Goal: Task Accomplishment & Management: Complete application form

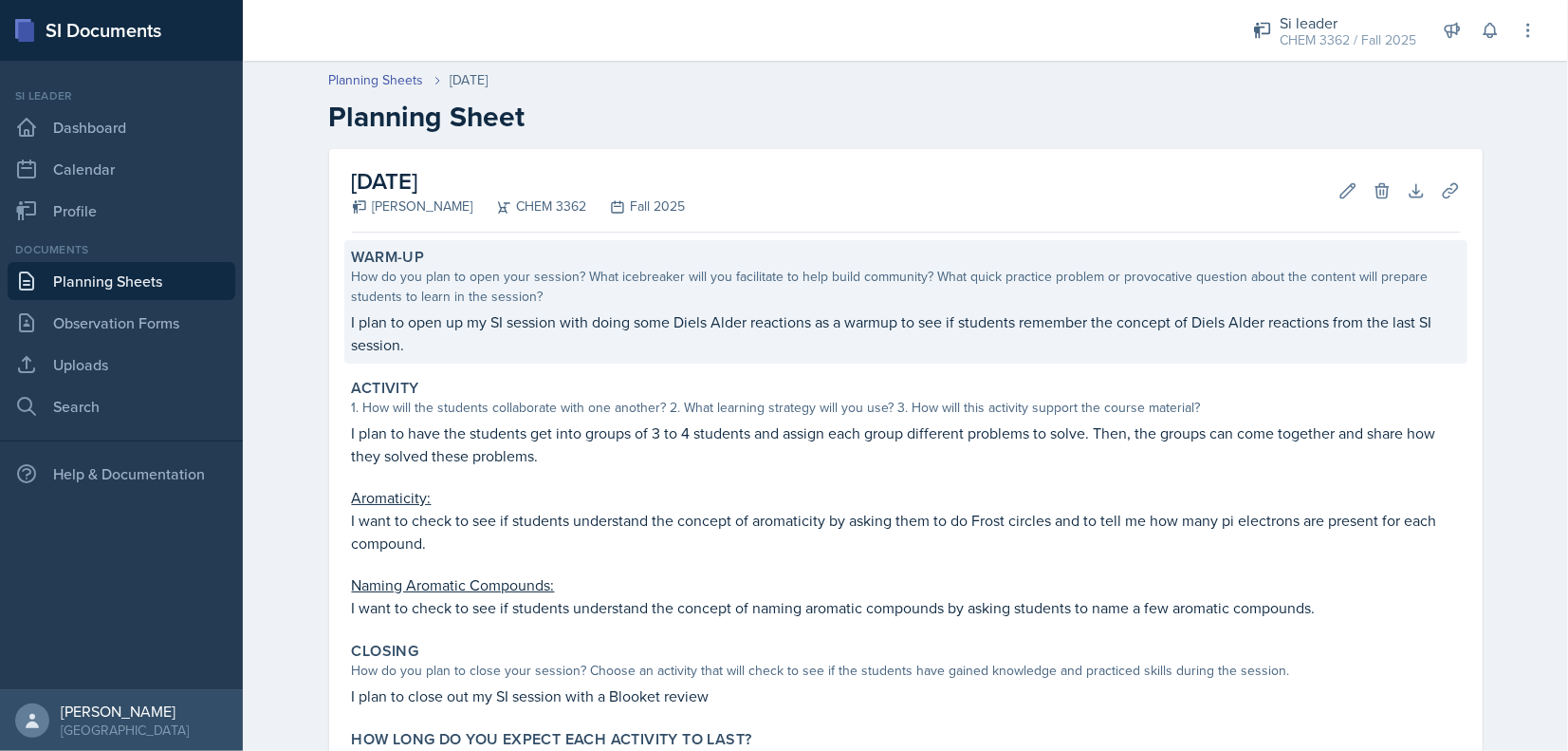
scroll to position [174, 0]
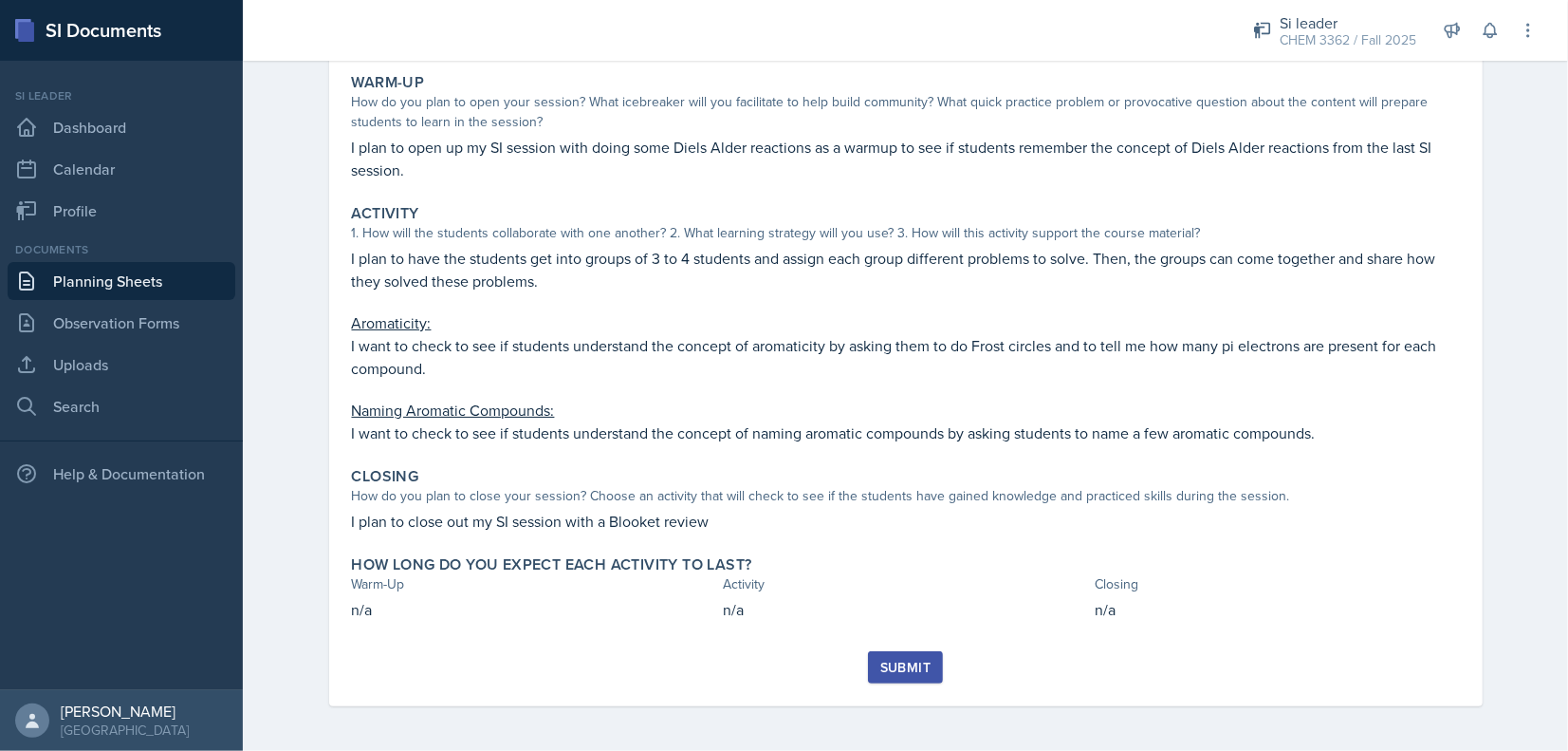
click at [894, 677] on button "Submit" at bounding box center [905, 667] width 75 height 32
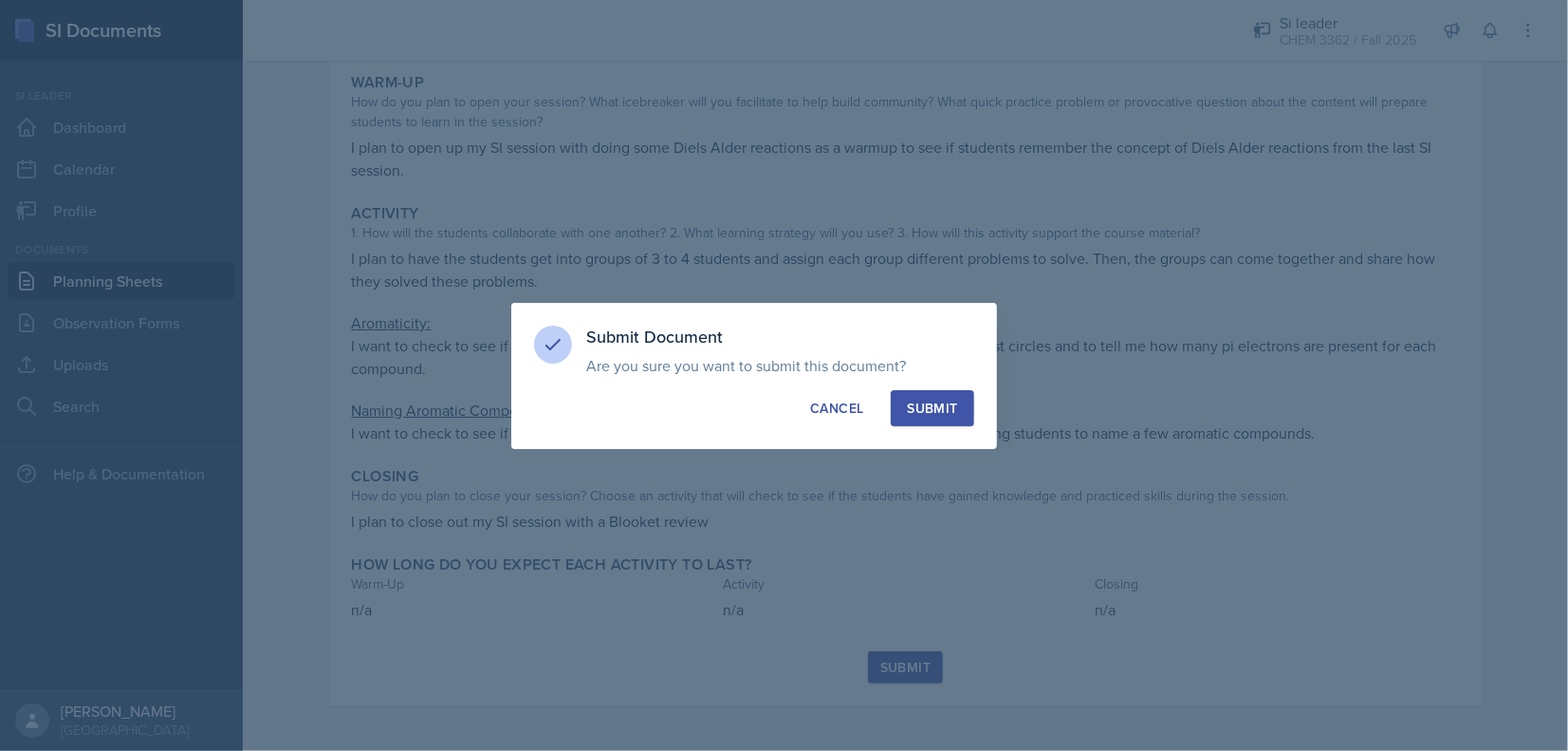
click at [933, 413] on div "Submit" at bounding box center [932, 407] width 50 height 19
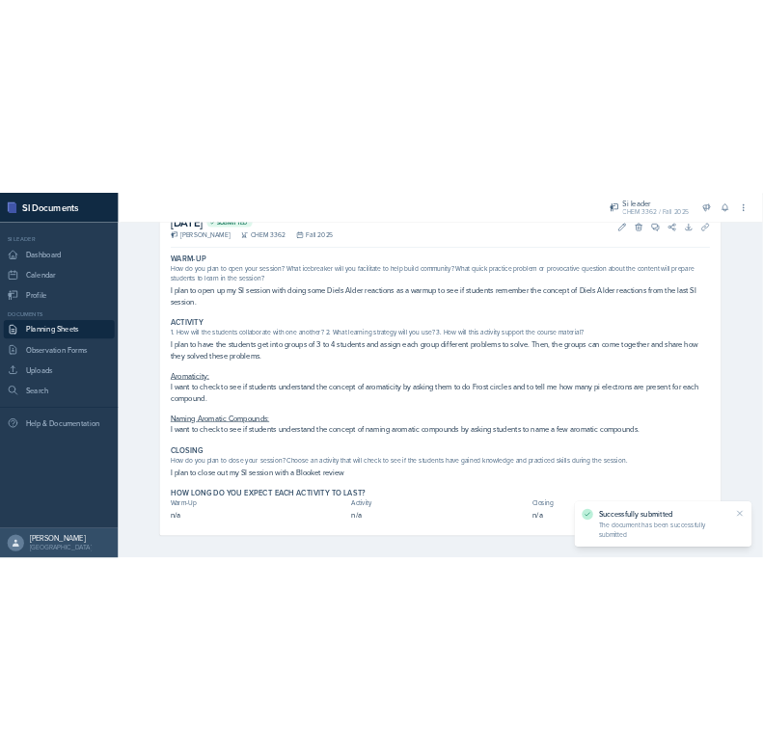
scroll to position [0, 0]
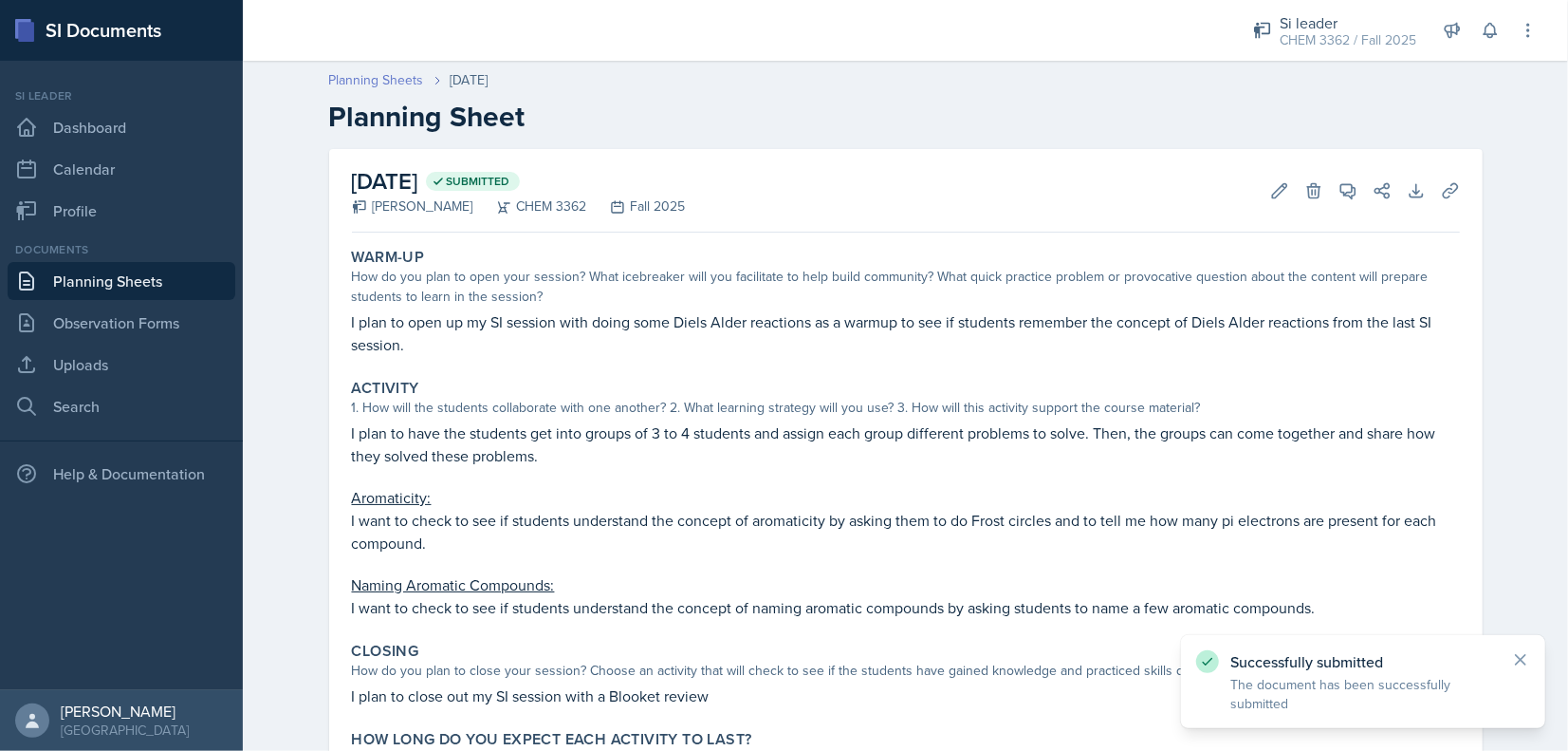
click at [390, 89] on link "Planning Sheets" at bounding box center [377, 80] width 94 height 20
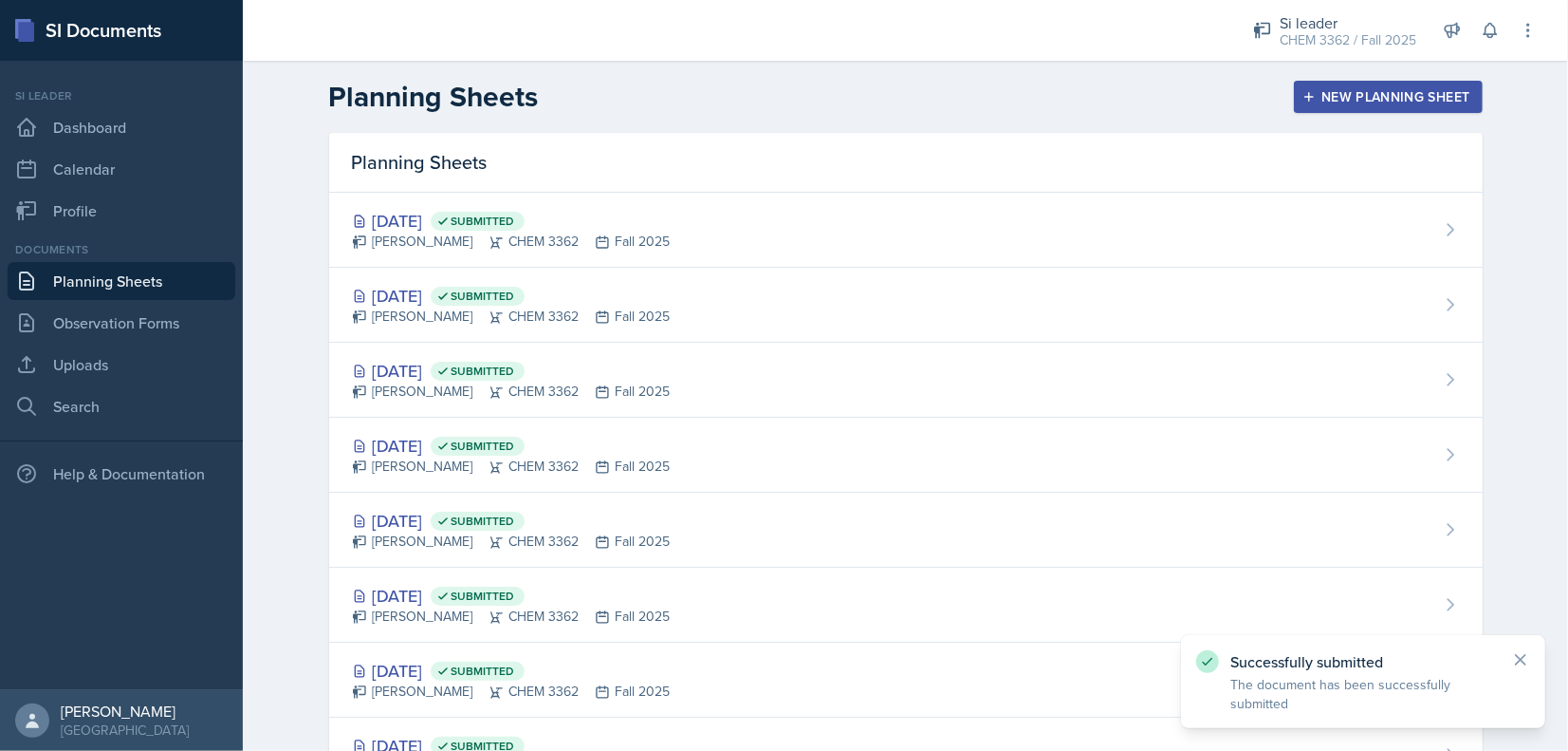
click at [1342, 110] on button "New Planning Sheet" at bounding box center [1387, 96] width 188 height 32
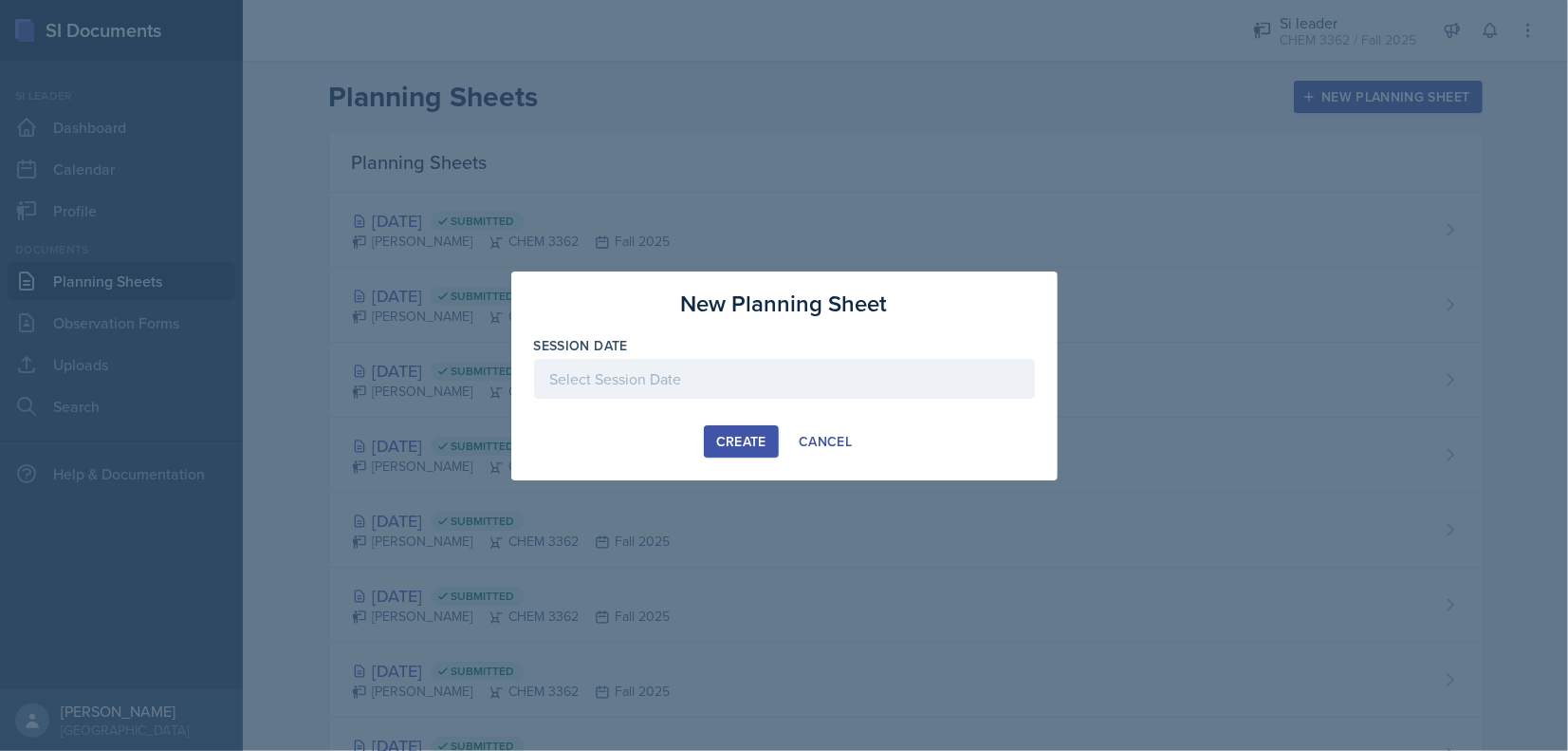
click at [703, 386] on div at bounding box center [784, 379] width 501 height 40
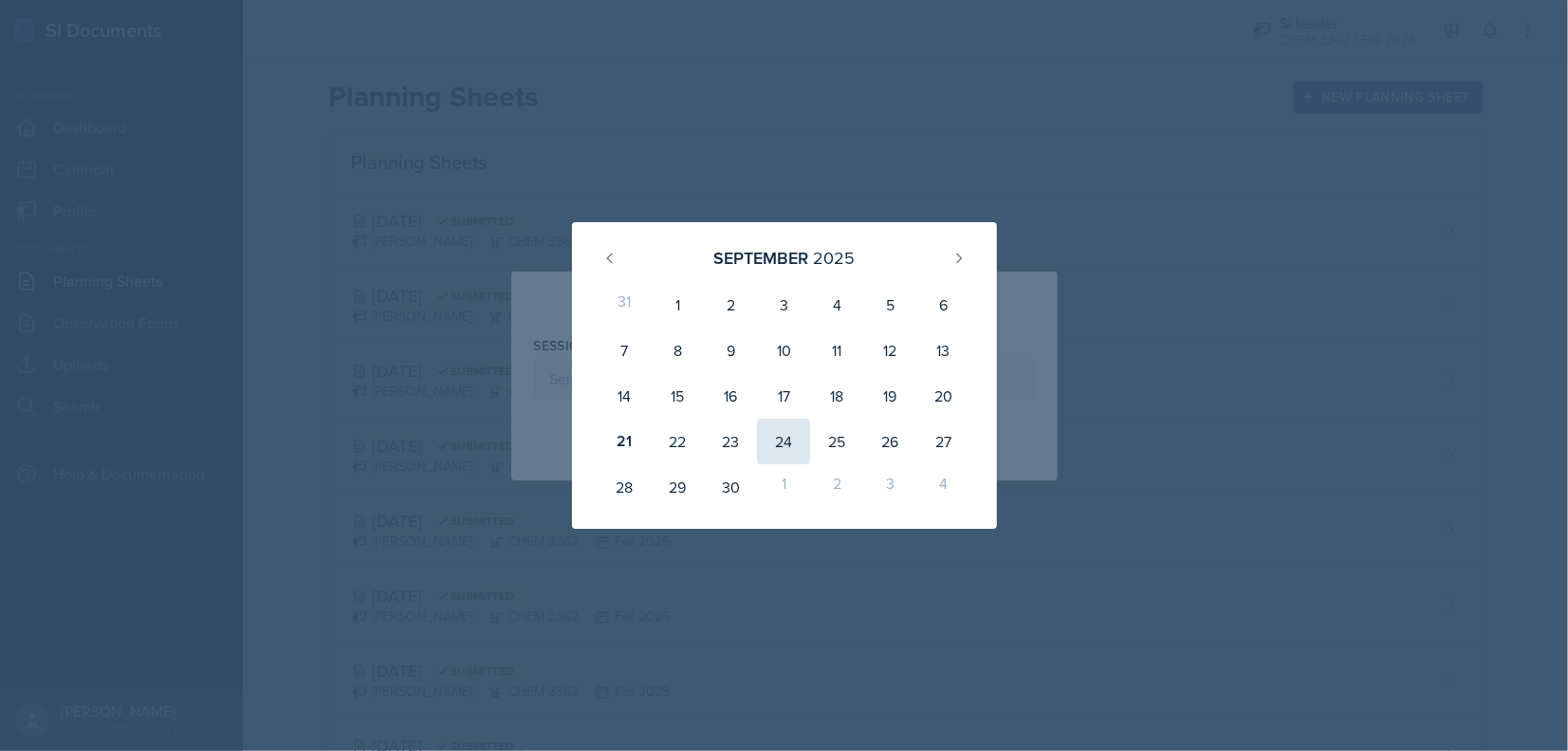
click at [790, 450] on div "24" at bounding box center [784, 441] width 53 height 45
type input "[DATE]"
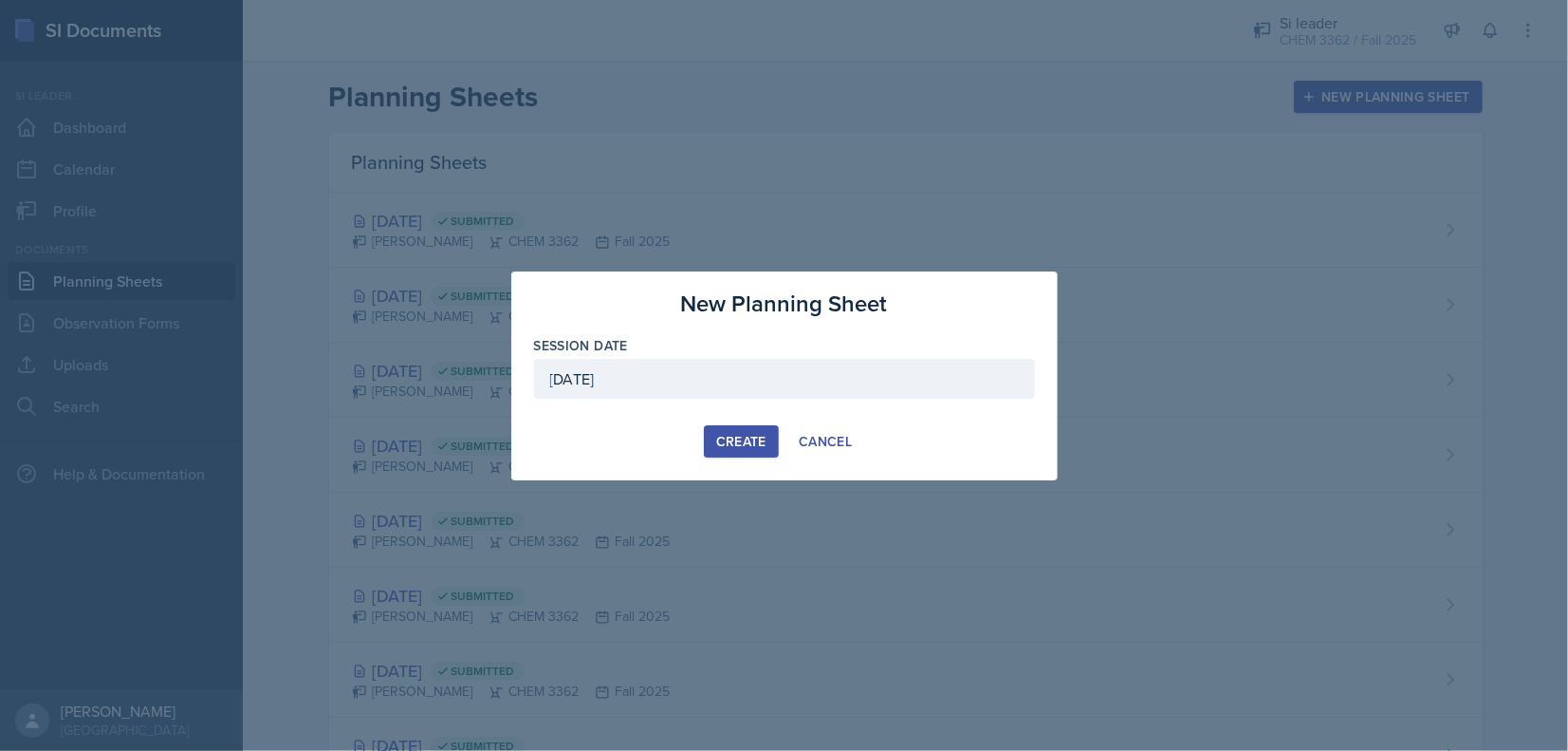
click at [754, 448] on div "Create" at bounding box center [741, 441] width 50 height 15
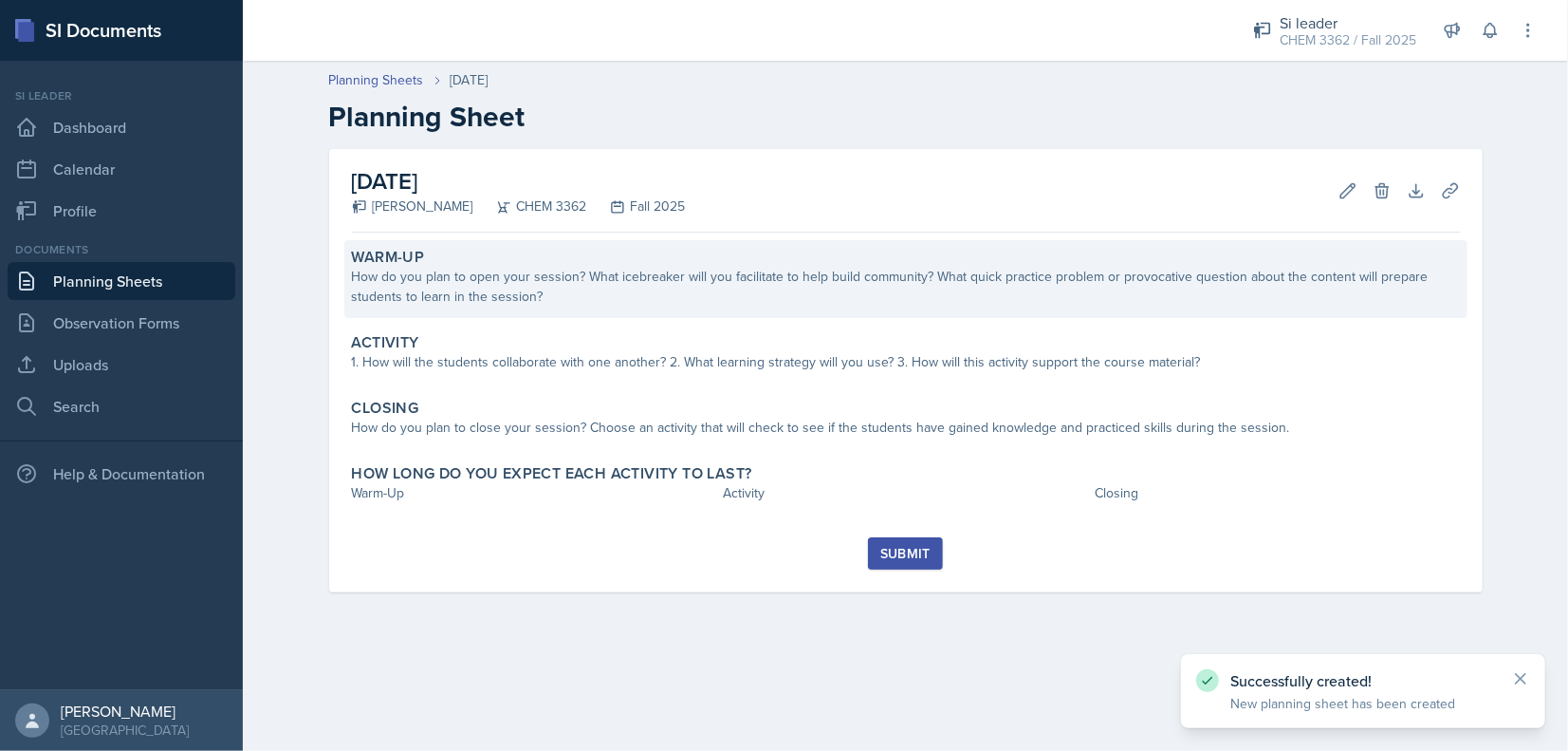
click at [458, 251] on div "Warm-Up" at bounding box center [906, 257] width 1108 height 19
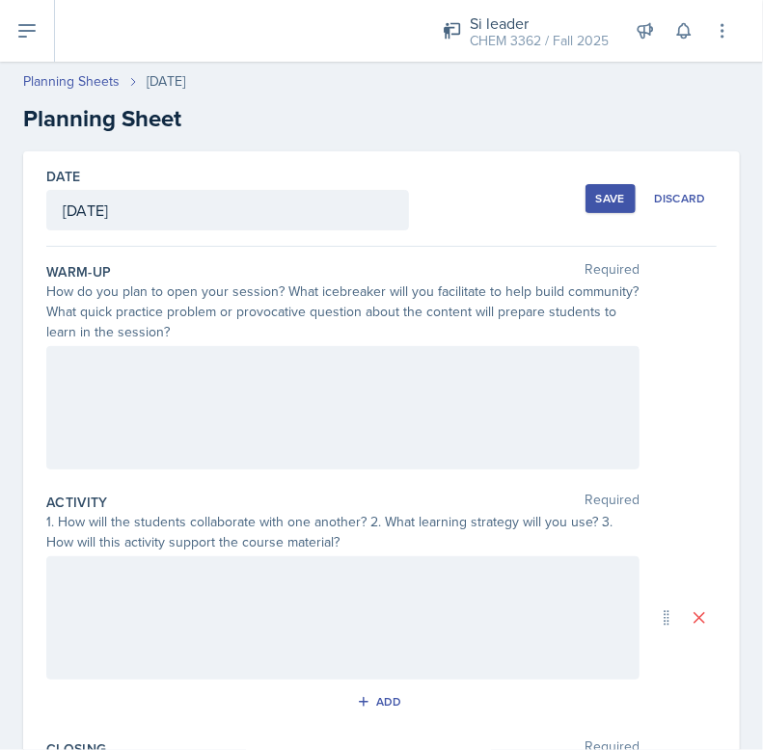
click at [226, 439] on div at bounding box center [342, 407] width 593 height 123
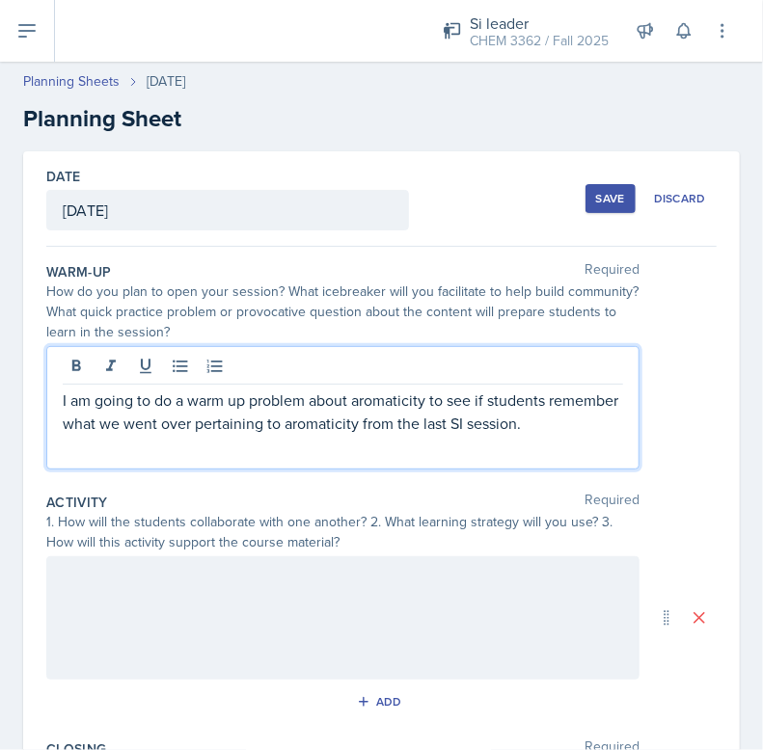
click at [596, 198] on div "Save" at bounding box center [610, 198] width 29 height 15
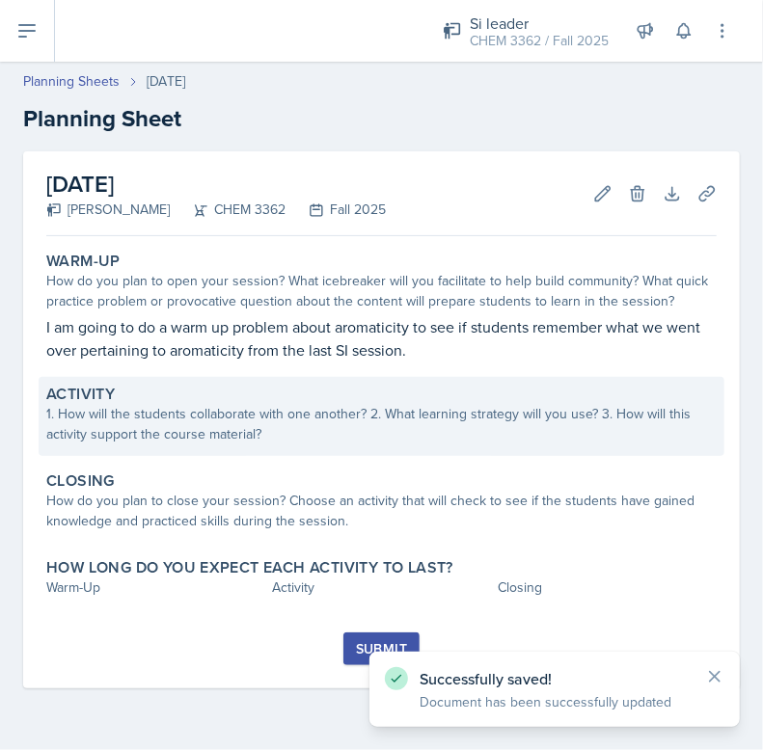
click at [308, 417] on div "1. How will the students collaborate with one another? 2. What learning strateg…" at bounding box center [381, 424] width 670 height 41
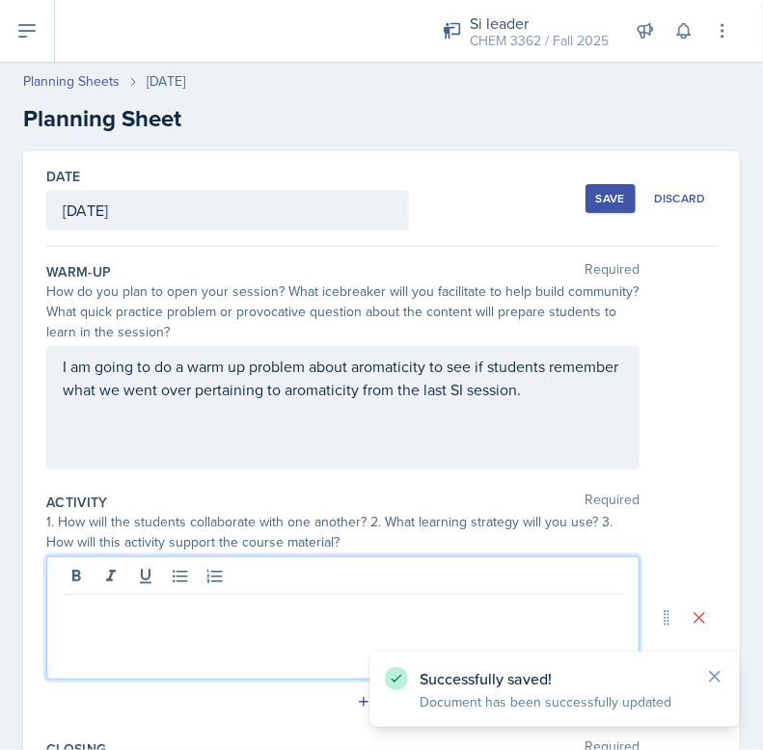
click at [192, 564] on div at bounding box center [342, 617] width 593 height 123
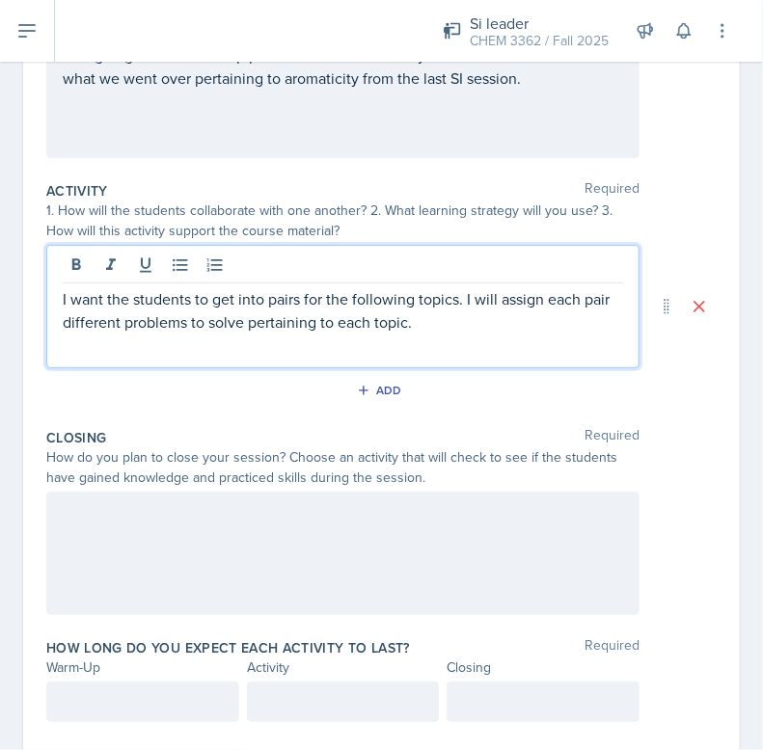
scroll to position [312, 0]
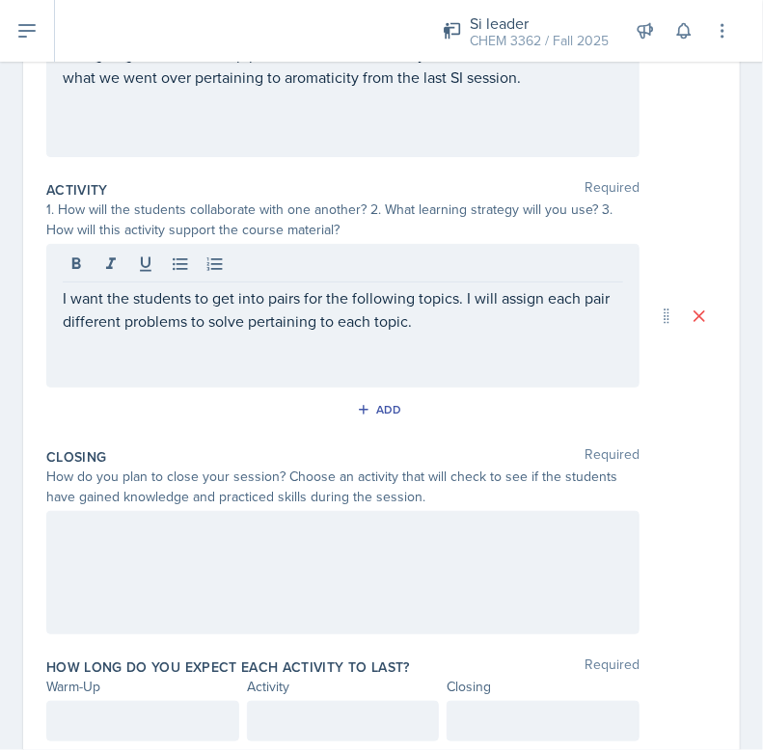
click at [145, 337] on p at bounding box center [343, 344] width 560 height 23
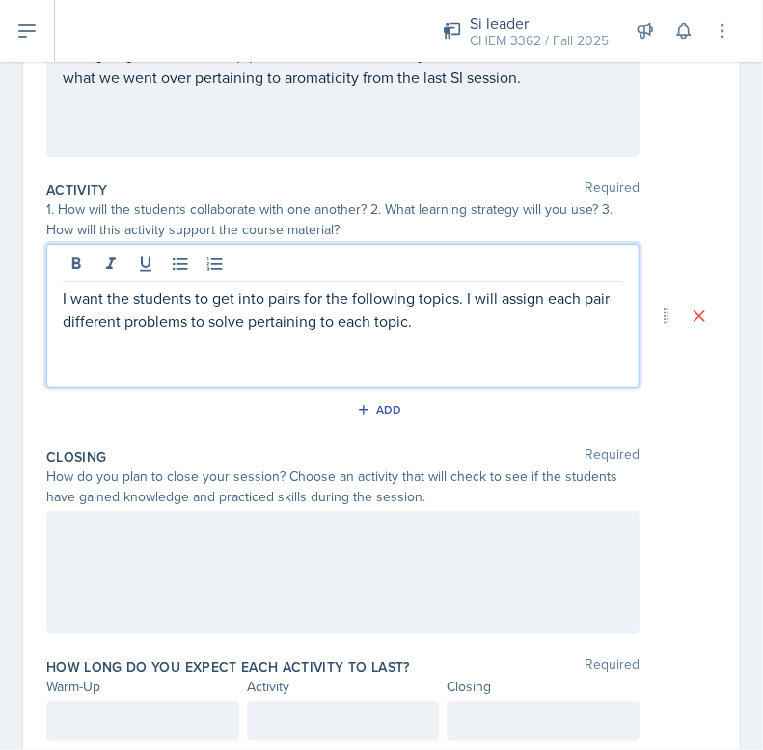
click at [122, 362] on p at bounding box center [343, 367] width 560 height 23
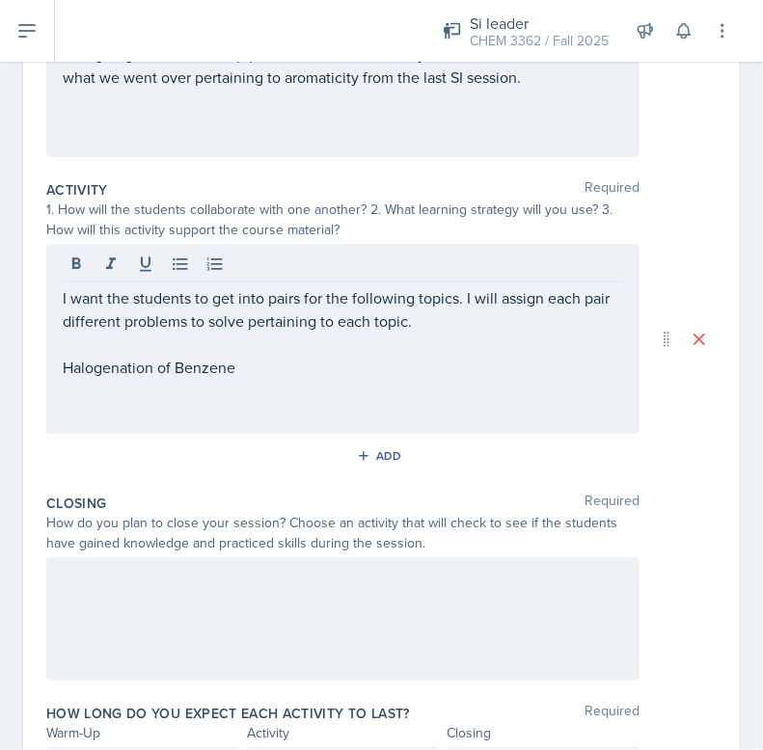
click at [134, 418] on p at bounding box center [343, 413] width 560 height 23
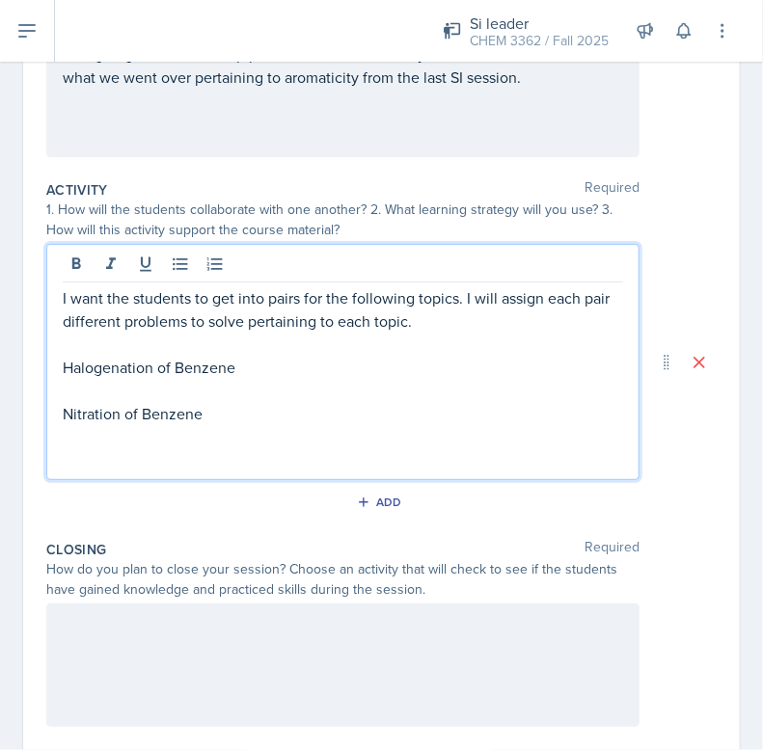
click at [185, 446] on p at bounding box center [343, 436] width 560 height 23
click at [160, 460] on p at bounding box center [343, 459] width 560 height 23
click at [143, 366] on p "Halogenation of Benzene" at bounding box center [343, 367] width 560 height 23
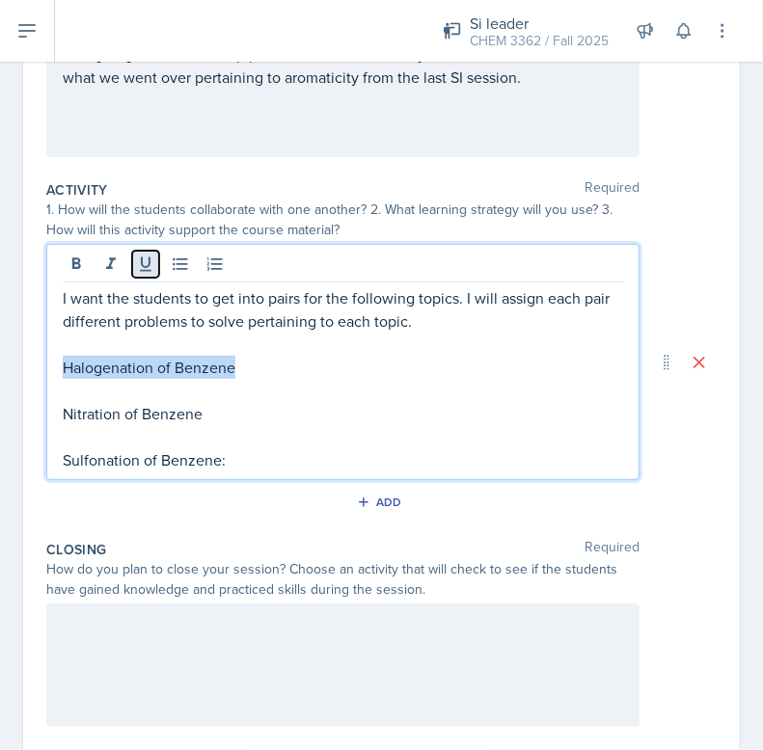
click at [145, 274] on button at bounding box center [145, 264] width 27 height 27
click at [244, 367] on p "Halogenation of Benzene" at bounding box center [343, 367] width 560 height 23
click at [214, 416] on p "Nitration of Benzene" at bounding box center [343, 413] width 560 height 23
click at [214, 416] on p "Nitration of Benzene:" at bounding box center [343, 413] width 560 height 23
click at [196, 417] on p "Nitration of Benzene:" at bounding box center [343, 413] width 560 height 23
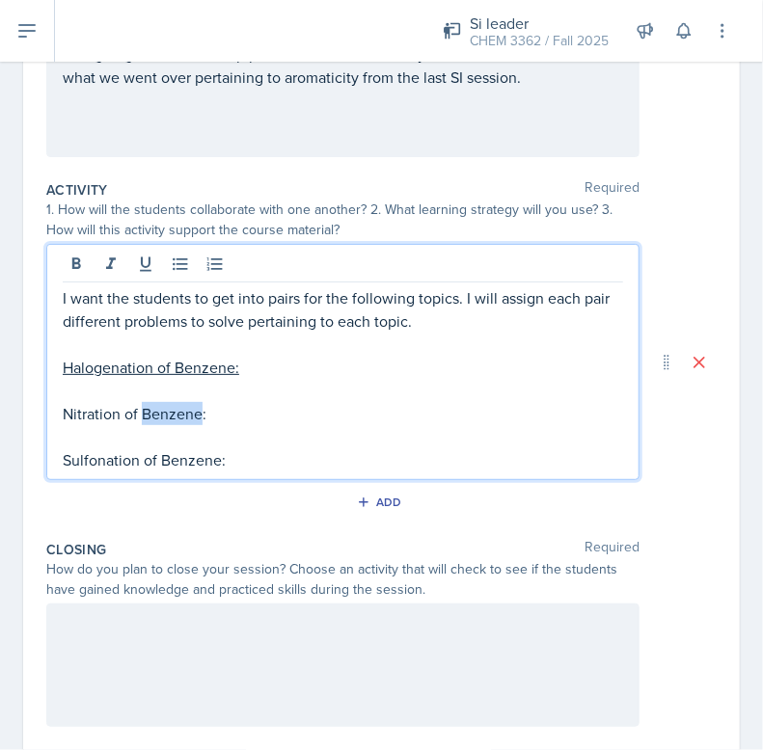
click at [196, 417] on p "Nitration of Benzene:" at bounding box center [343, 413] width 560 height 23
click at [140, 252] on button at bounding box center [145, 264] width 27 height 27
click at [148, 450] on p "Sulfonation of Benzene:" at bounding box center [343, 459] width 560 height 23
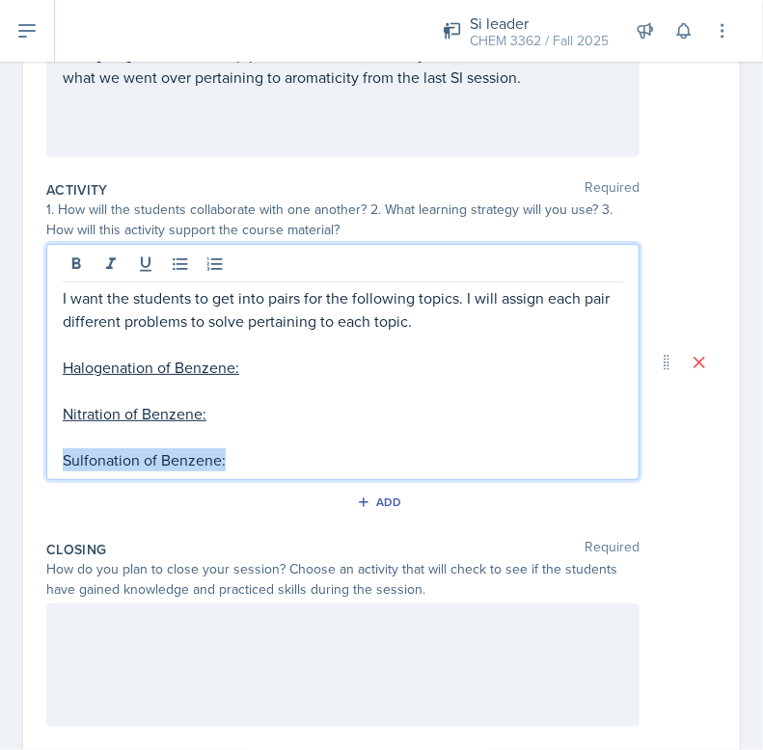
click at [148, 450] on p "Sulfonation of Benzene:" at bounding box center [343, 459] width 560 height 23
click at [147, 269] on icon at bounding box center [146, 264] width 12 height 14
click at [183, 651] on div at bounding box center [342, 665] width 593 height 123
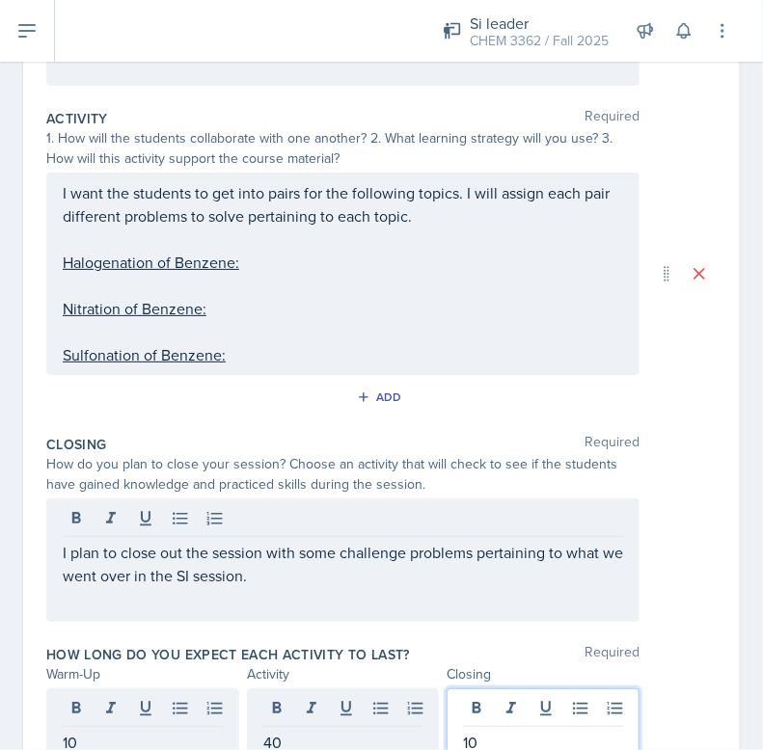
scroll to position [418, 0]
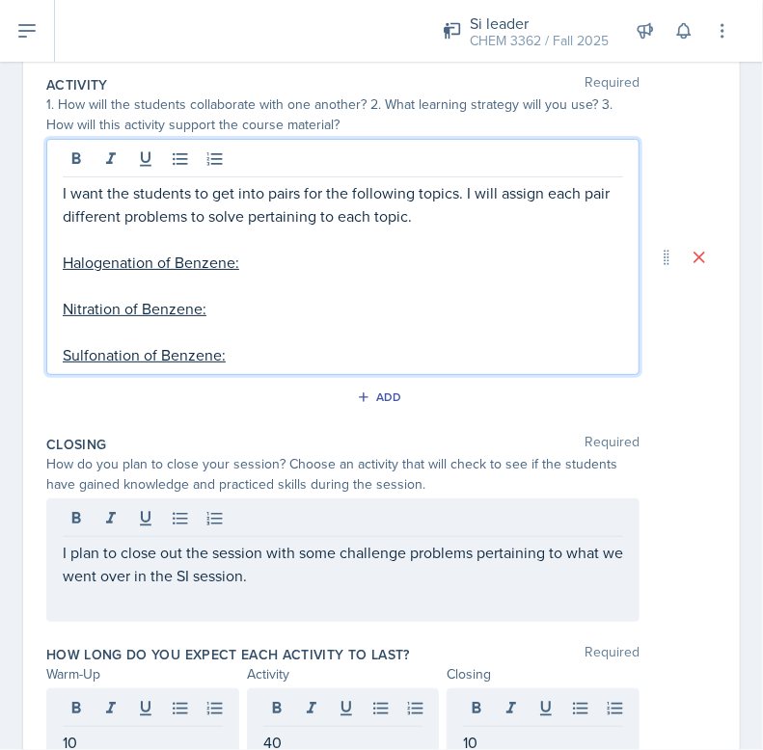
click at [242, 279] on p at bounding box center [343, 285] width 560 height 23
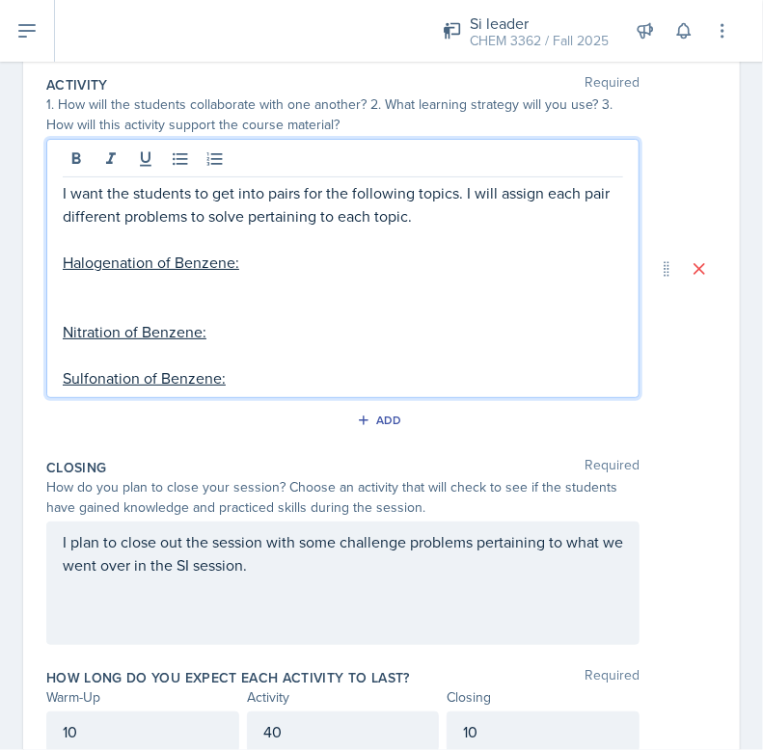
click at [242, 279] on p at bounding box center [343, 285] width 560 height 23
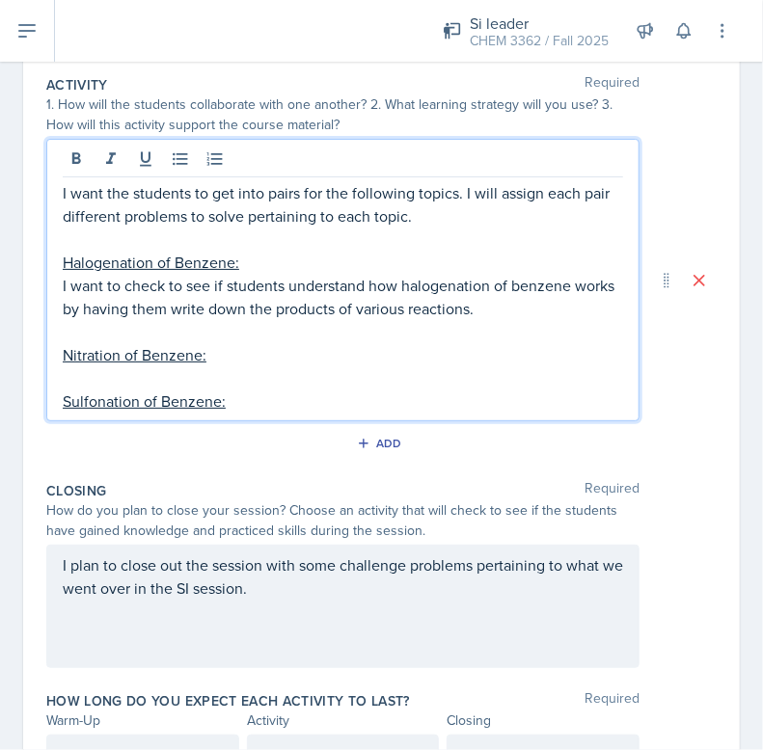
click at [242, 279] on p "I want to check to see if students understand how halogenation of benzene works…" at bounding box center [343, 297] width 560 height 46
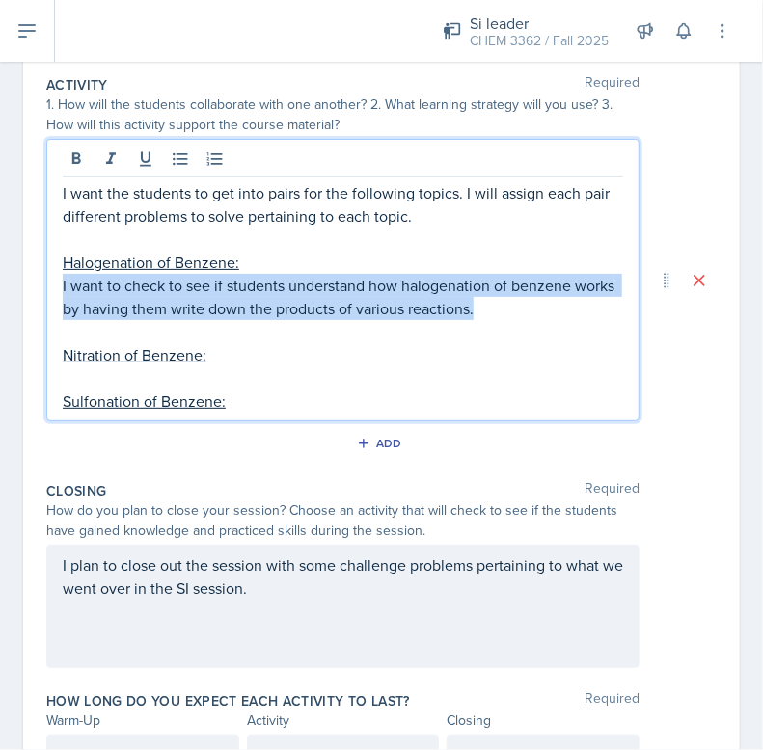
click at [242, 279] on p "I want to check to see if students understand how halogenation of benzene works…" at bounding box center [343, 297] width 560 height 46
copy p "I want to check to see if students understand how halogenation of benzene works…"
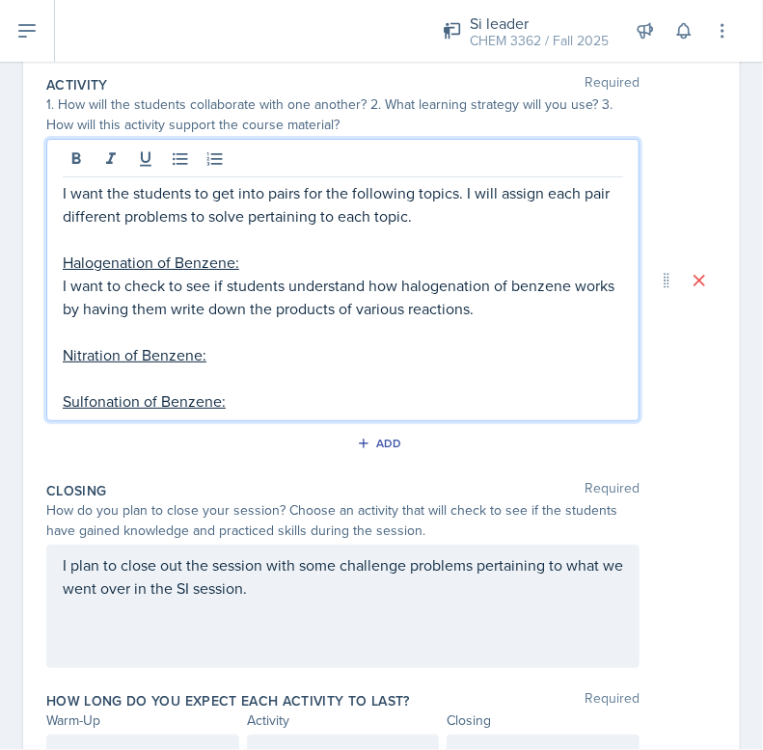
click at [187, 366] on p at bounding box center [343, 377] width 560 height 23
click at [230, 363] on p "Nitration of Benzene:" at bounding box center [343, 354] width 560 height 23
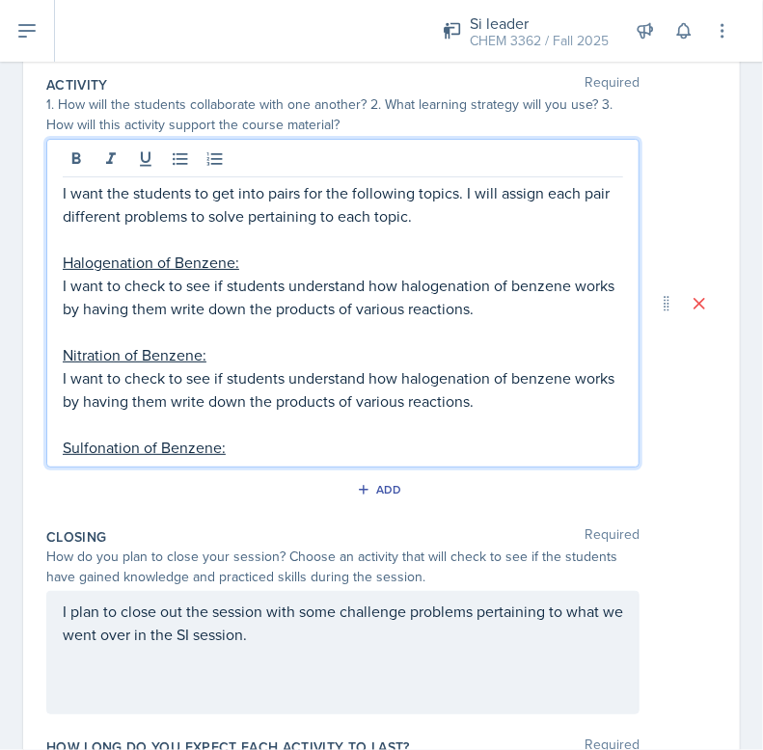
click at [241, 443] on p "Sulfonation of Benzene:" at bounding box center [343, 447] width 560 height 23
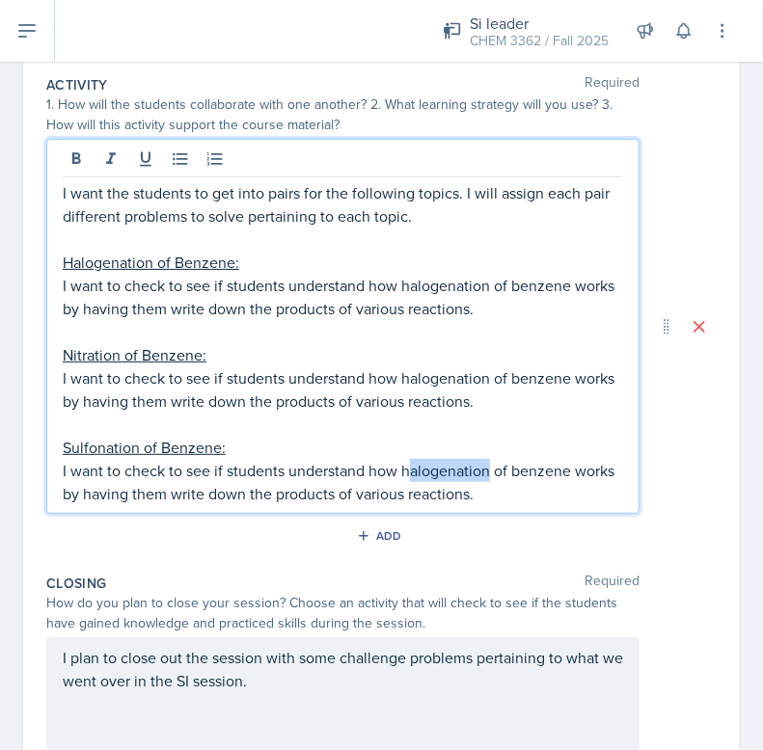
drag, startPoint x: 407, startPoint y: 463, endPoint x: 486, endPoint y: 467, distance: 79.2
click at [486, 467] on p "I want to check to see if students understand how halogenation of benzene works…" at bounding box center [343, 482] width 560 height 46
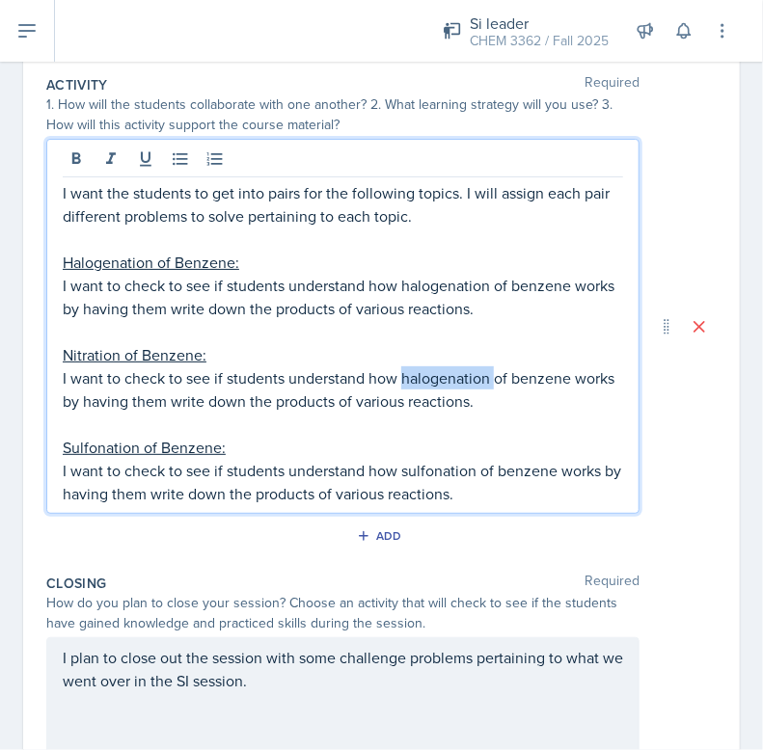
drag, startPoint x: 400, startPoint y: 375, endPoint x: 494, endPoint y: 378, distance: 93.6
click at [494, 378] on p "I want to check to see if students understand how halogenation of benzene works…" at bounding box center [343, 389] width 560 height 46
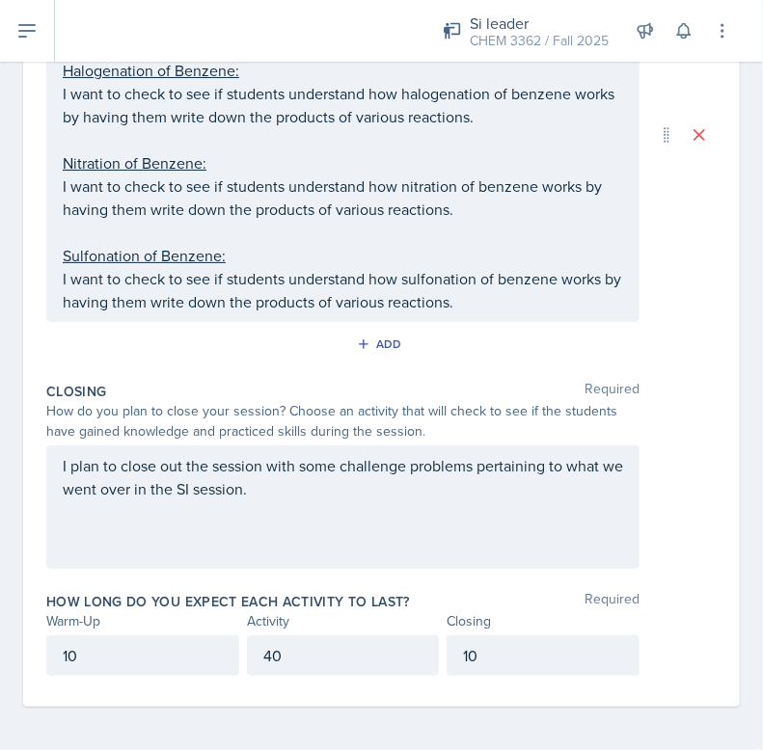
click at [397, 516] on div "I plan to close out the session with some challenge problems pertaining to what…" at bounding box center [342, 507] width 593 height 123
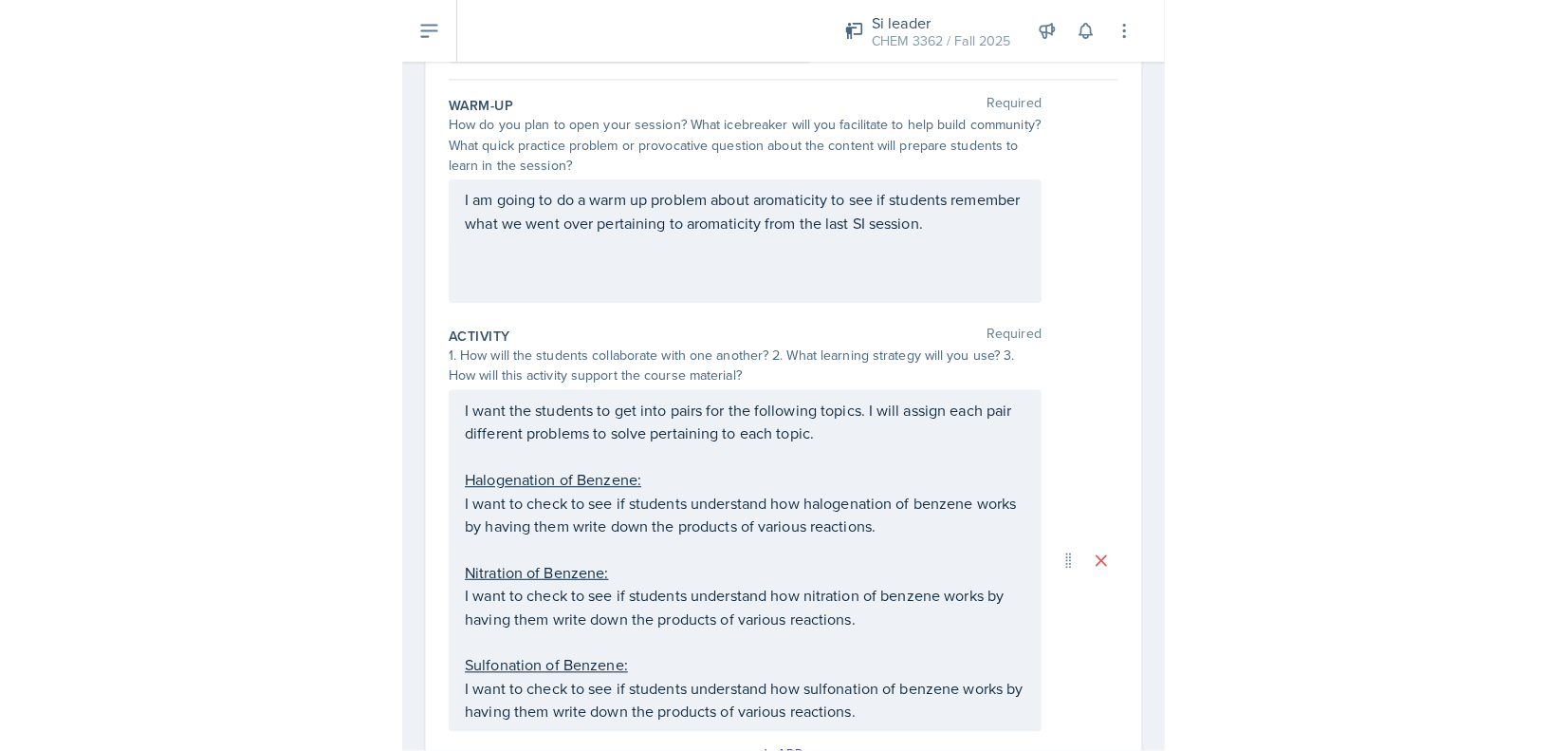
scroll to position [0, 0]
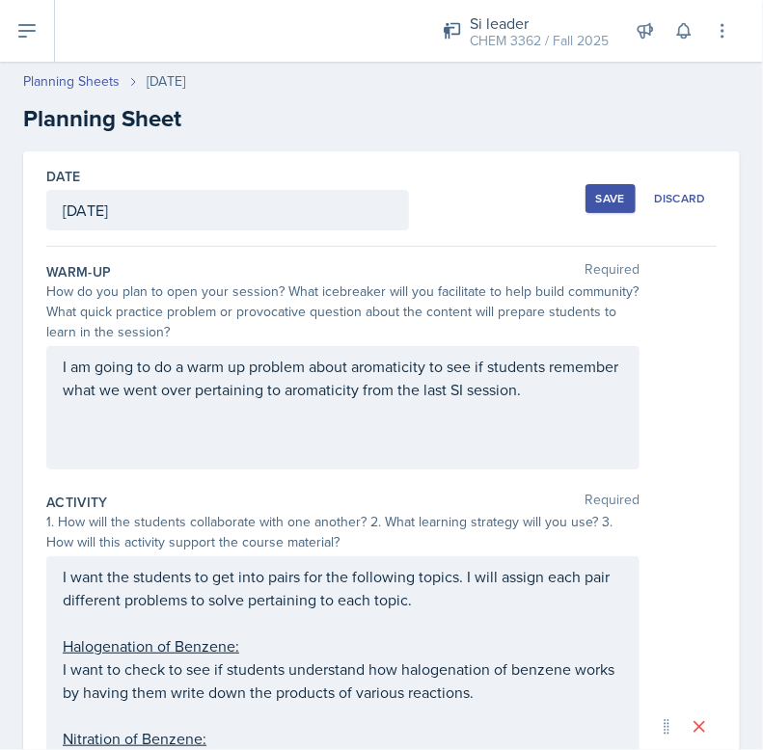
click at [596, 219] on div "Save Discard" at bounding box center [650, 198] width 131 height 44
click at [596, 196] on div "Save" at bounding box center [610, 198] width 29 height 15
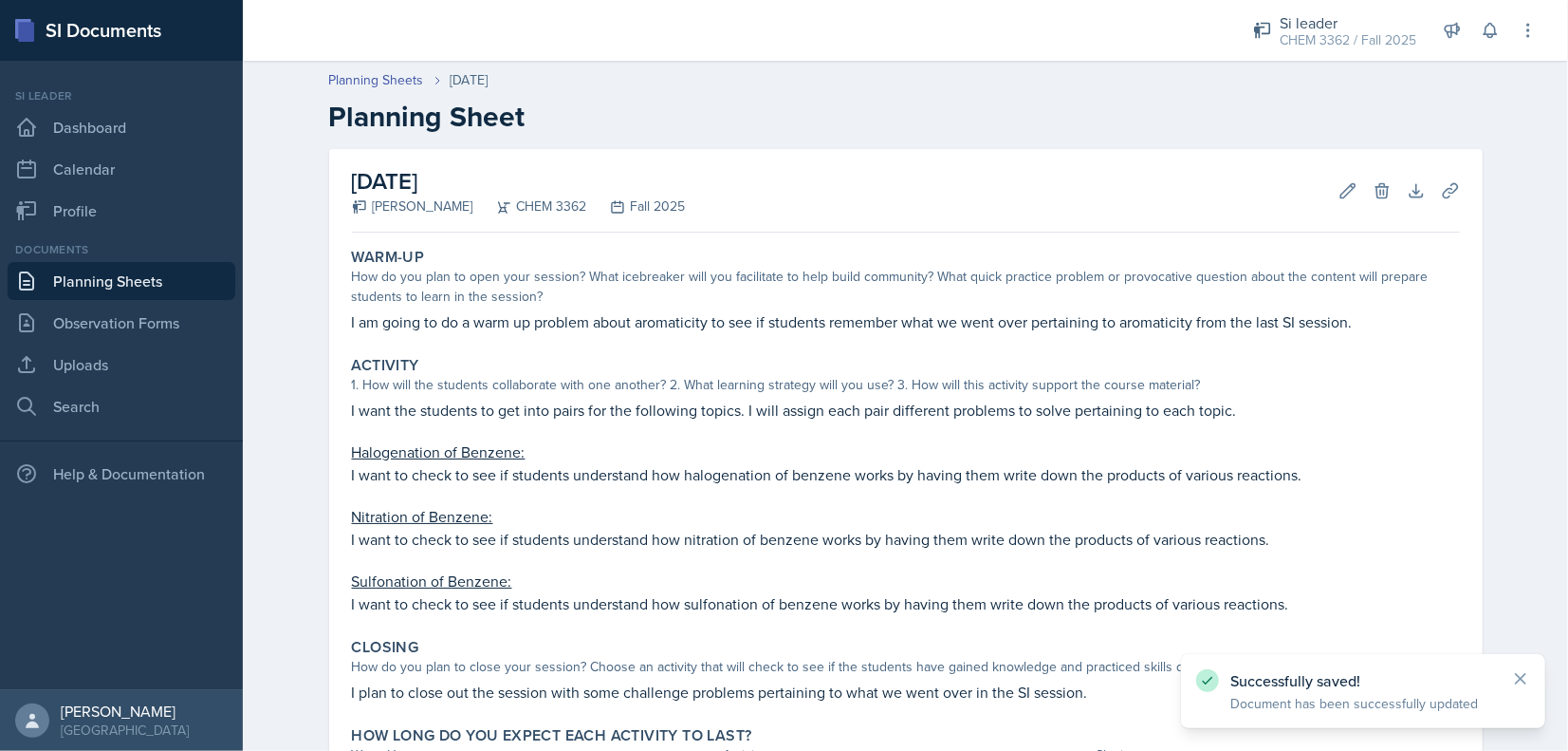
scroll to position [171, 0]
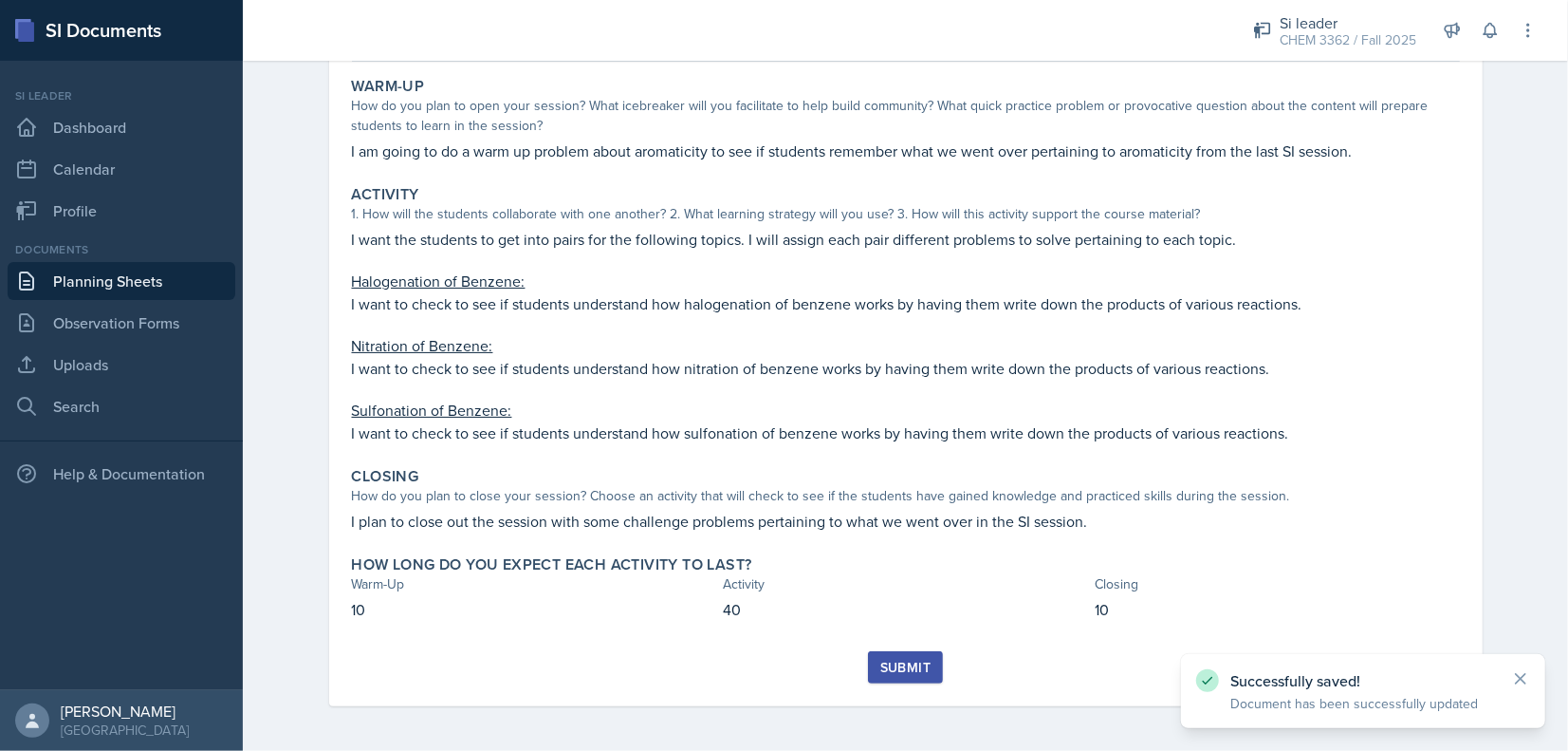
click at [879, 678] on button "Submit" at bounding box center [905, 667] width 75 height 32
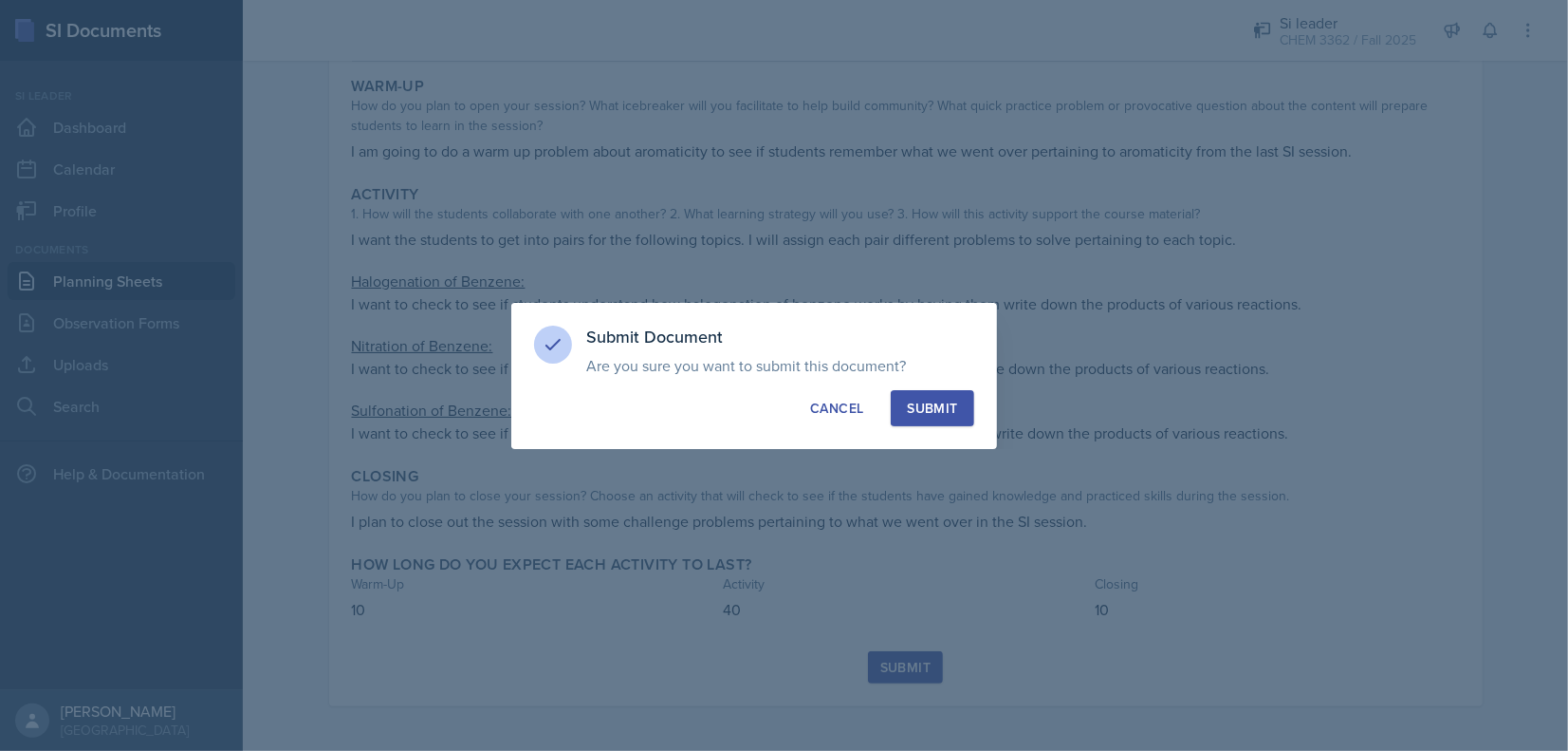
click at [943, 403] on div "Submit" at bounding box center [932, 407] width 50 height 19
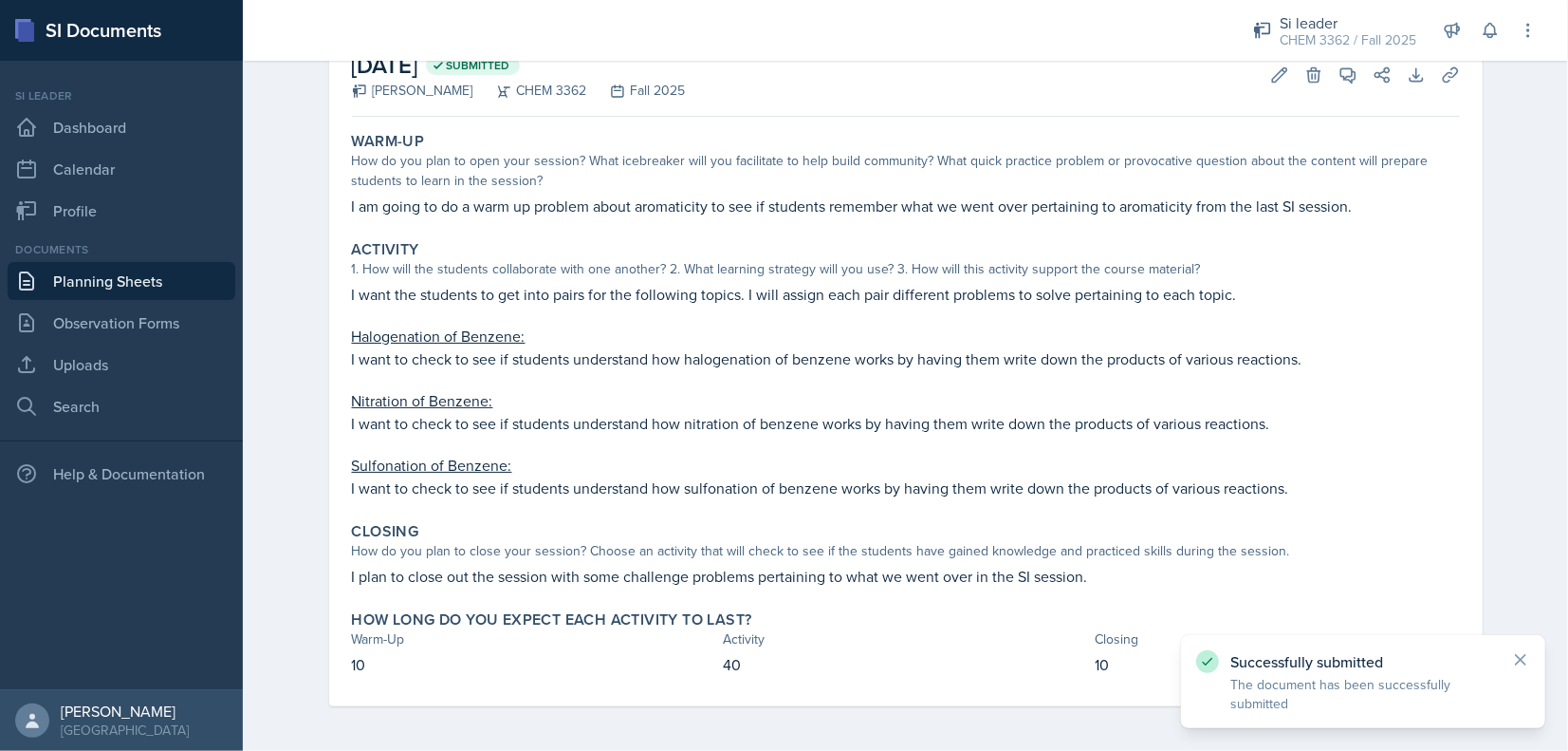
click at [93, 272] on link "Planning Sheets" at bounding box center [121, 281] width 227 height 38
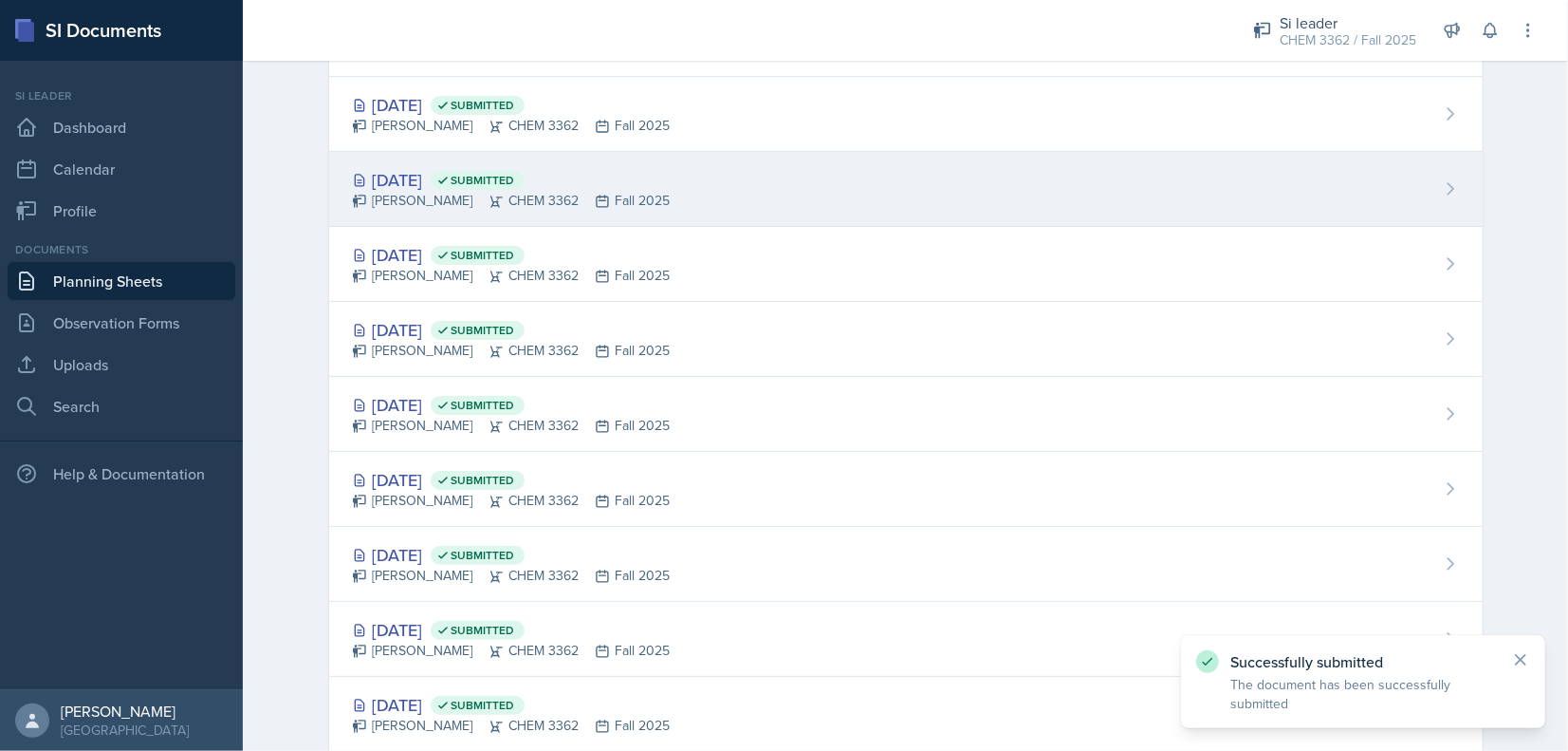
click at [686, 194] on div "[DATE] Submitted [PERSON_NAME] CHEM 3362 Fall 2025" at bounding box center [906, 189] width 1154 height 75
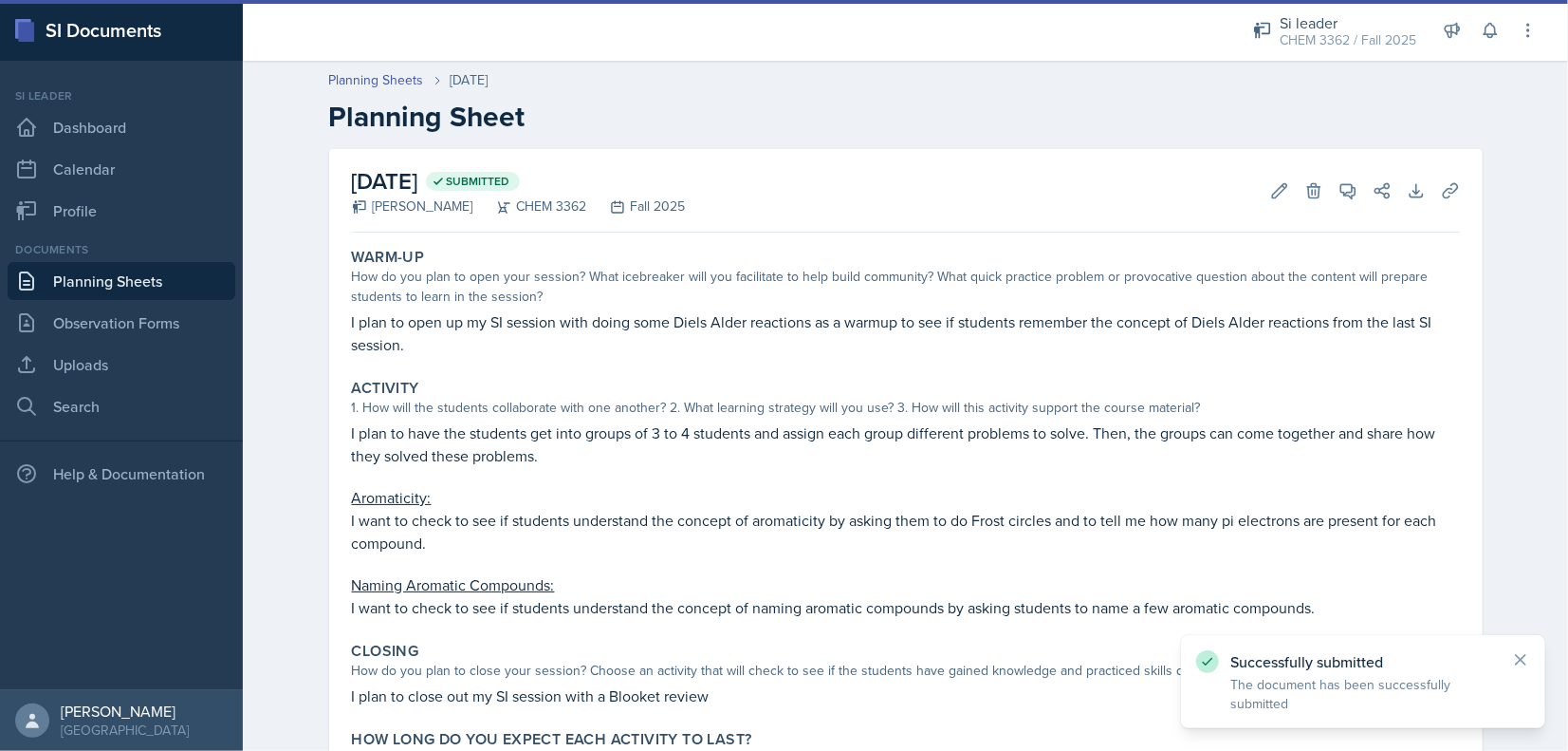
scroll to position [120, 0]
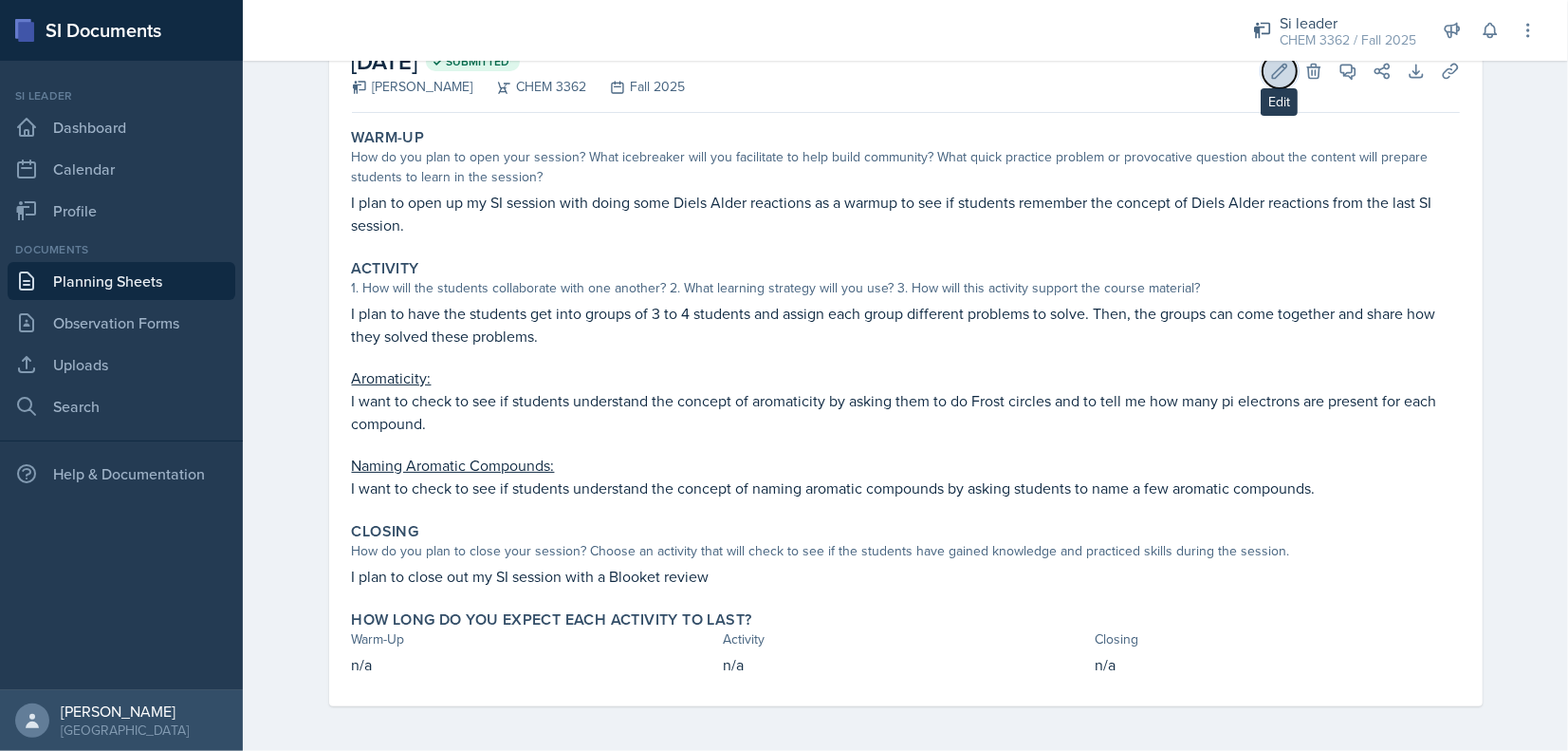
click at [1262, 82] on button "Edit" at bounding box center [1279, 71] width 34 height 34
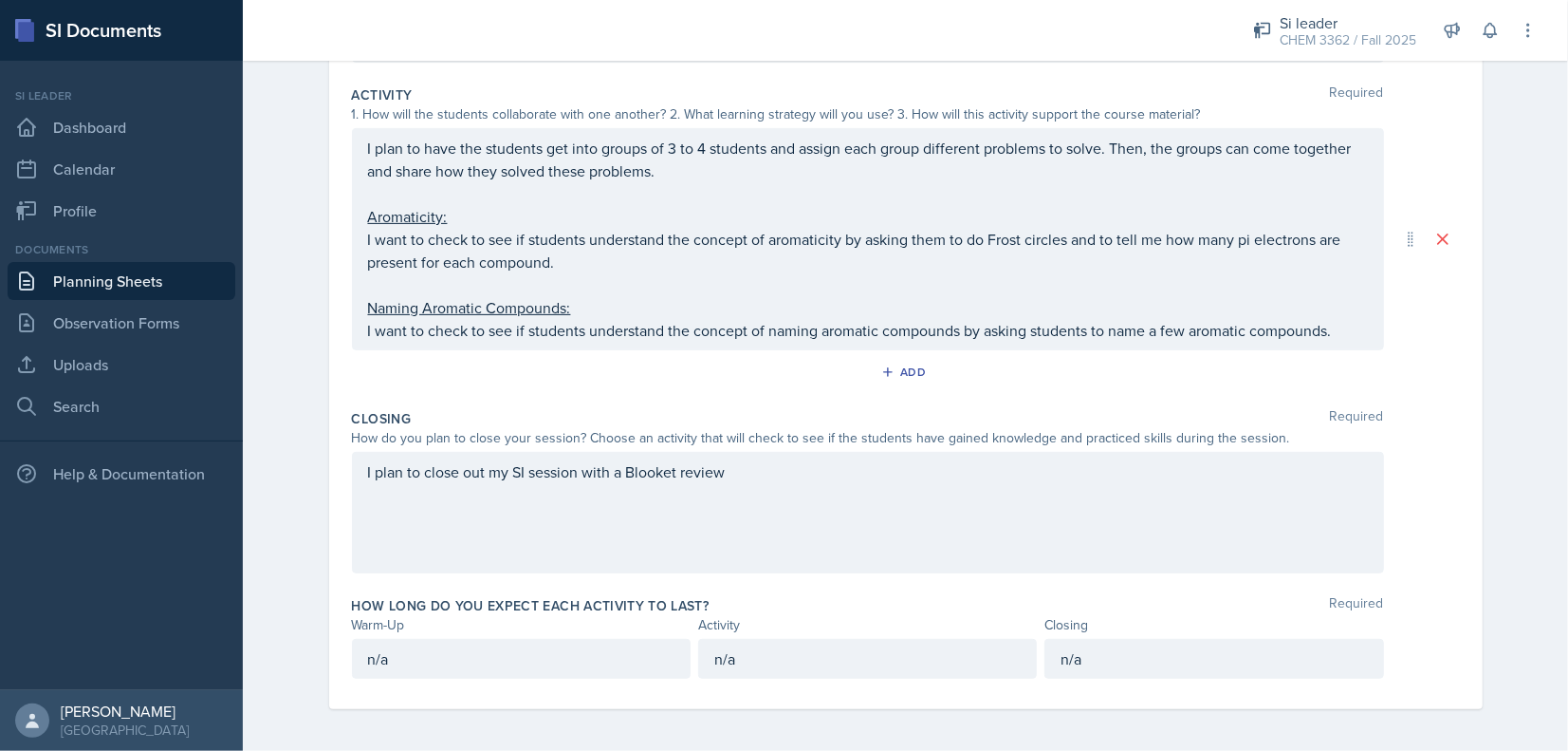
click at [423, 657] on p "n/a" at bounding box center [520, 658] width 306 height 23
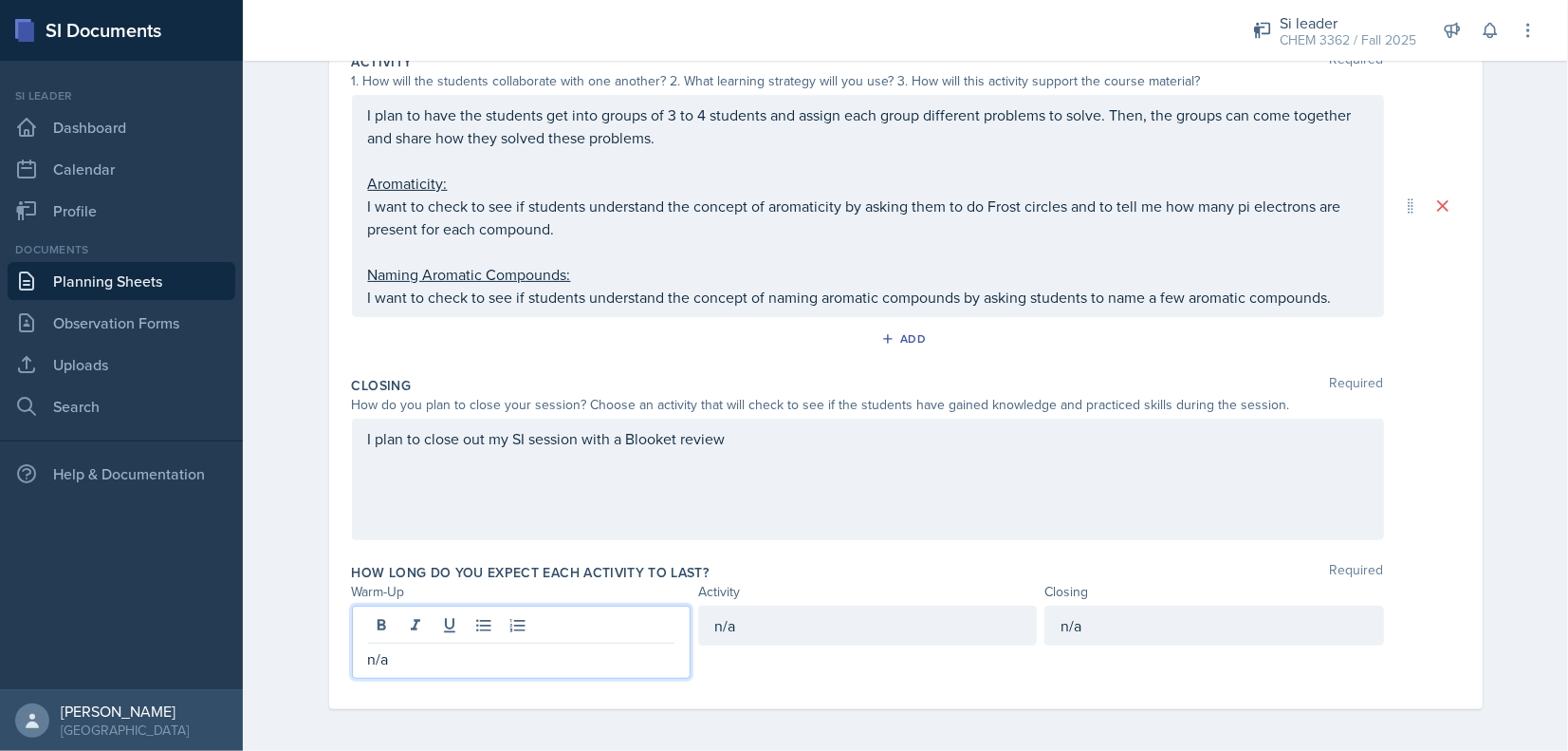
click at [423, 657] on p "n/a" at bounding box center [520, 658] width 306 height 23
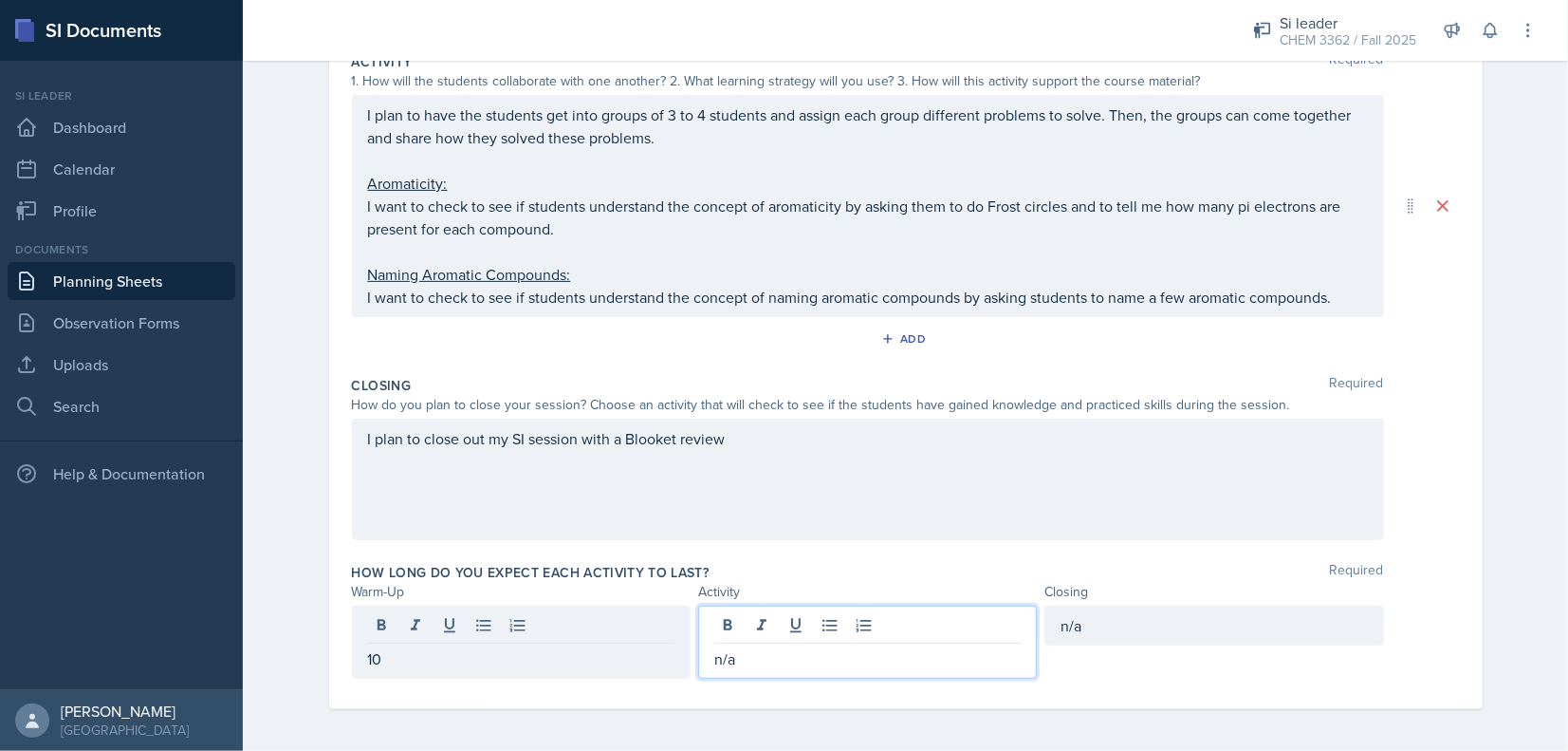
click at [733, 657] on p "n/a" at bounding box center [867, 658] width 306 height 23
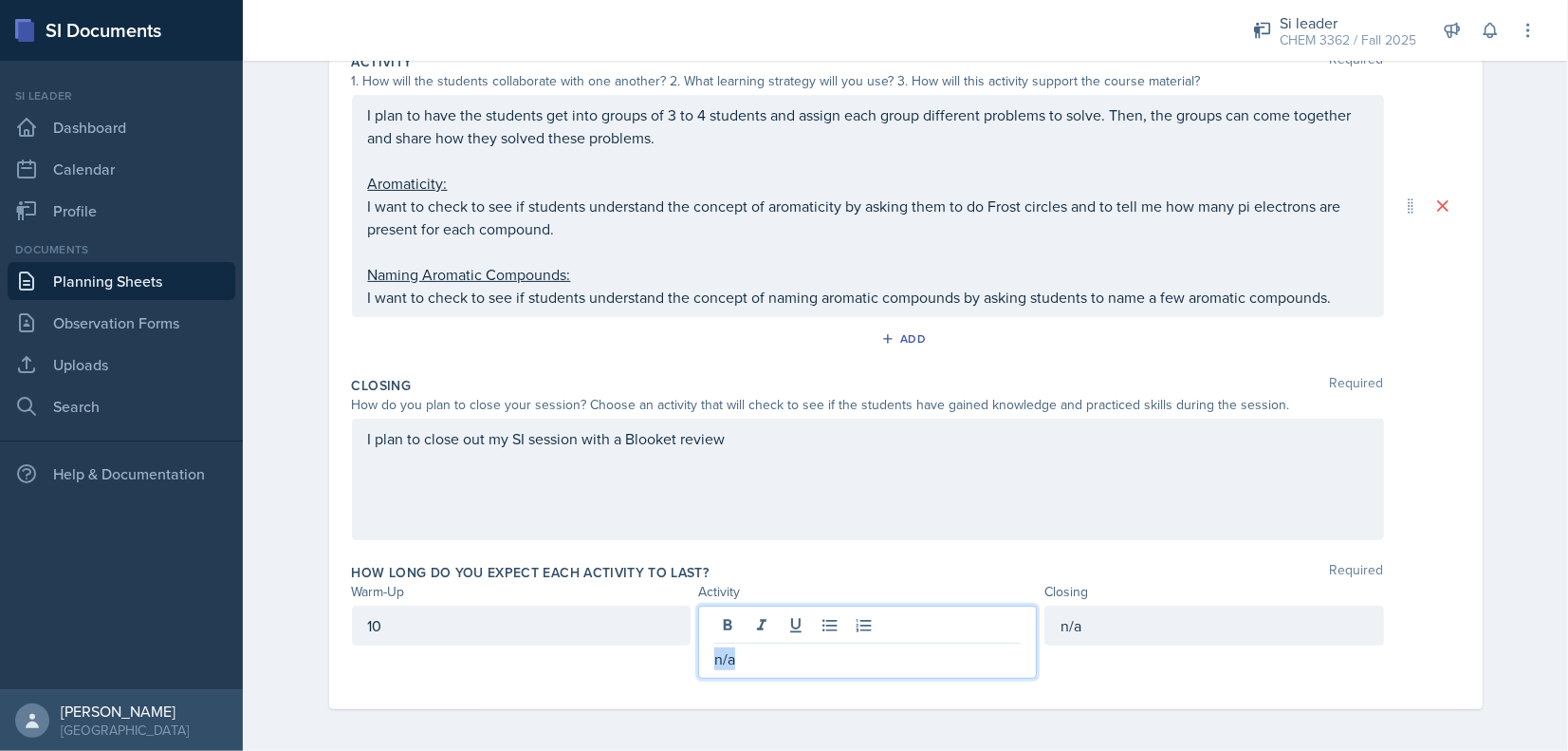
click at [733, 657] on p "n/a" at bounding box center [867, 658] width 306 height 23
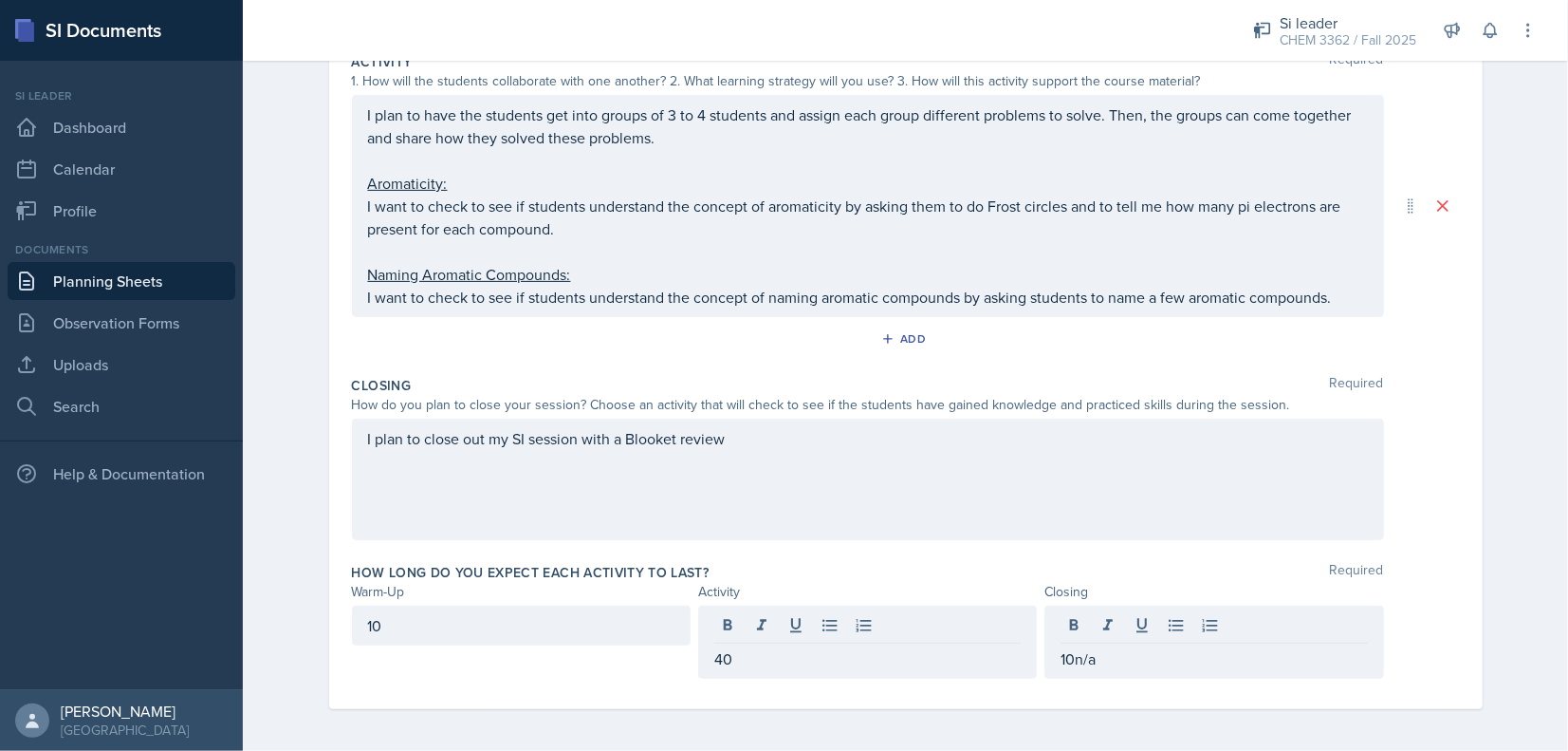
click at [1104, 676] on div "How long do you expect each activity to last? Required Warm-Up Activity Closing…" at bounding box center [906, 624] width 1108 height 139
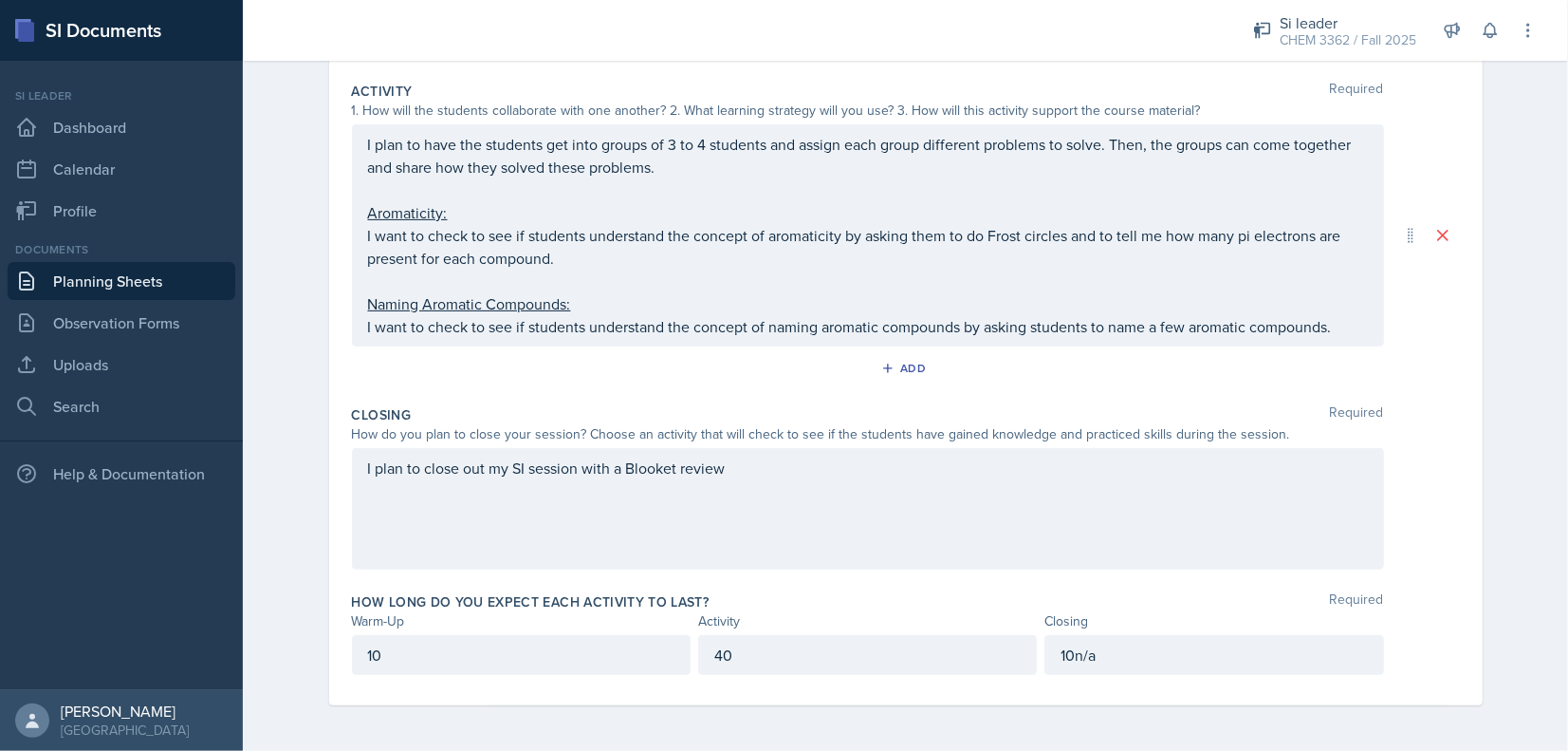
click at [1096, 652] on p "10n/a" at bounding box center [1213, 655] width 306 height 23
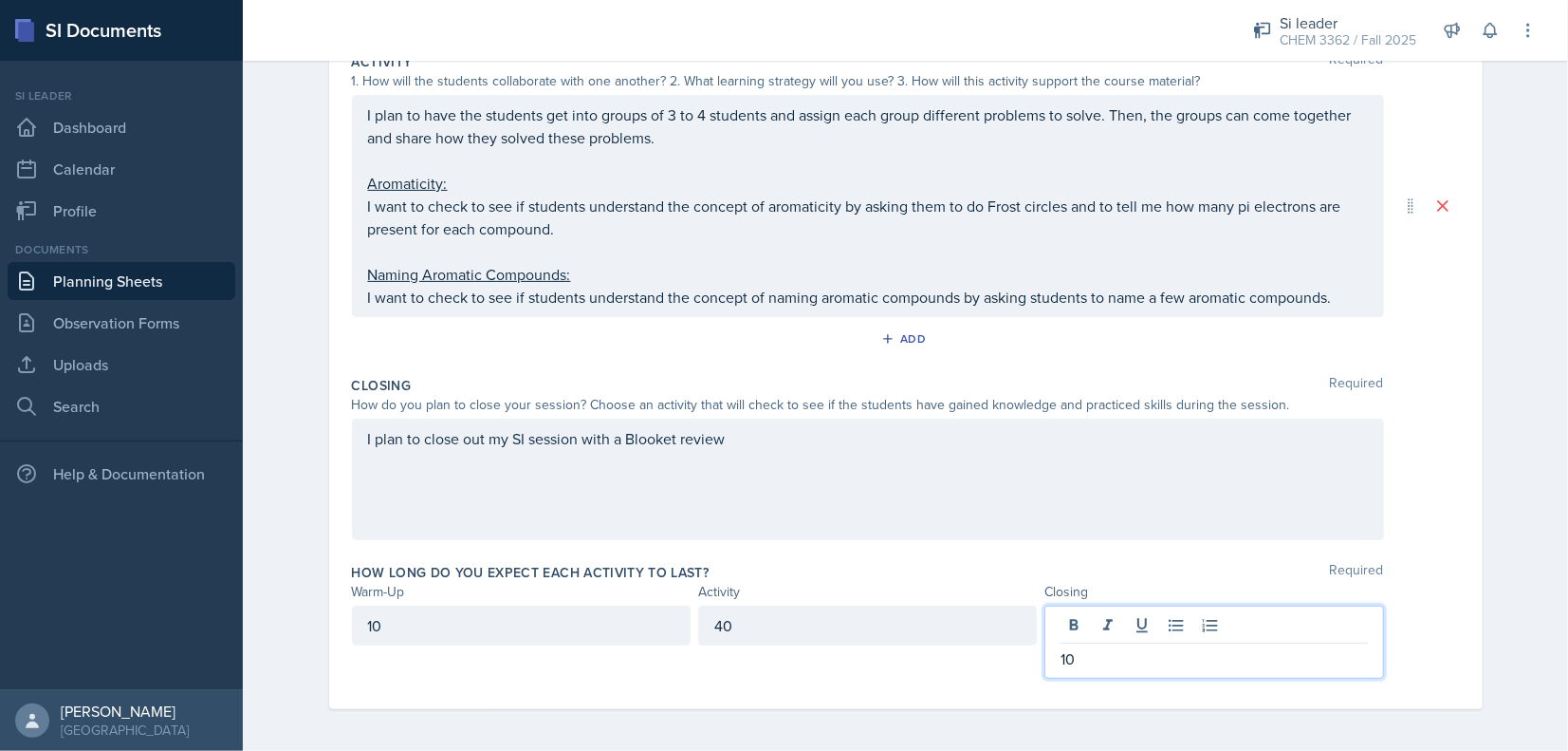
scroll to position [0, 0]
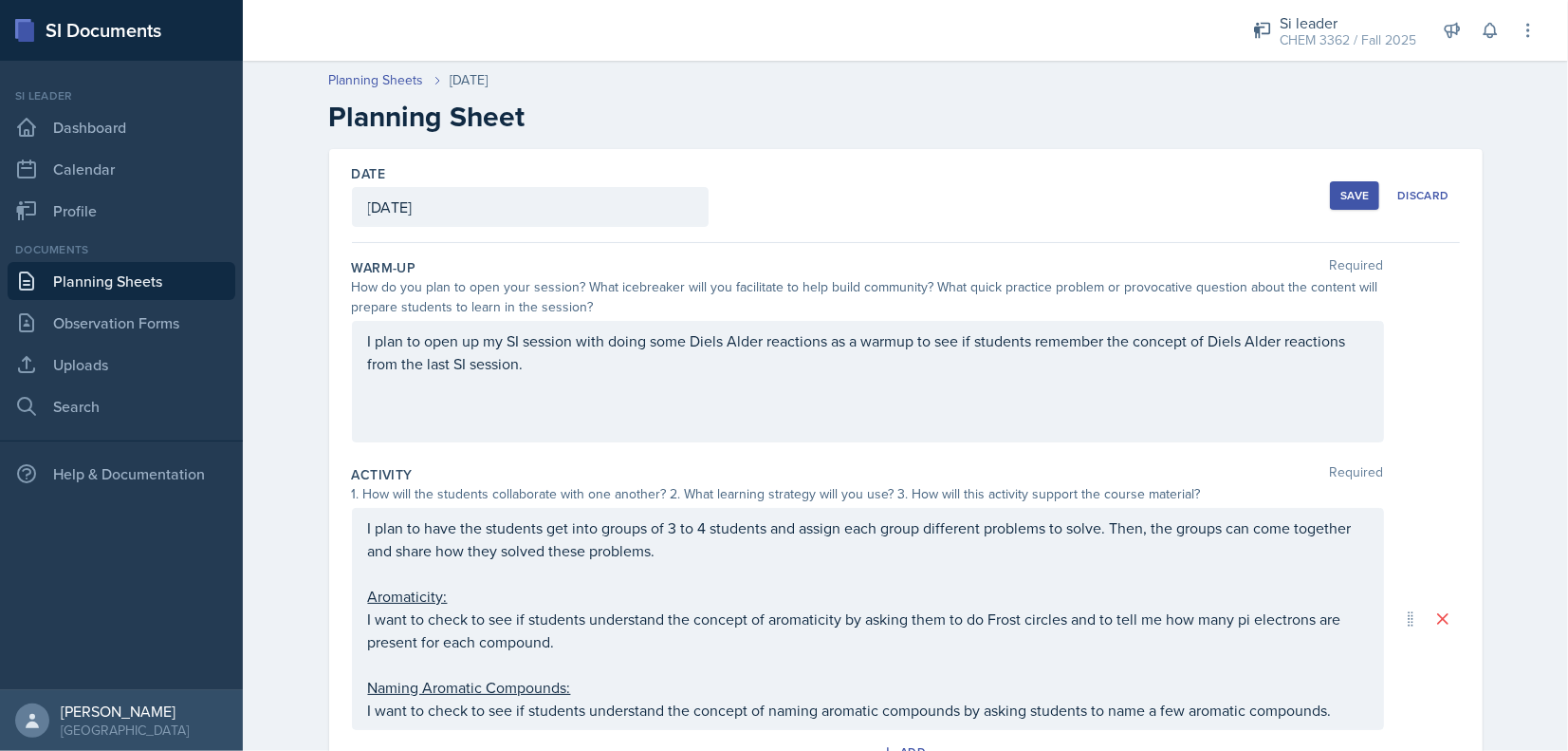
click at [1343, 181] on button "Save" at bounding box center [1355, 195] width 49 height 29
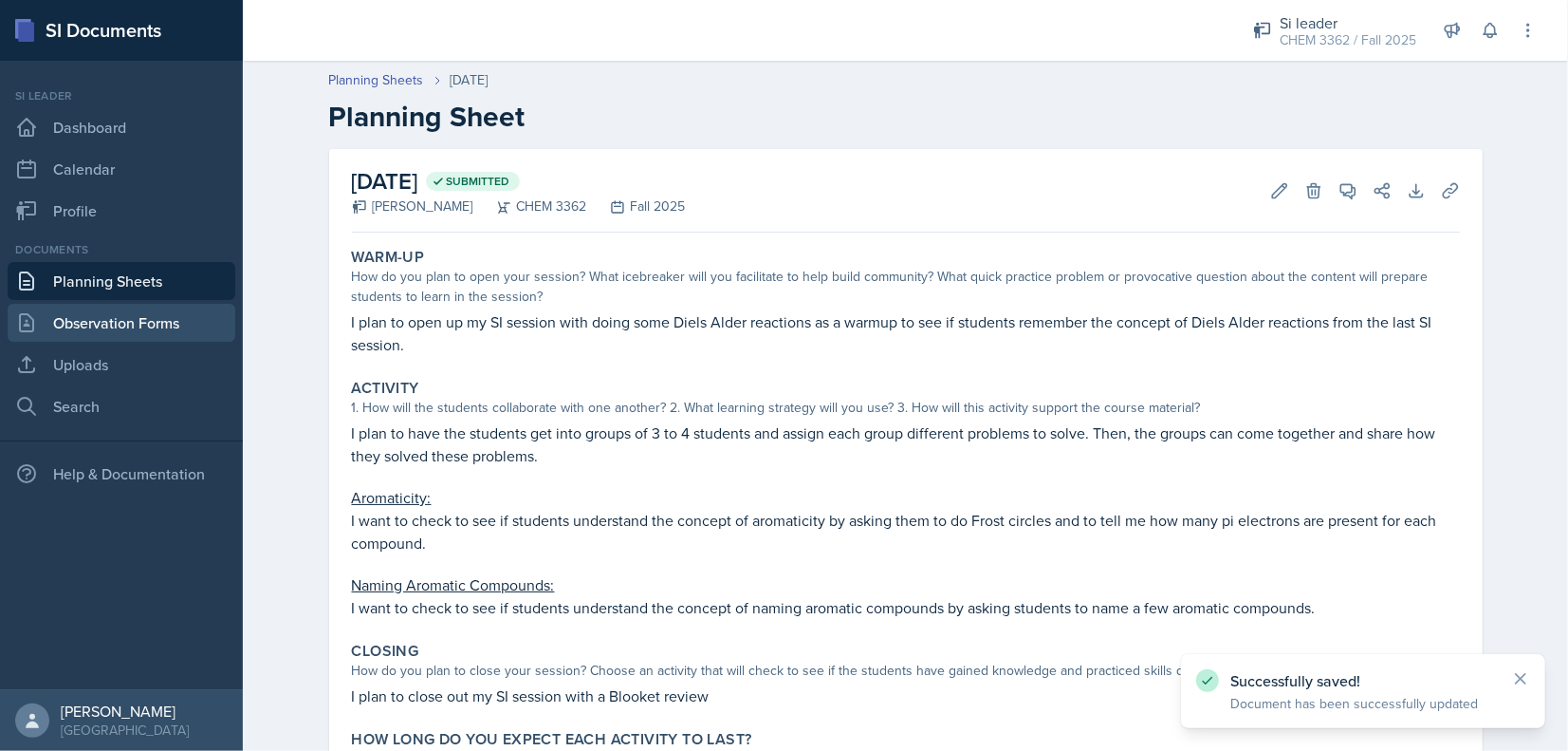
click at [120, 311] on link "Observation Forms" at bounding box center [121, 323] width 227 height 38
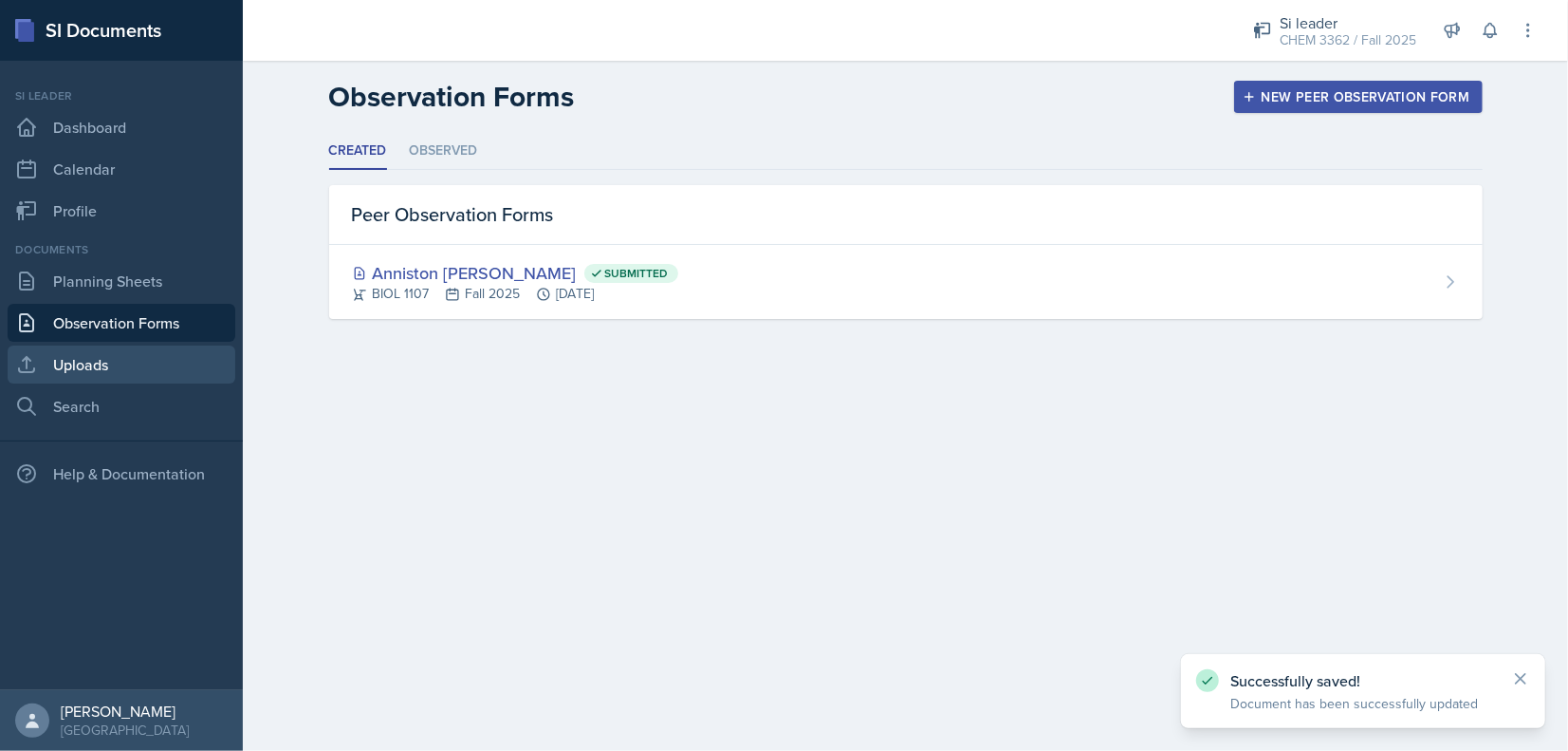
click at [78, 381] on link "Uploads" at bounding box center [121, 364] width 227 height 38
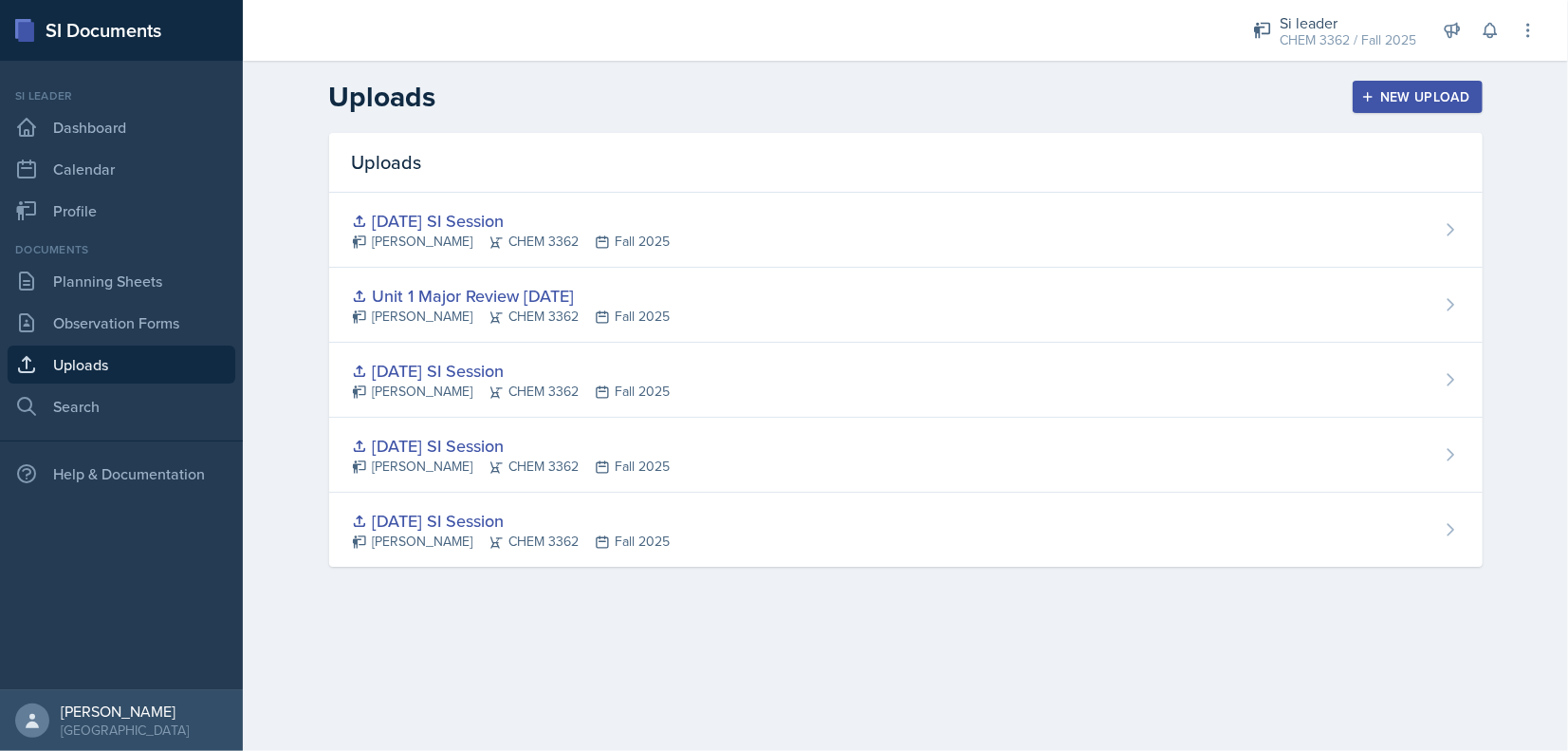
click at [1410, 94] on div "New Upload" at bounding box center [1417, 96] width 105 height 15
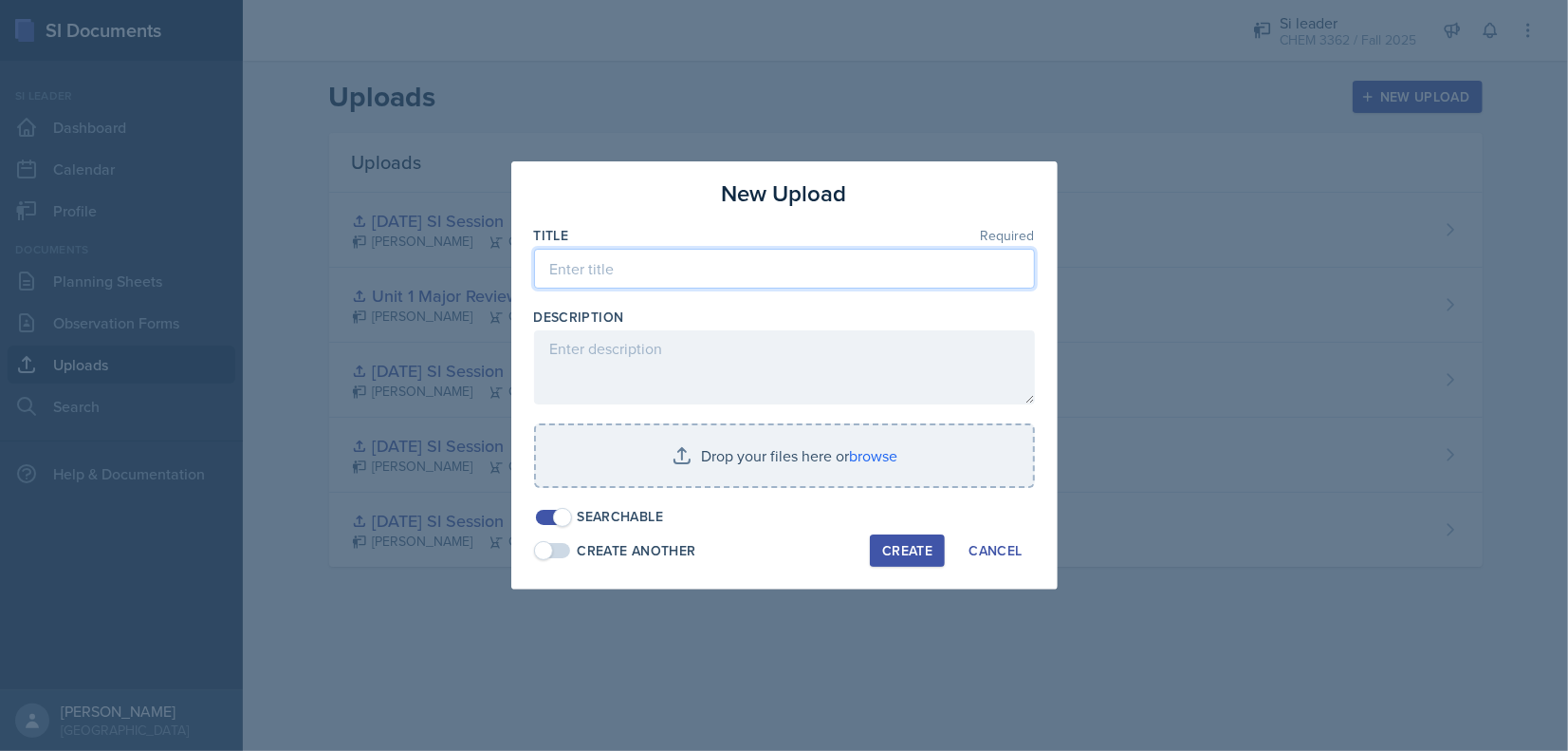
click at [706, 251] on input at bounding box center [784, 269] width 501 height 40
type input "[DATE] SI Session"
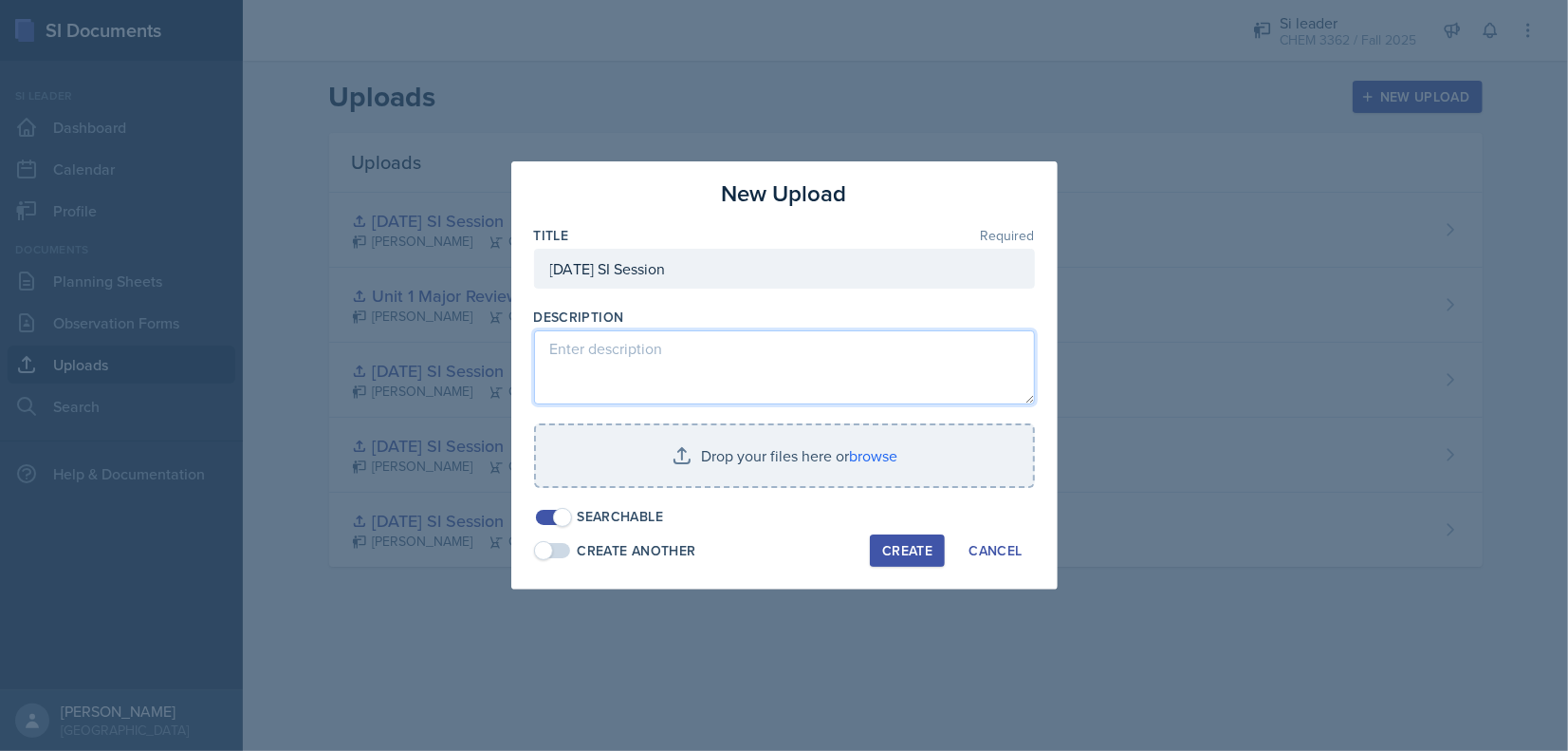
click at [667, 336] on textarea at bounding box center [784, 367] width 501 height 74
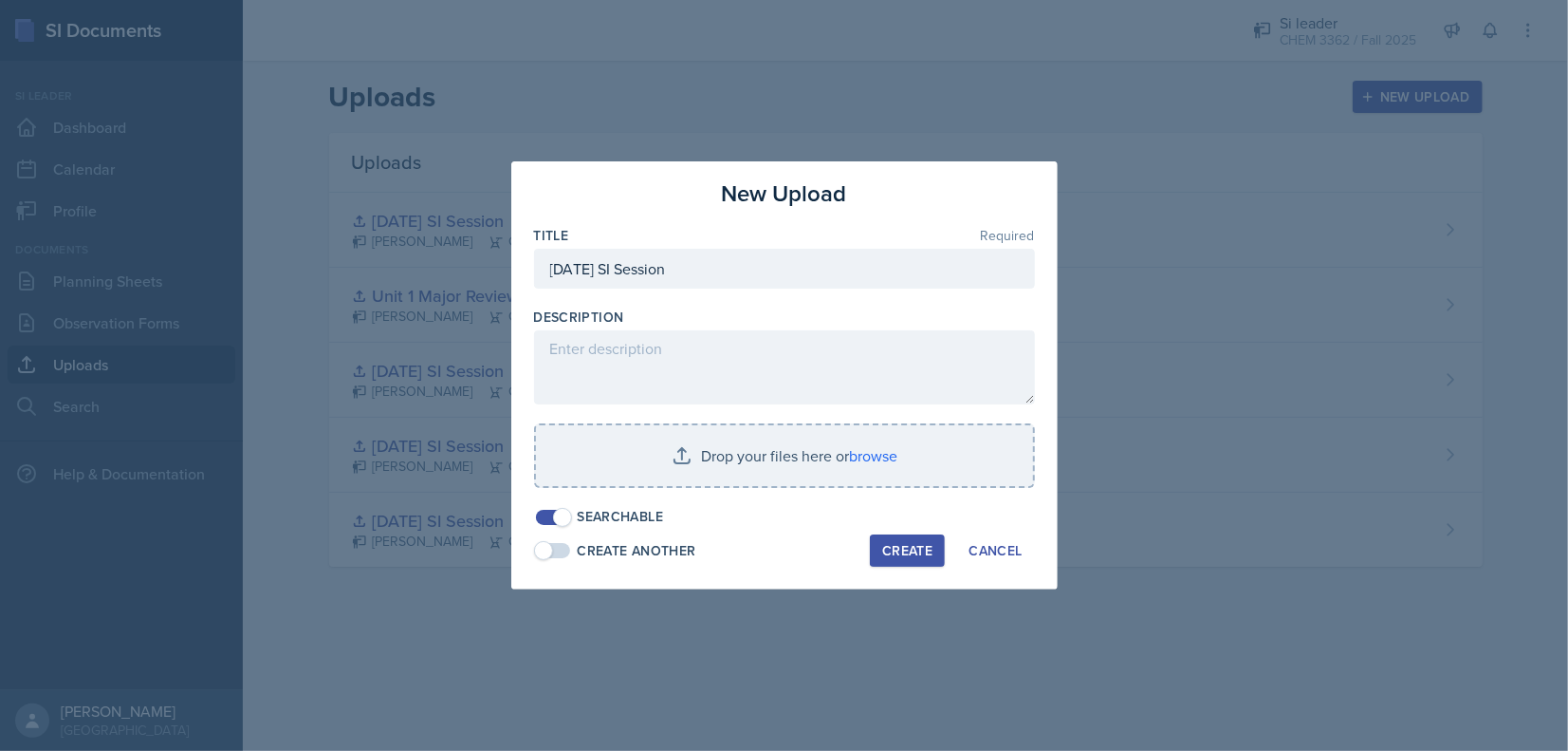
click at [923, 489] on div at bounding box center [784, 497] width 501 height 19
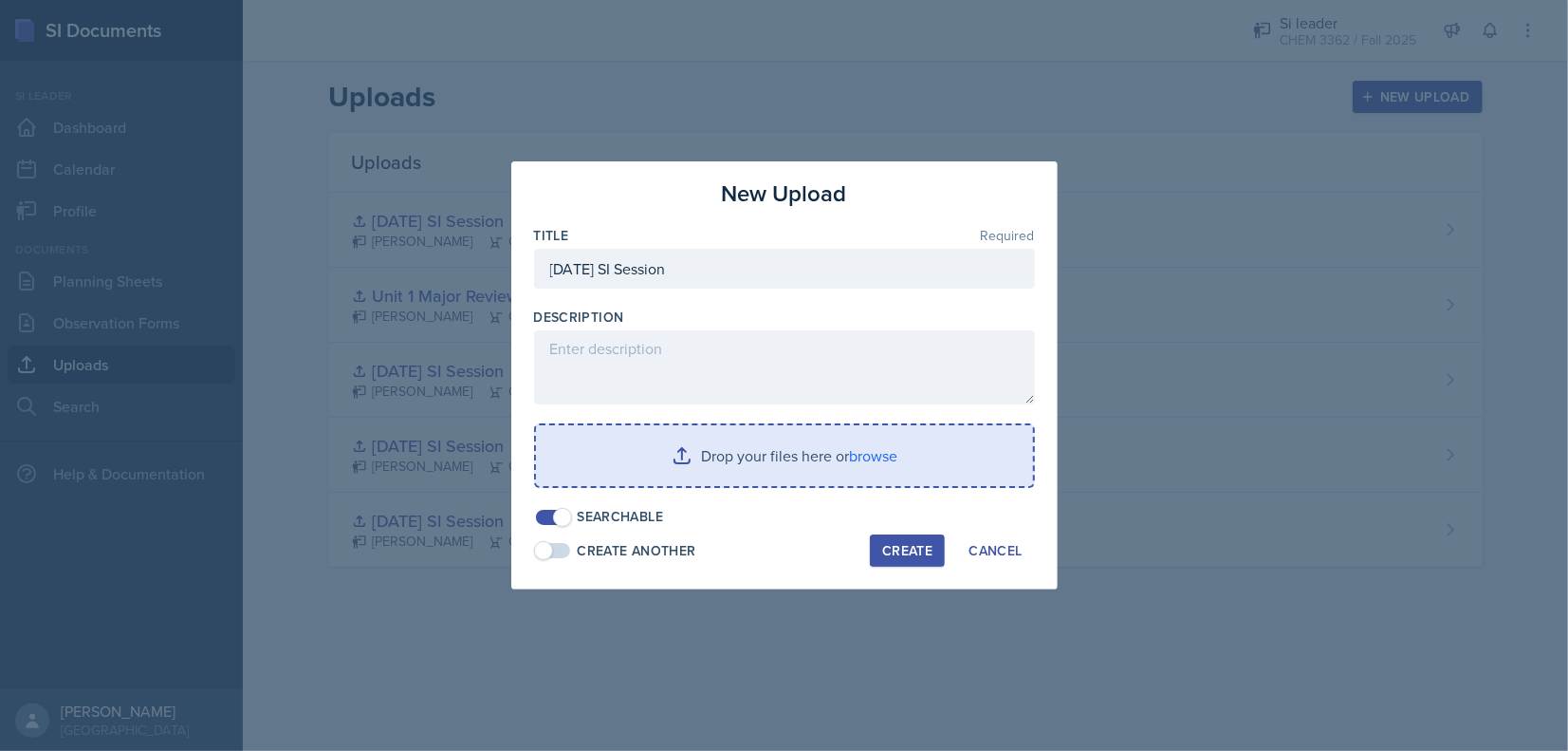
click at [840, 453] on input "file" at bounding box center [784, 456] width 497 height 61
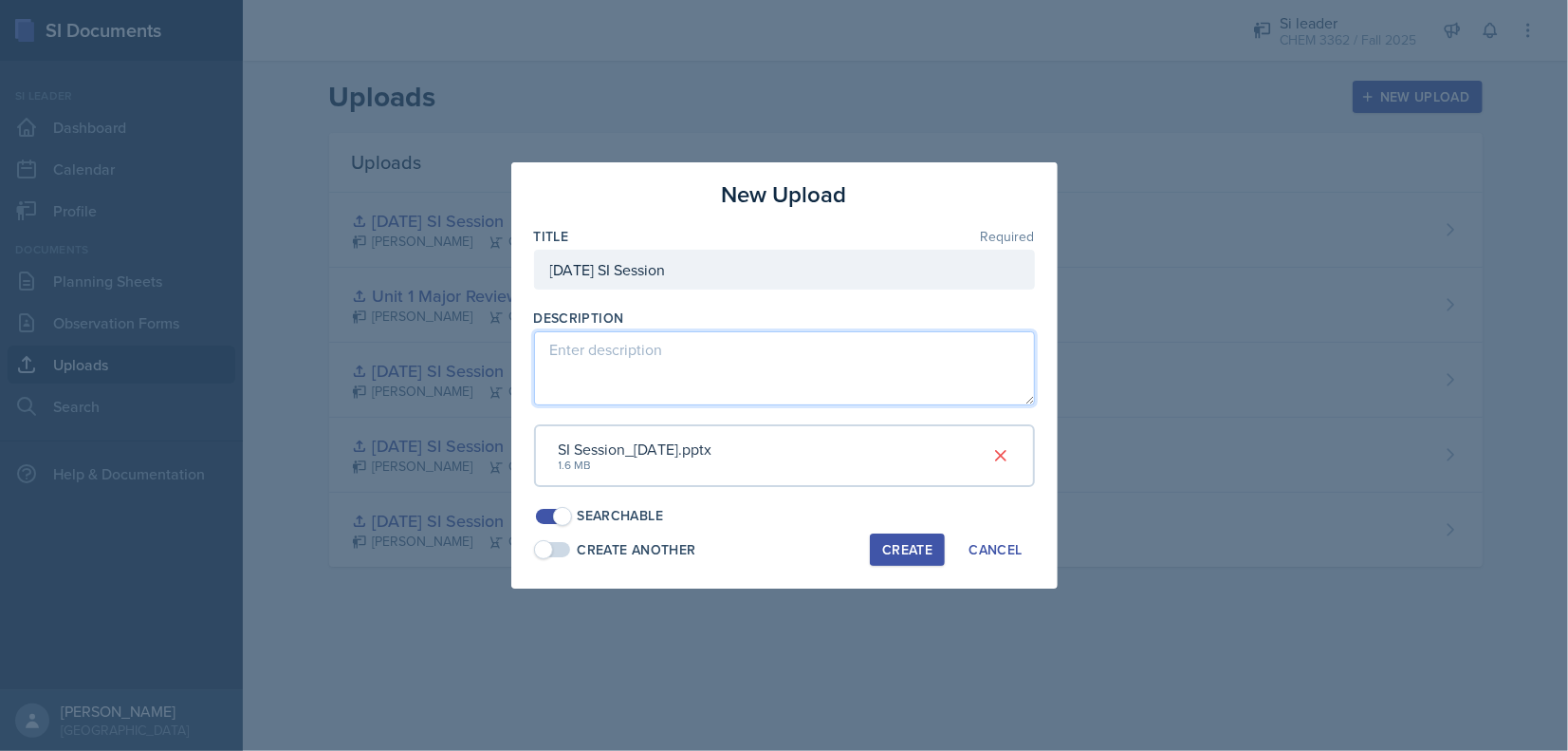
click at [760, 397] on textarea at bounding box center [784, 368] width 501 height 74
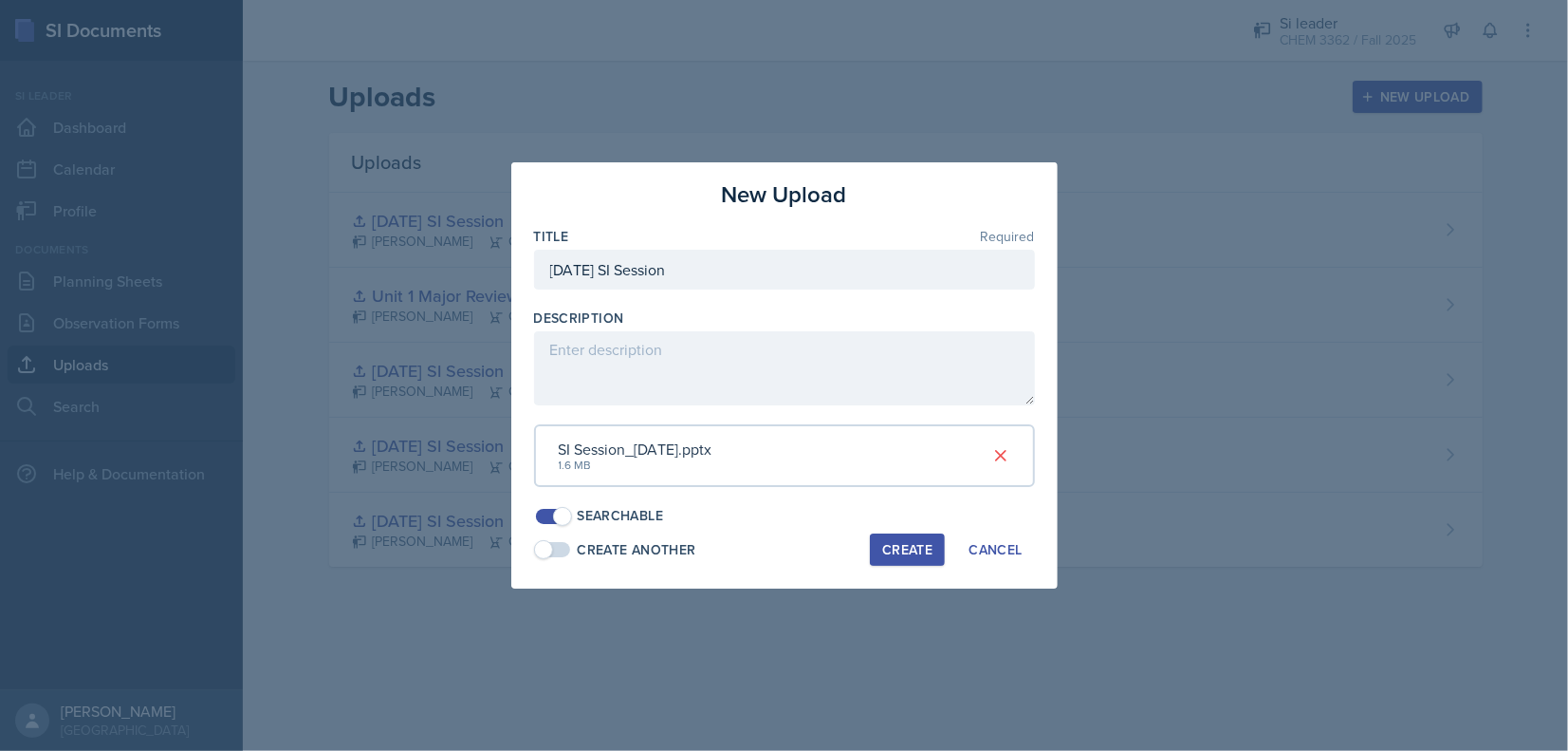
click at [896, 553] on div "Create" at bounding box center [907, 549] width 50 height 15
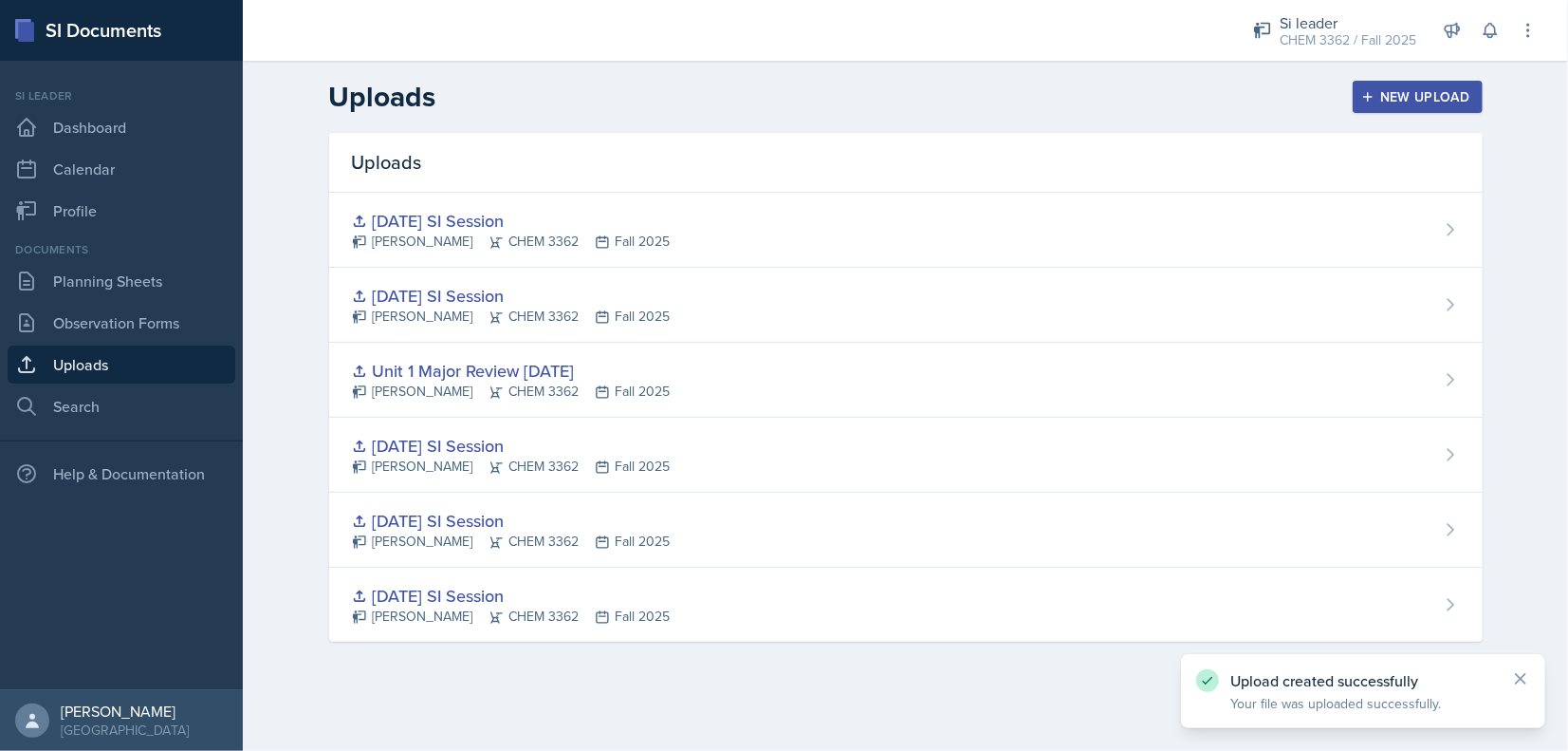
click at [1441, 119] on header "Uploads New Upload" at bounding box center [905, 96] width 1325 height 72
click at [1405, 85] on button "New Upload" at bounding box center [1417, 96] width 130 height 32
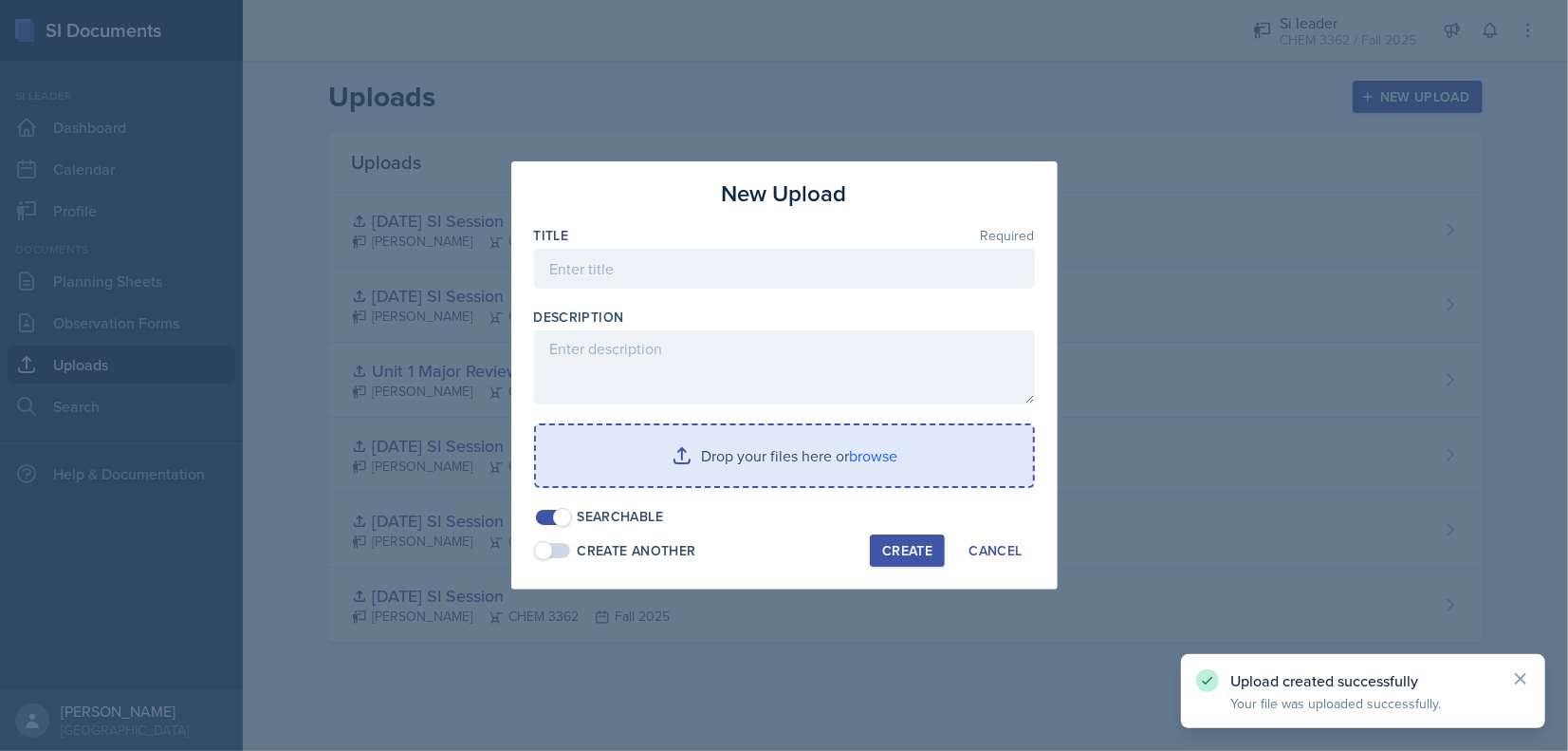
click at [672, 301] on div at bounding box center [784, 297] width 501 height 19
click at [665, 298] on div at bounding box center [784, 297] width 501 height 19
click at [640, 281] on input at bounding box center [784, 269] width 501 height 40
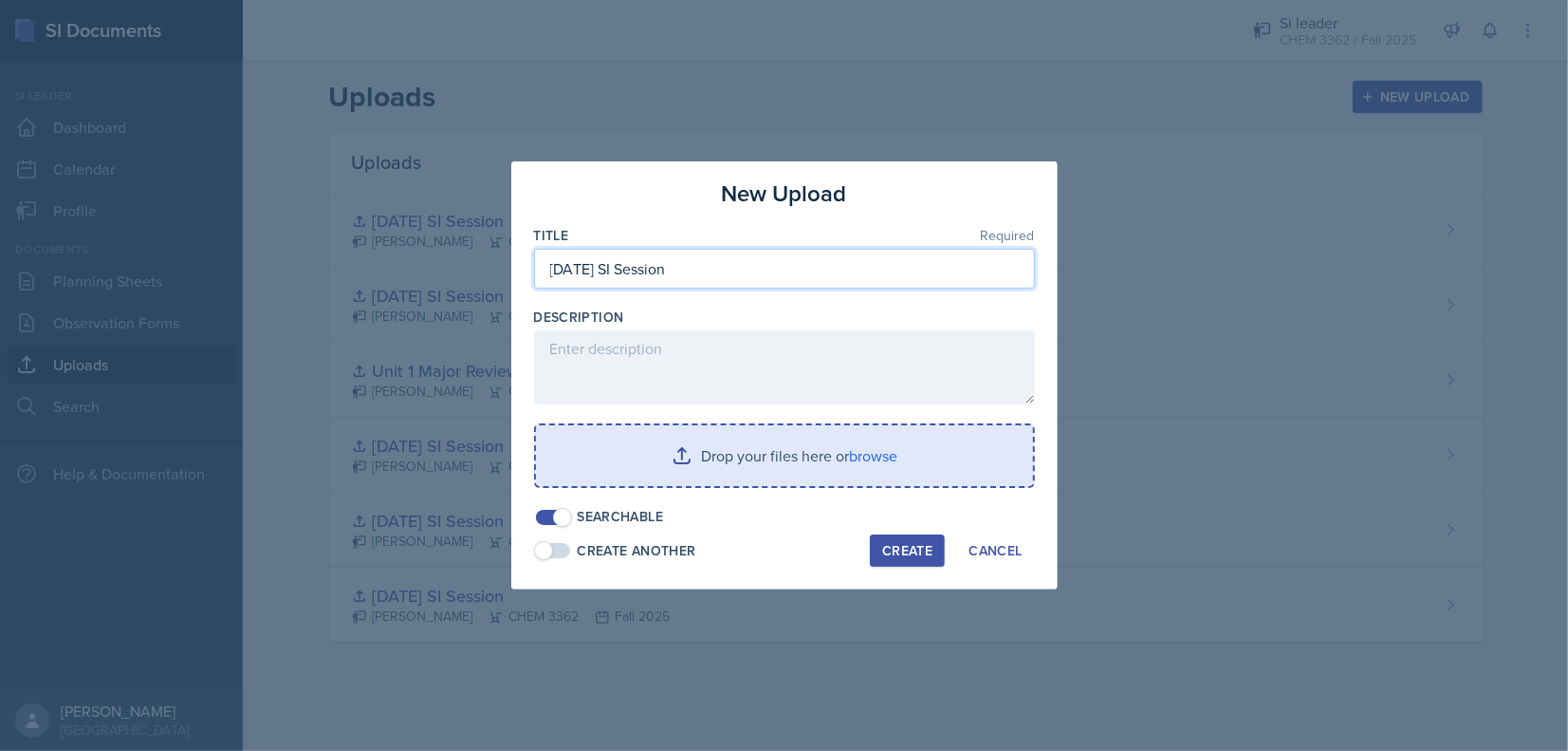
type input "[DATE] SI Session"
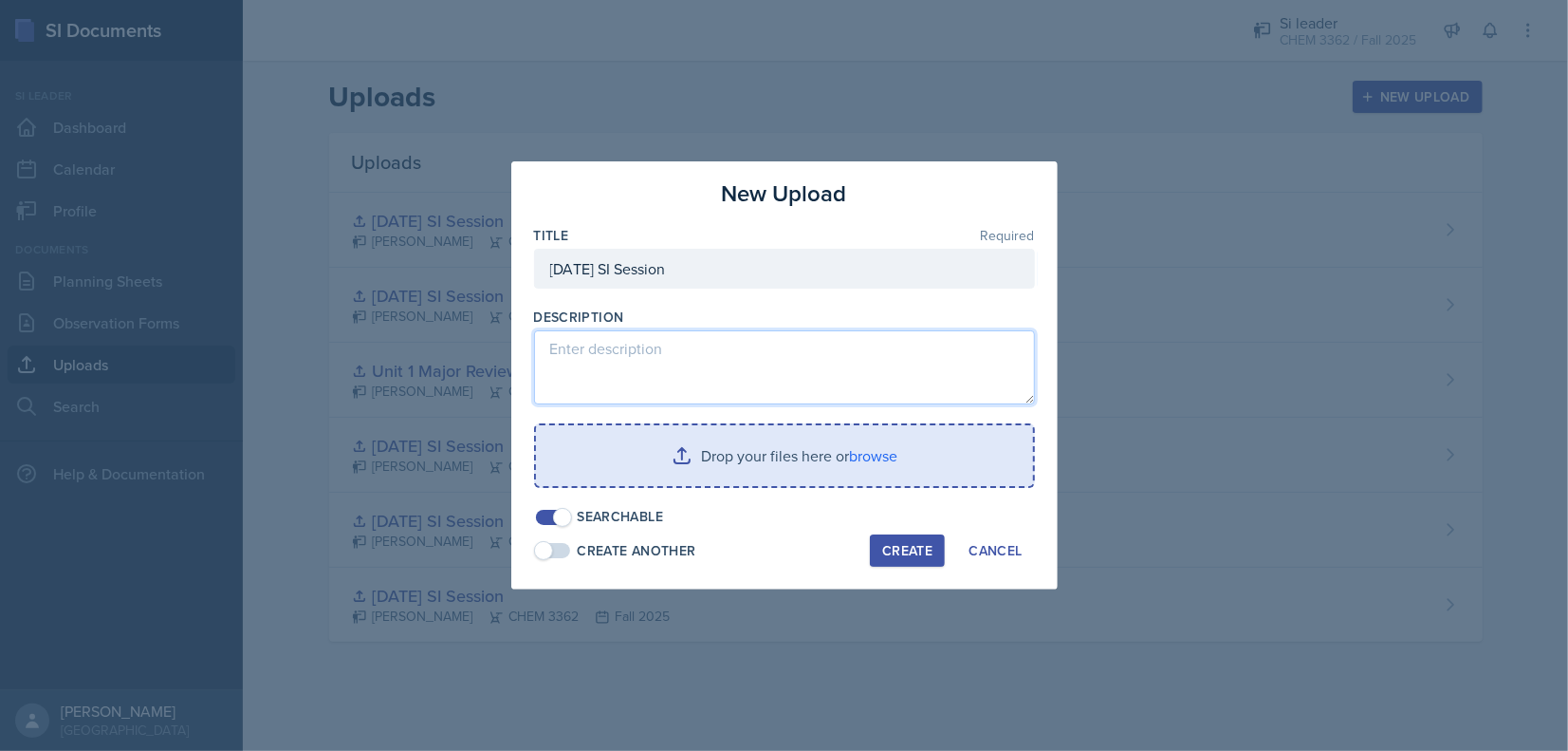
click at [597, 344] on textarea at bounding box center [784, 367] width 501 height 74
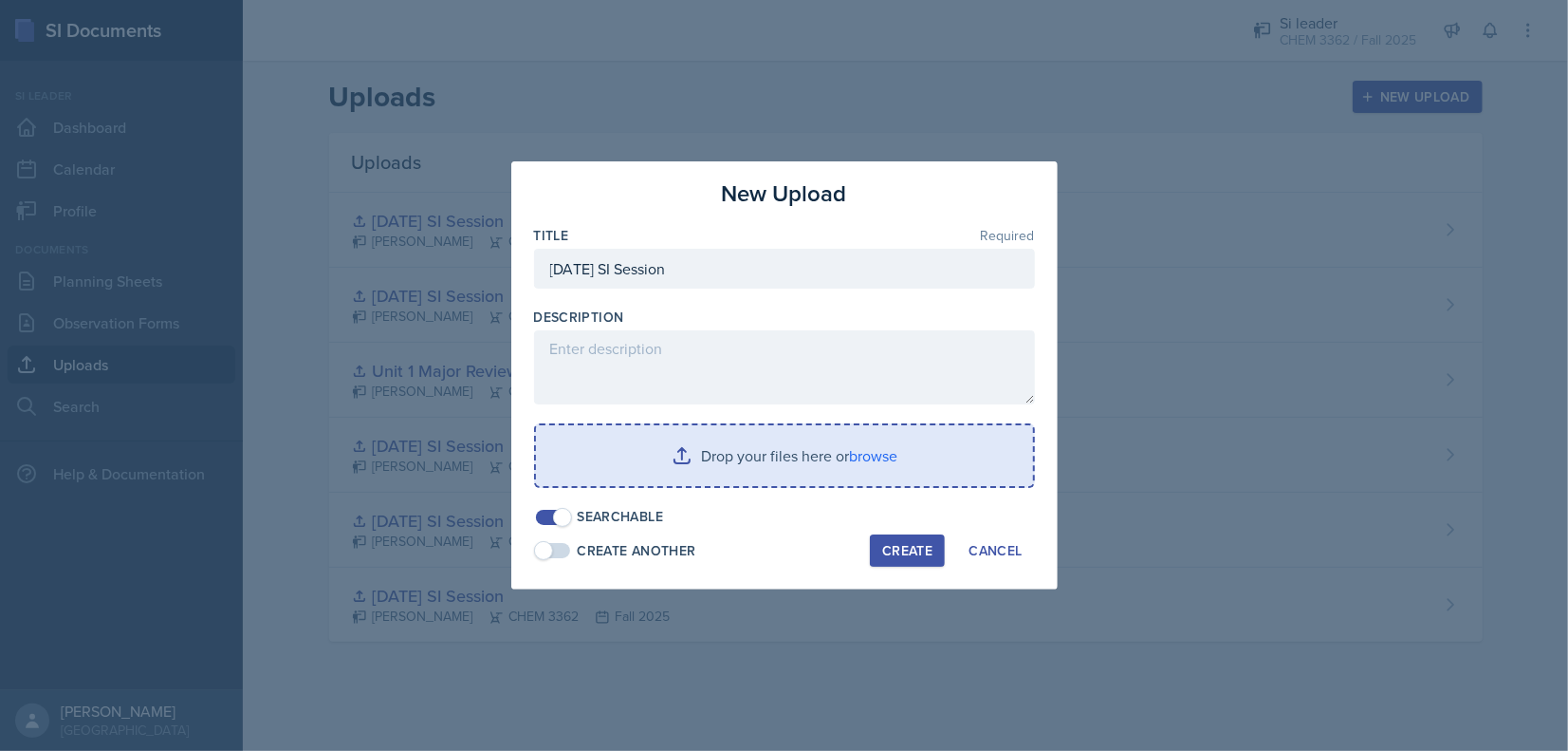
click at [848, 466] on input "file" at bounding box center [784, 456] width 497 height 61
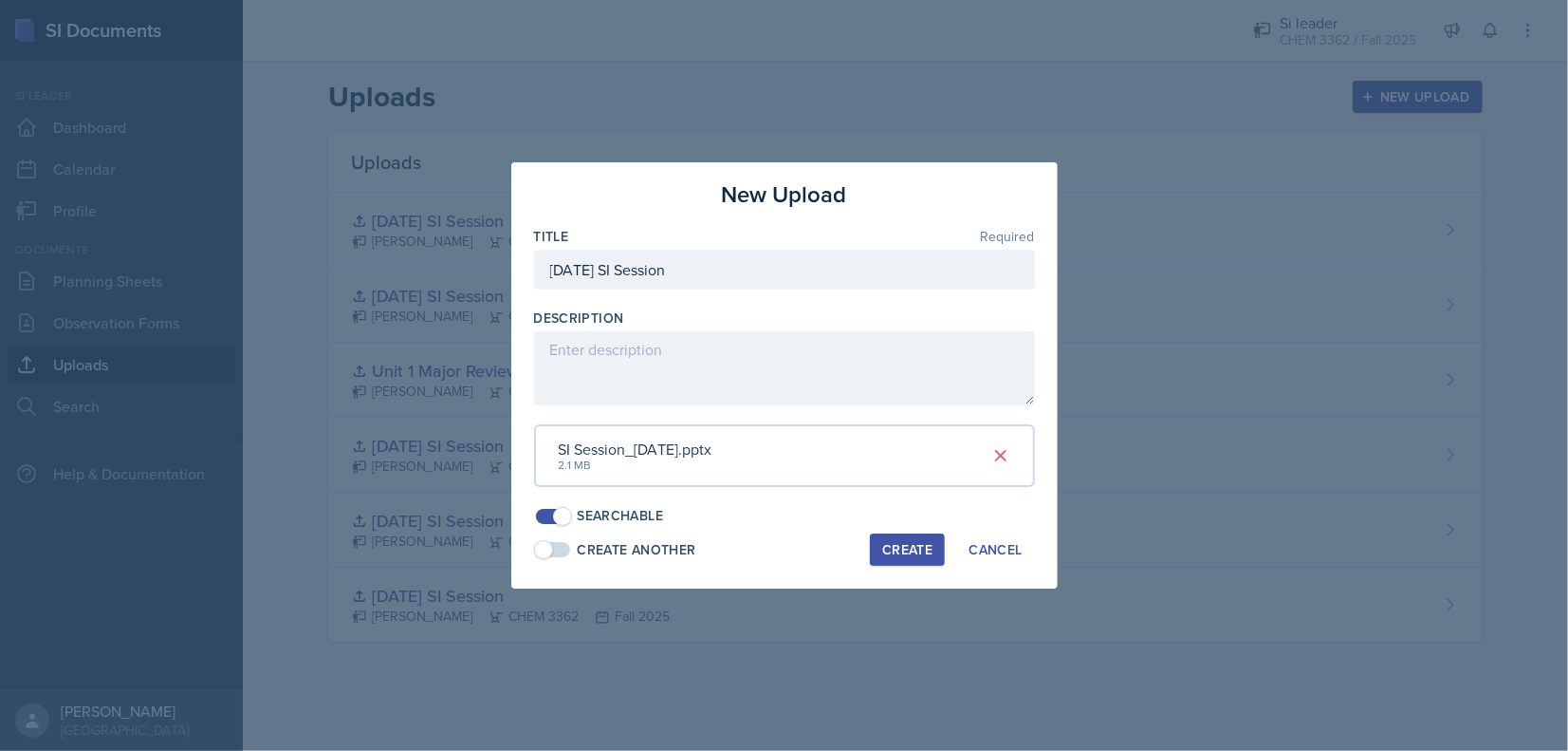
click at [891, 554] on div "Create" at bounding box center [907, 549] width 50 height 15
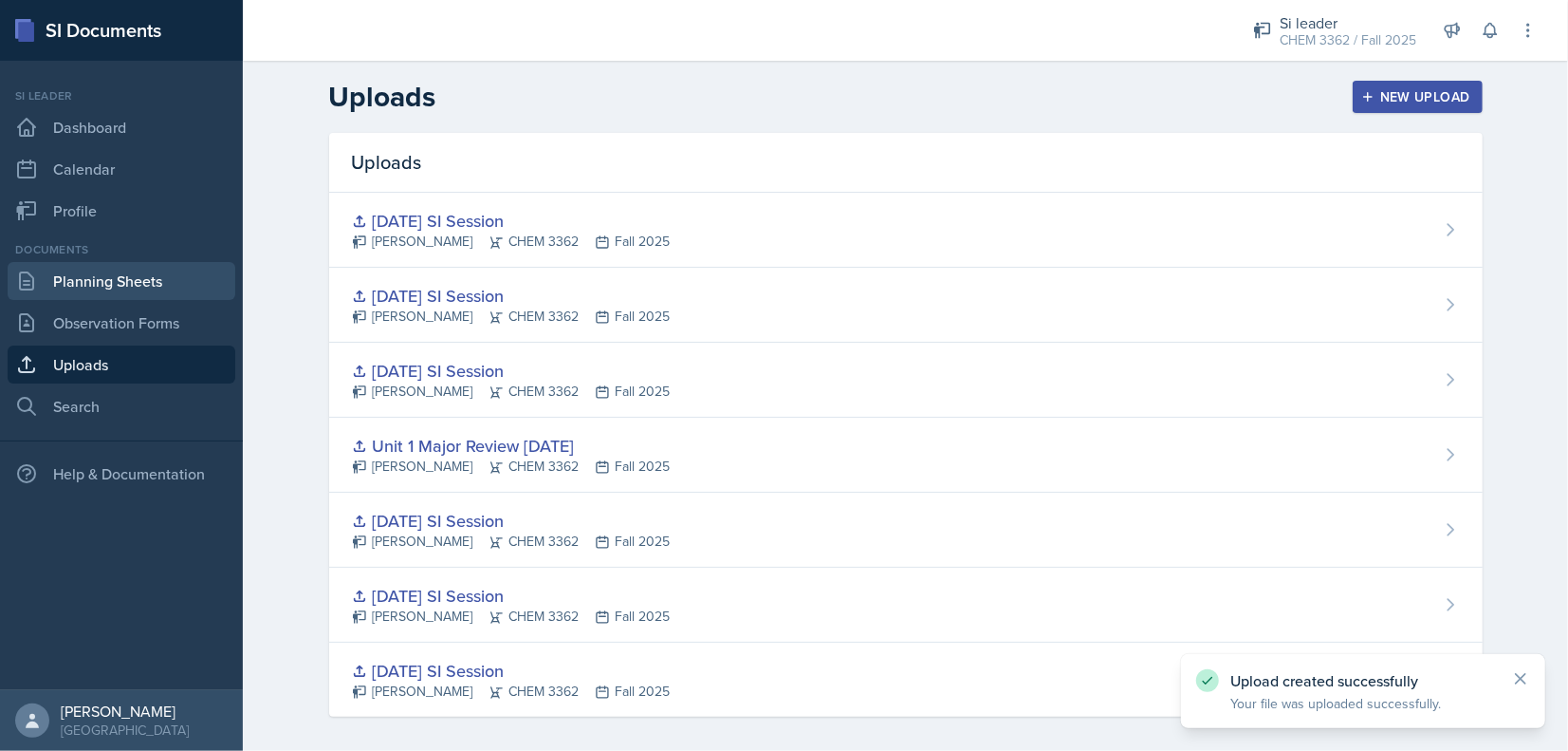
click at [186, 284] on link "Planning Sheets" at bounding box center [121, 281] width 227 height 38
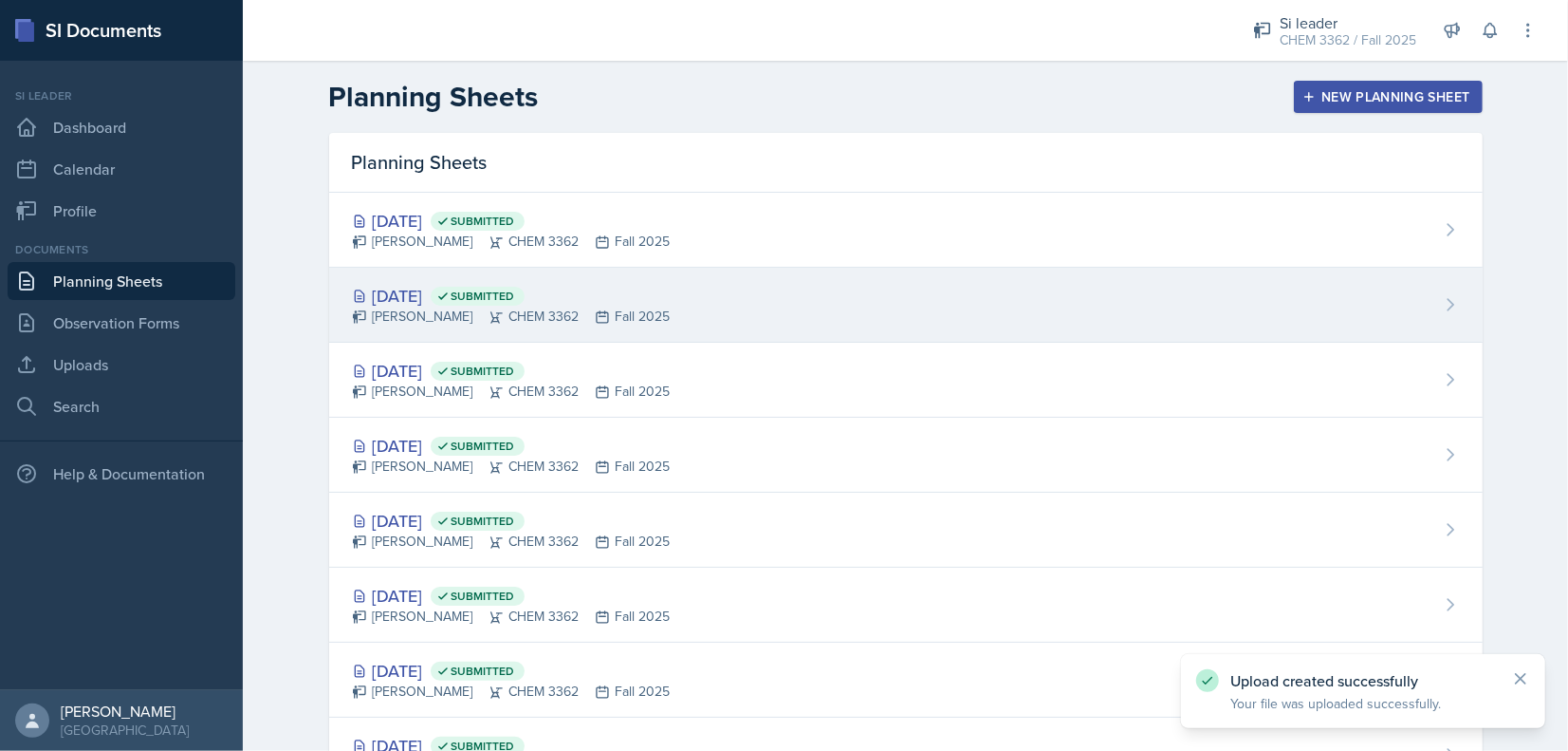
click at [640, 280] on div "[DATE] Submitted [PERSON_NAME] CHEM 3362 Fall 2025" at bounding box center [906, 305] width 1154 height 75
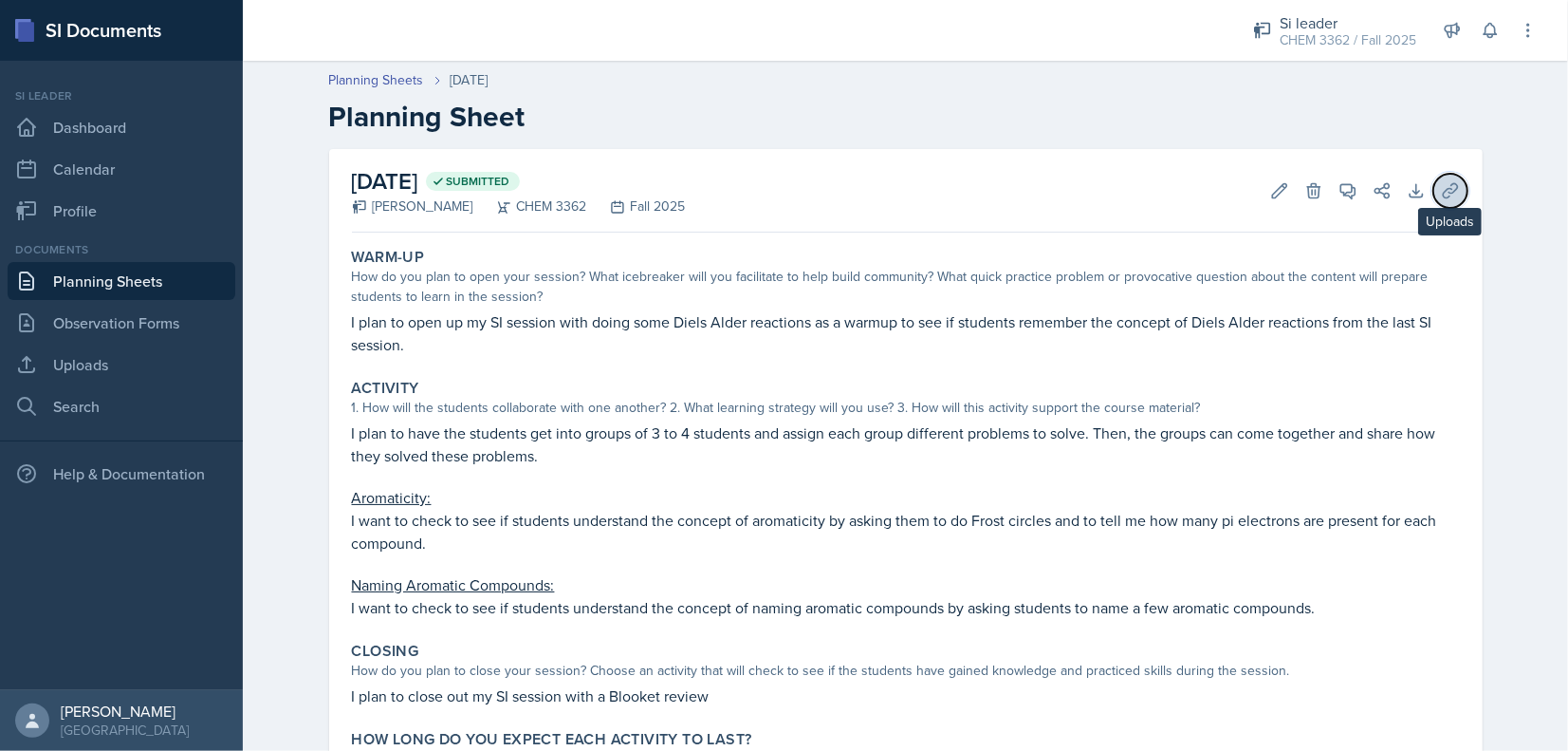
click at [1433, 194] on button "Uploads" at bounding box center [1450, 190] width 34 height 34
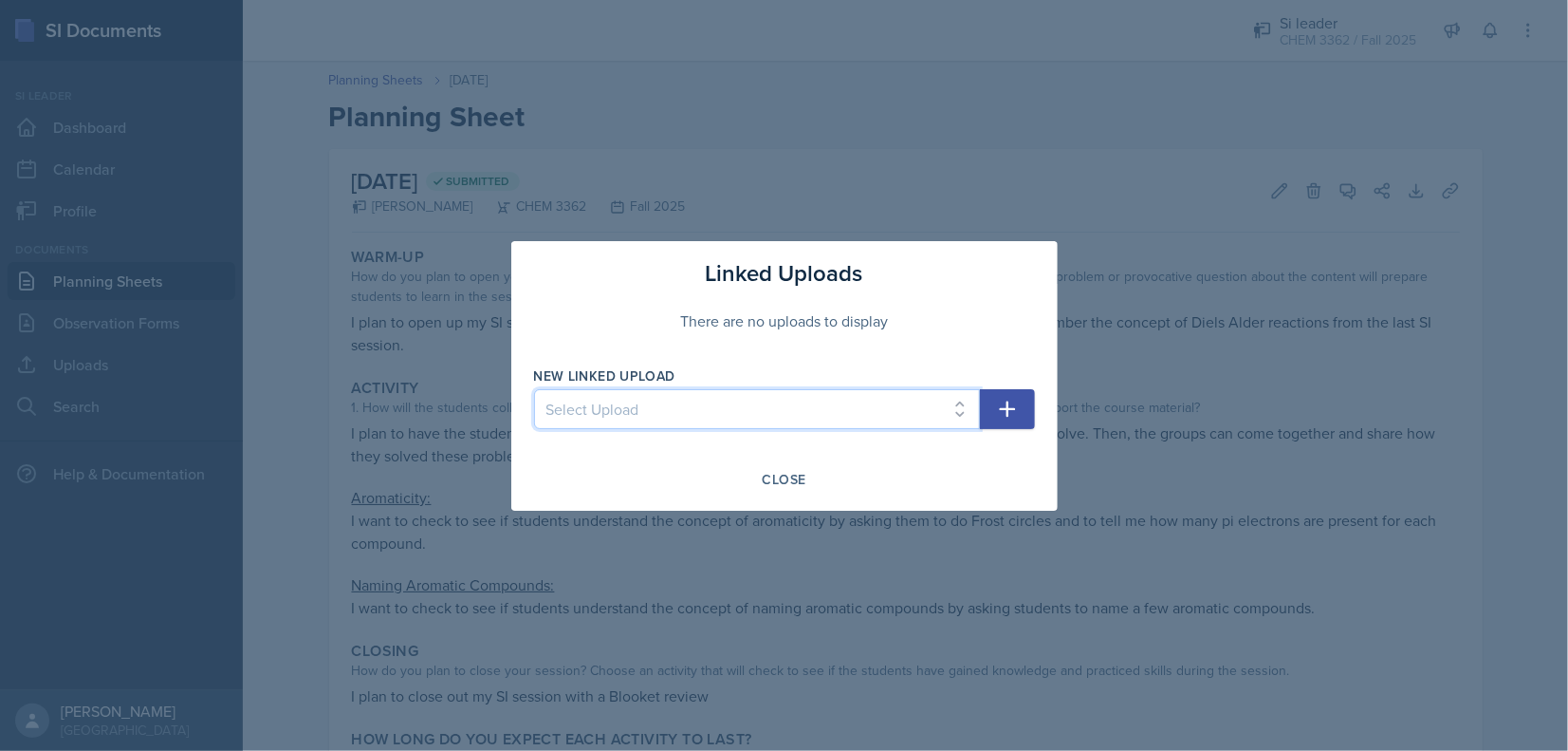
click at [806, 418] on select "Select Upload [DATE] SI Session [DATE] SI Session [DATE] SI Session Unit 1 Majo…" at bounding box center [756, 408] width 446 height 40
select select "0fb52987-f43d-4f09-85bc-7a10d59b53bc"
click at [534, 389] on select "Select Upload [DATE] SI Session [DATE] SI Session [DATE] SI Session Unit 1 Majo…" at bounding box center [756, 408] width 446 height 40
click at [1012, 405] on icon "button" at bounding box center [1007, 408] width 23 height 23
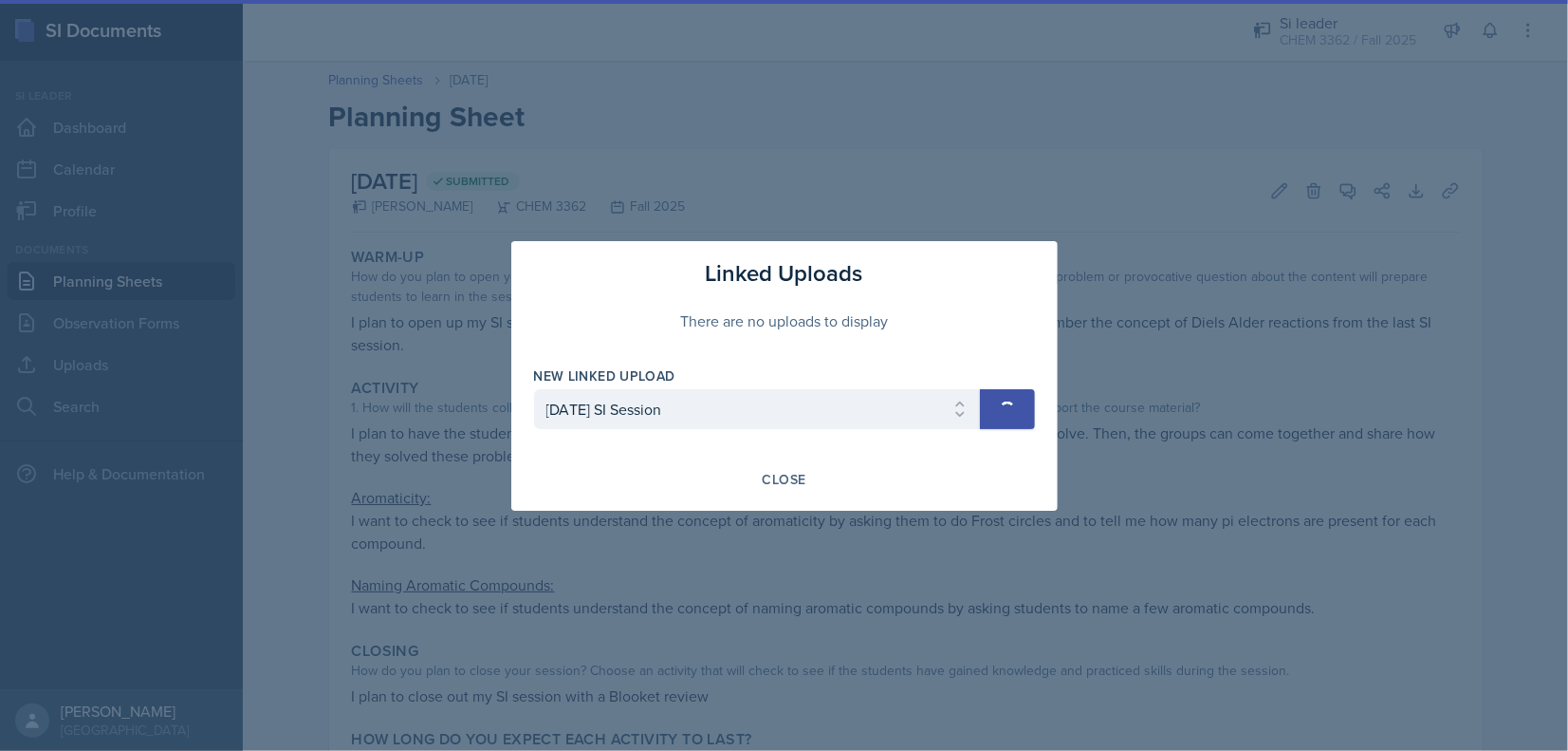
select select
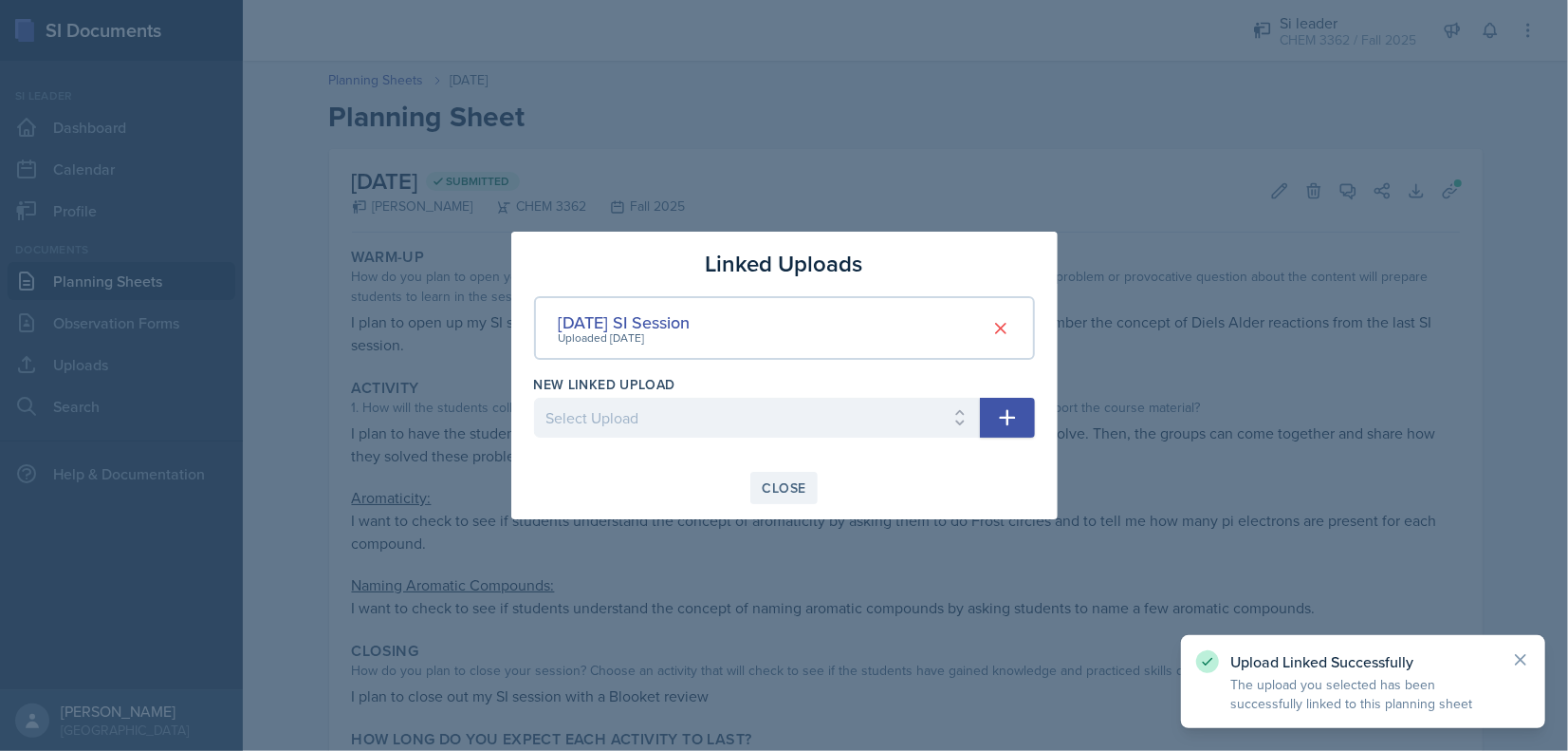
click at [786, 495] on div "Close" at bounding box center [784, 487] width 43 height 15
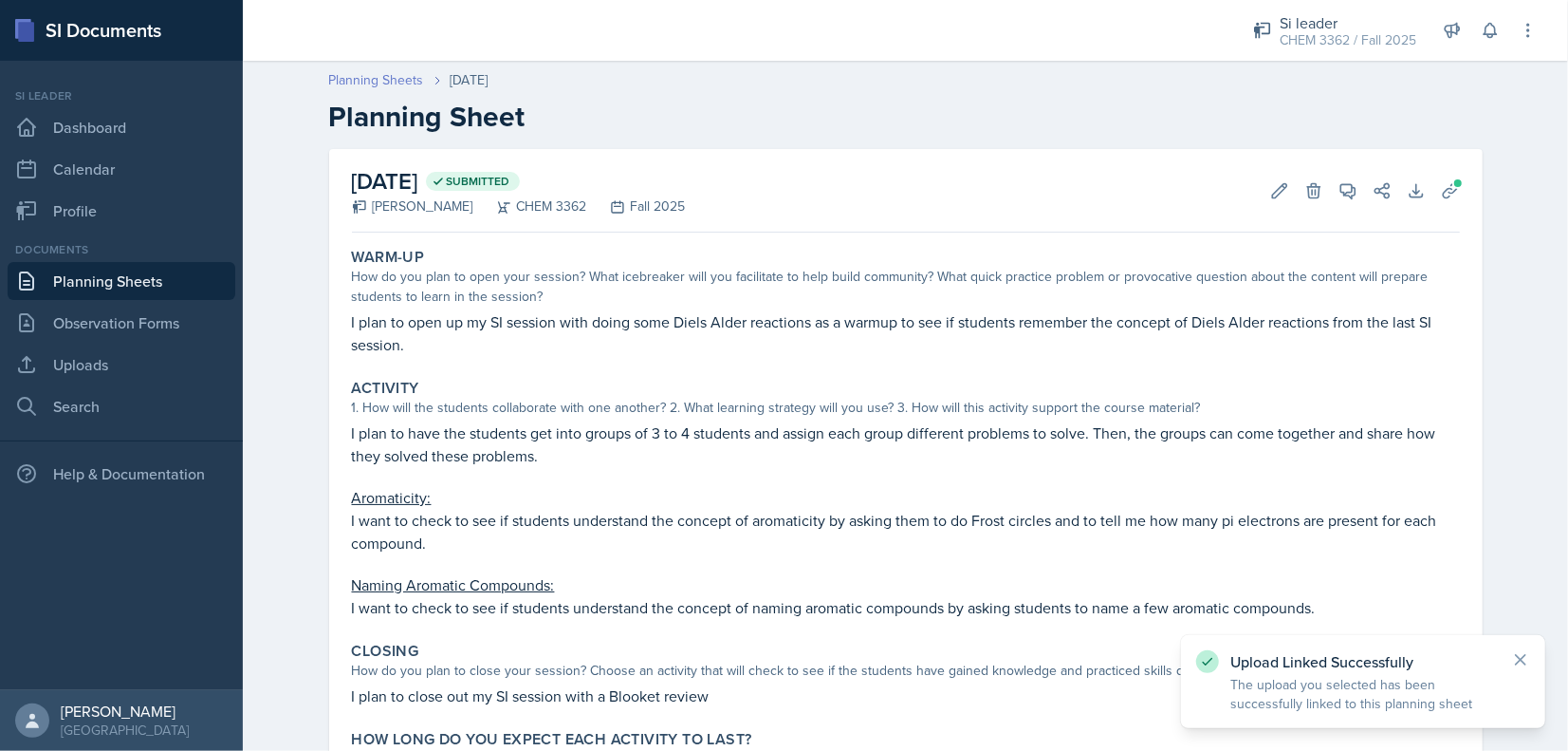
click at [340, 83] on link "Planning Sheets" at bounding box center [377, 80] width 94 height 20
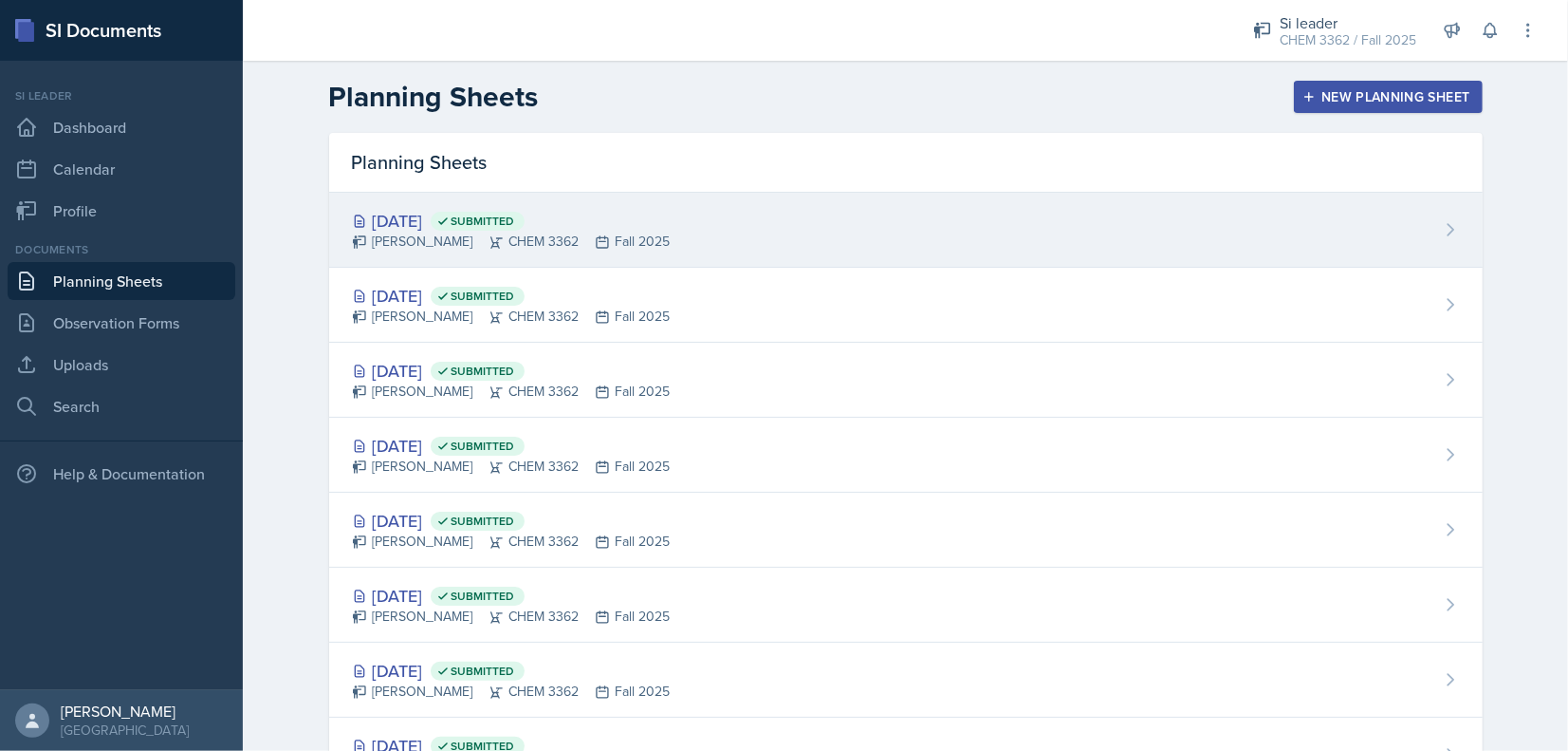
click at [465, 260] on div "[DATE] Submitted [PERSON_NAME] CHEM 3362 Fall 2025" at bounding box center [906, 230] width 1154 height 75
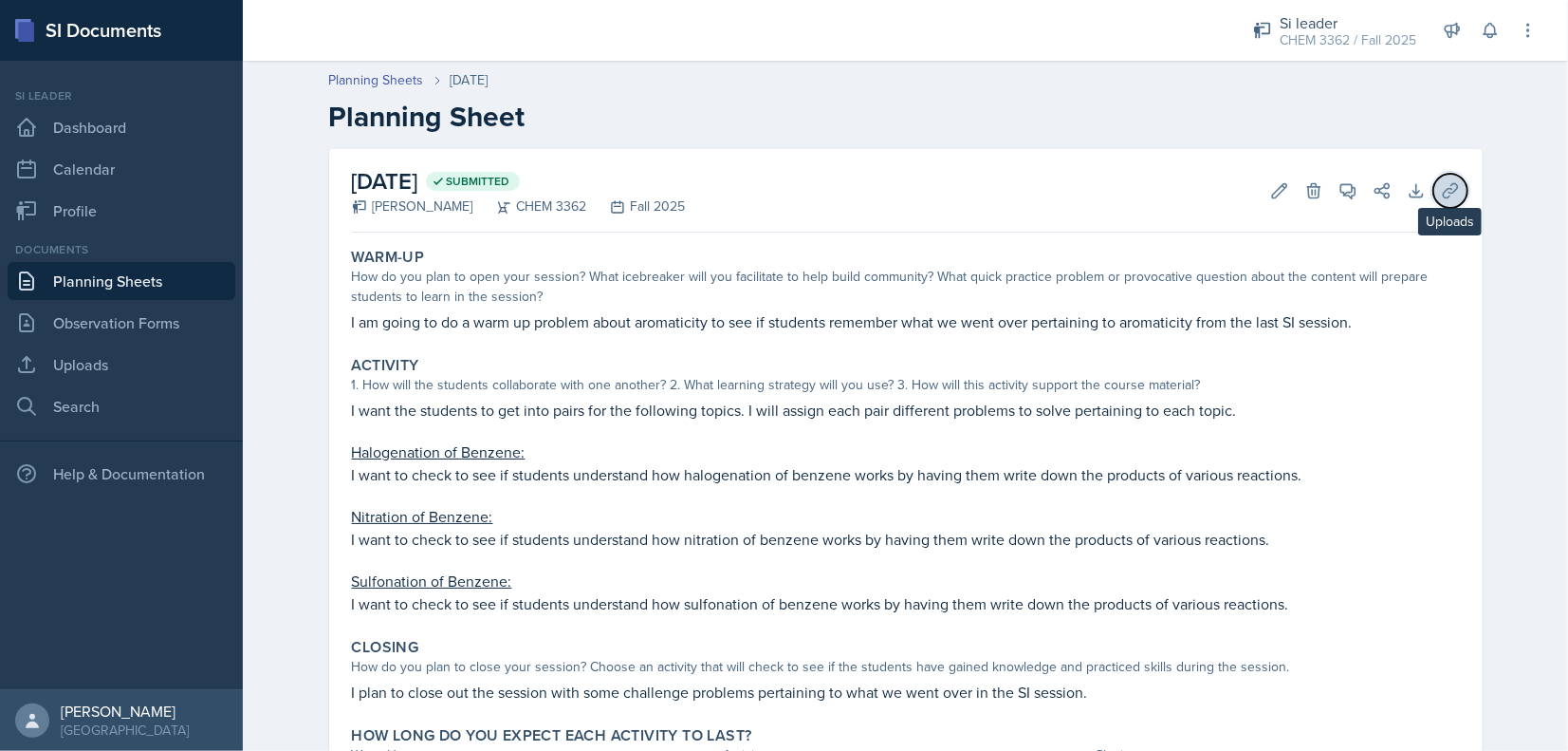
click at [1433, 197] on button "Uploads" at bounding box center [1450, 190] width 34 height 34
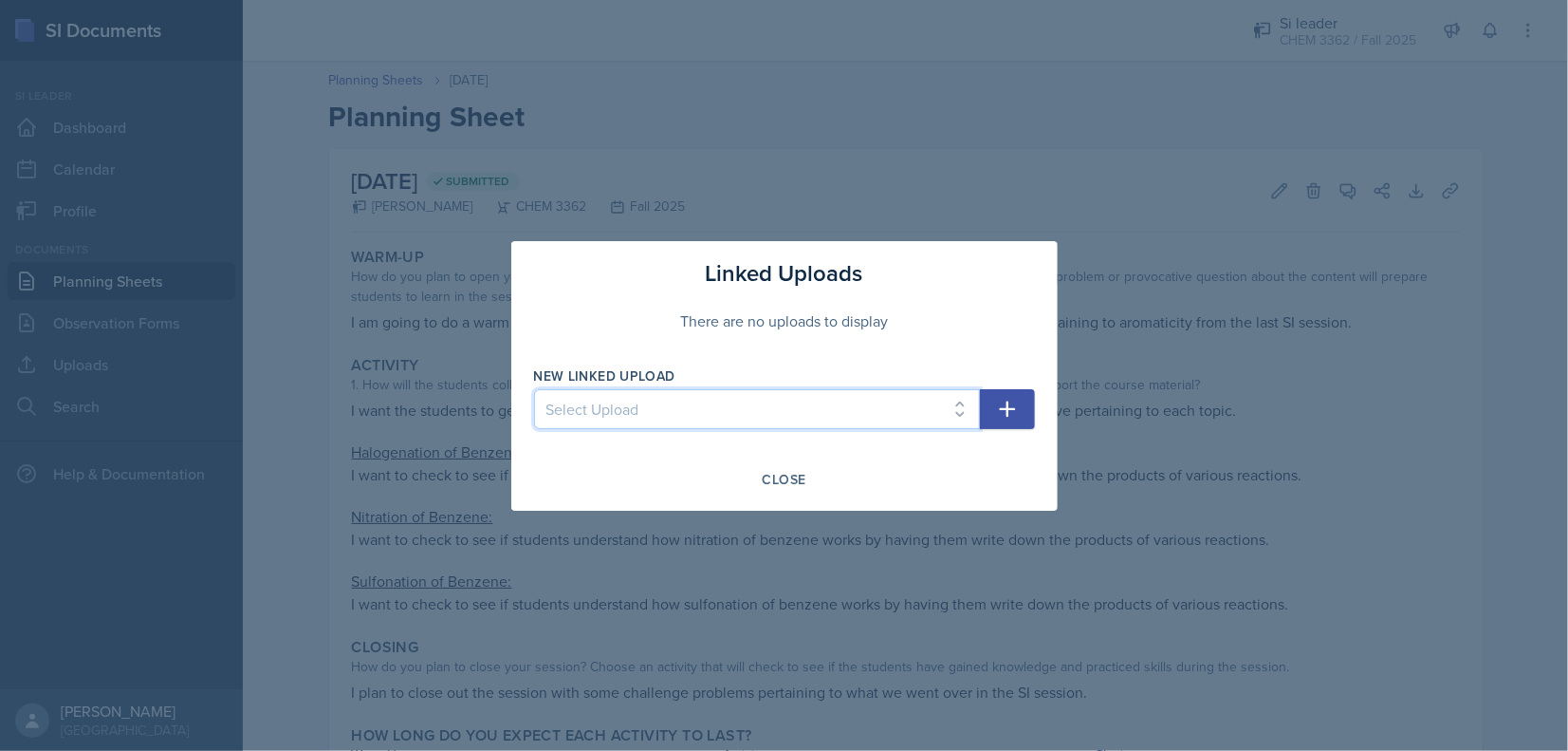
click at [750, 423] on select "Select Upload [DATE] SI Session [DATE] SI Session [DATE] SI Session Unit 1 Majo…" at bounding box center [756, 408] width 446 height 40
select select "5e9c0a51-c847-4f32-9037-ab7dfd05b0df"
click at [534, 389] on select "Select Upload [DATE] SI Session [DATE] SI Session [DATE] SI Session Unit 1 Majo…" at bounding box center [756, 408] width 446 height 40
click at [1010, 386] on div "New Linked Upload Select Upload [DATE] SI Session [DATE] SI Session [DATE] SI S…" at bounding box center [784, 407] width 501 height 82
click at [1007, 400] on icon "button" at bounding box center [1007, 408] width 23 height 23
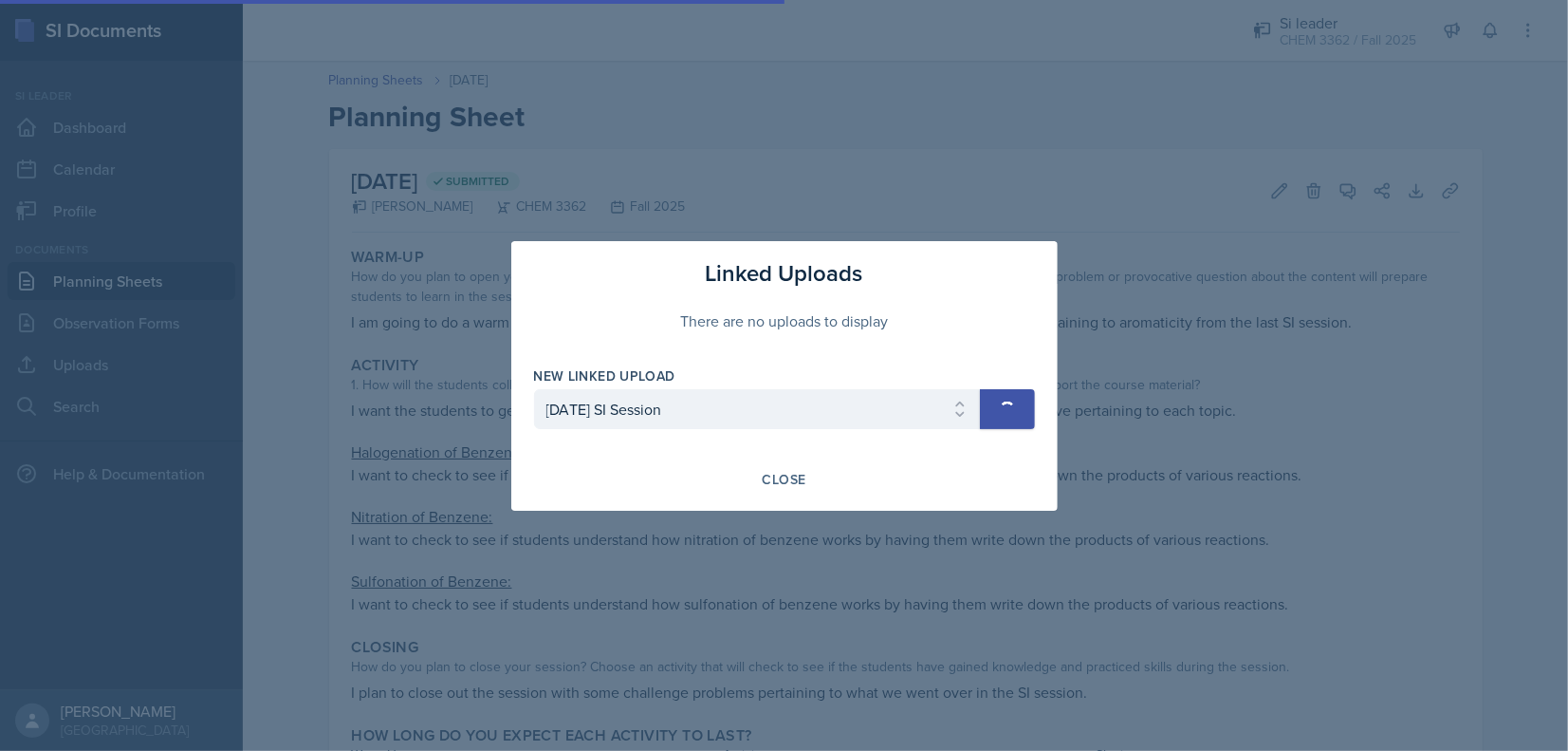
select select
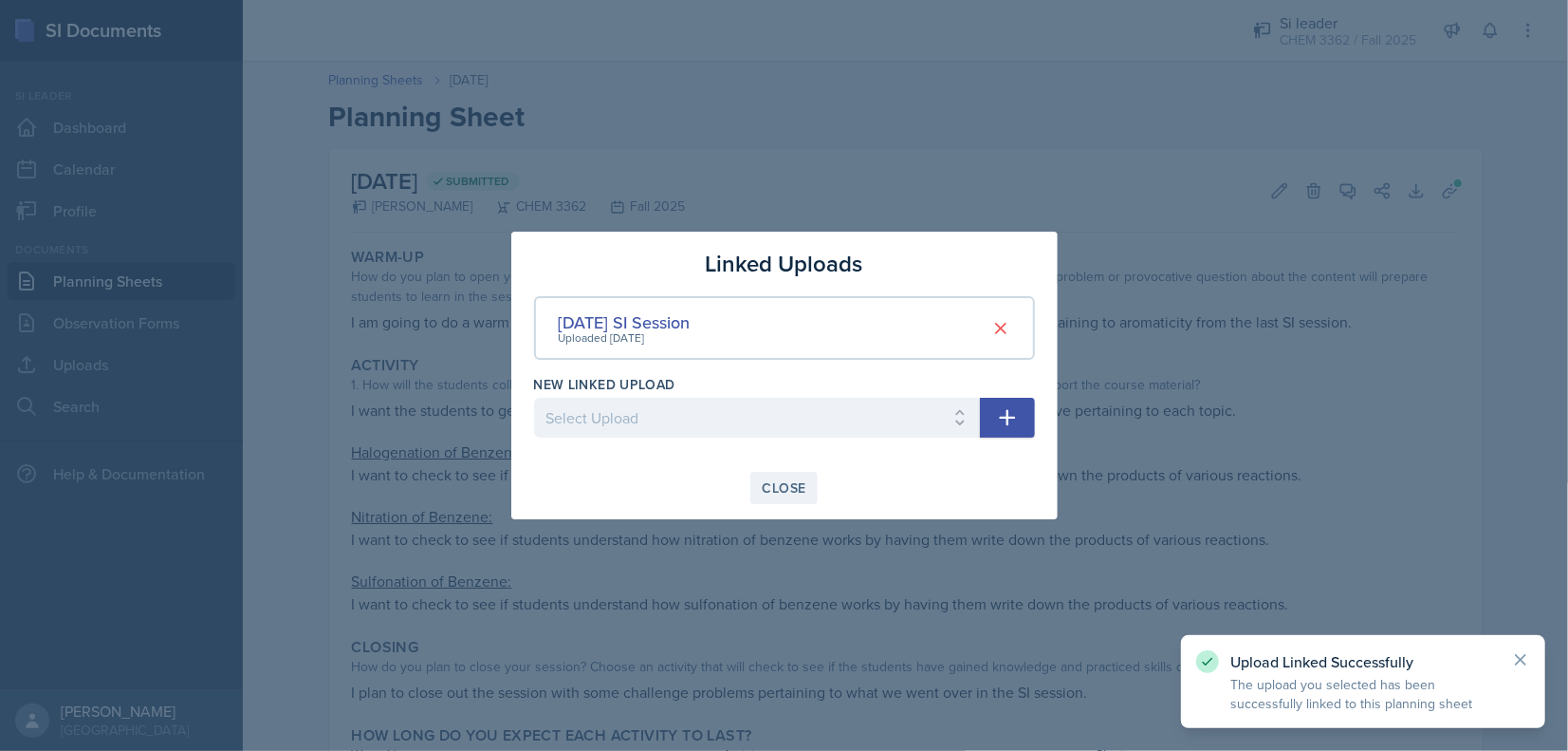
click at [765, 495] on div "Close" at bounding box center [784, 487] width 43 height 15
